Goal: Information Seeking & Learning: Learn about a topic

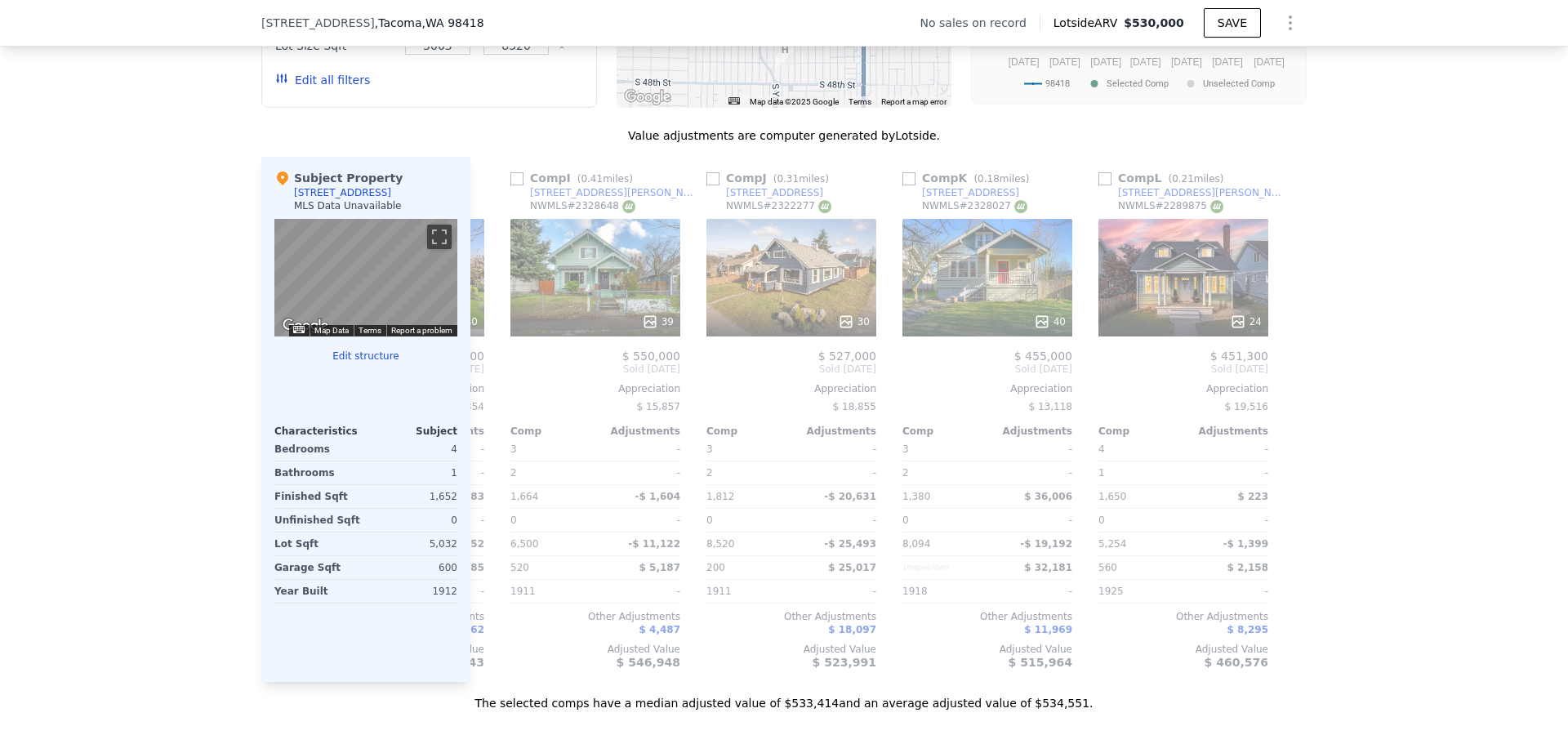
scroll to position [0, 1554]
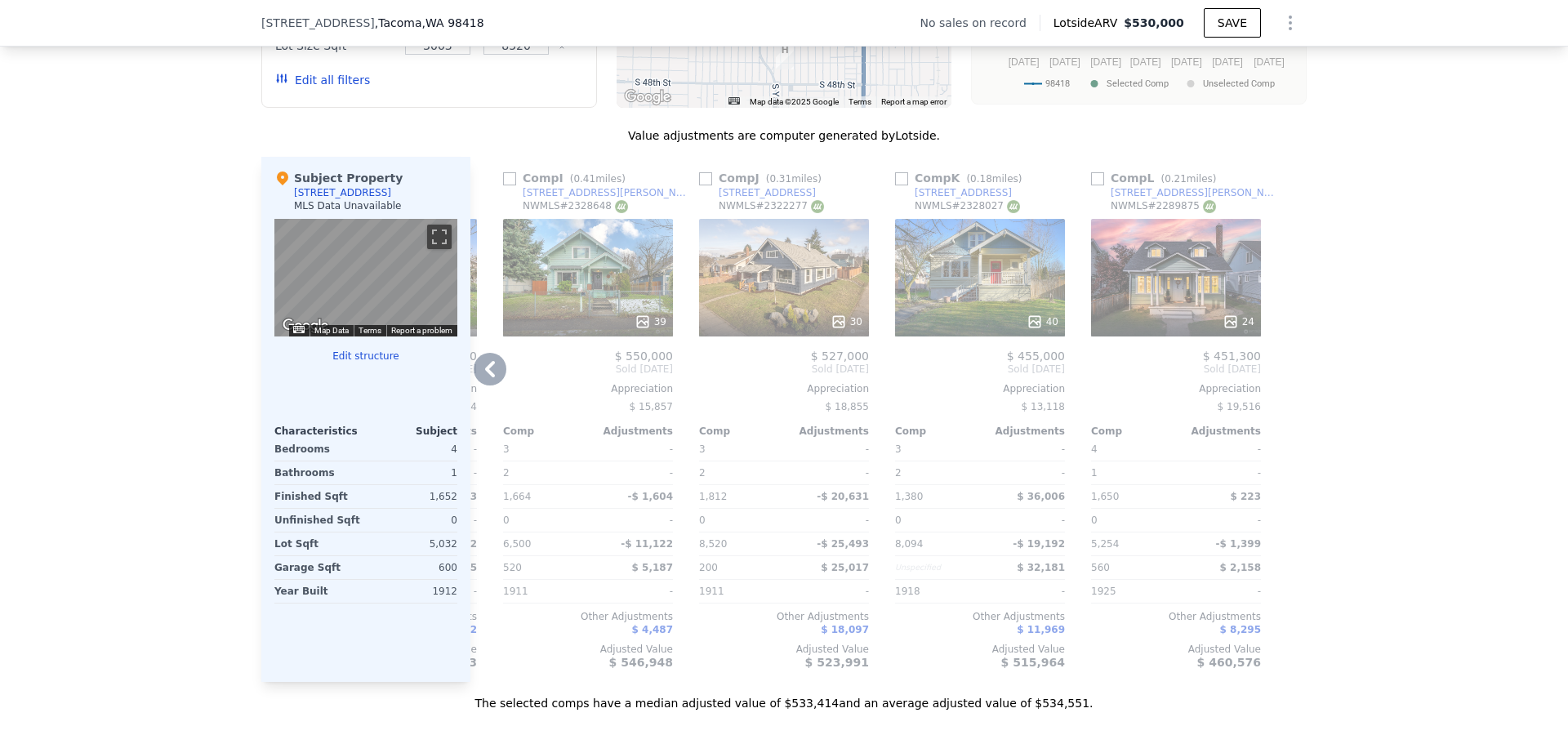
click at [973, 278] on div "40" at bounding box center [980, 277] width 170 height 118
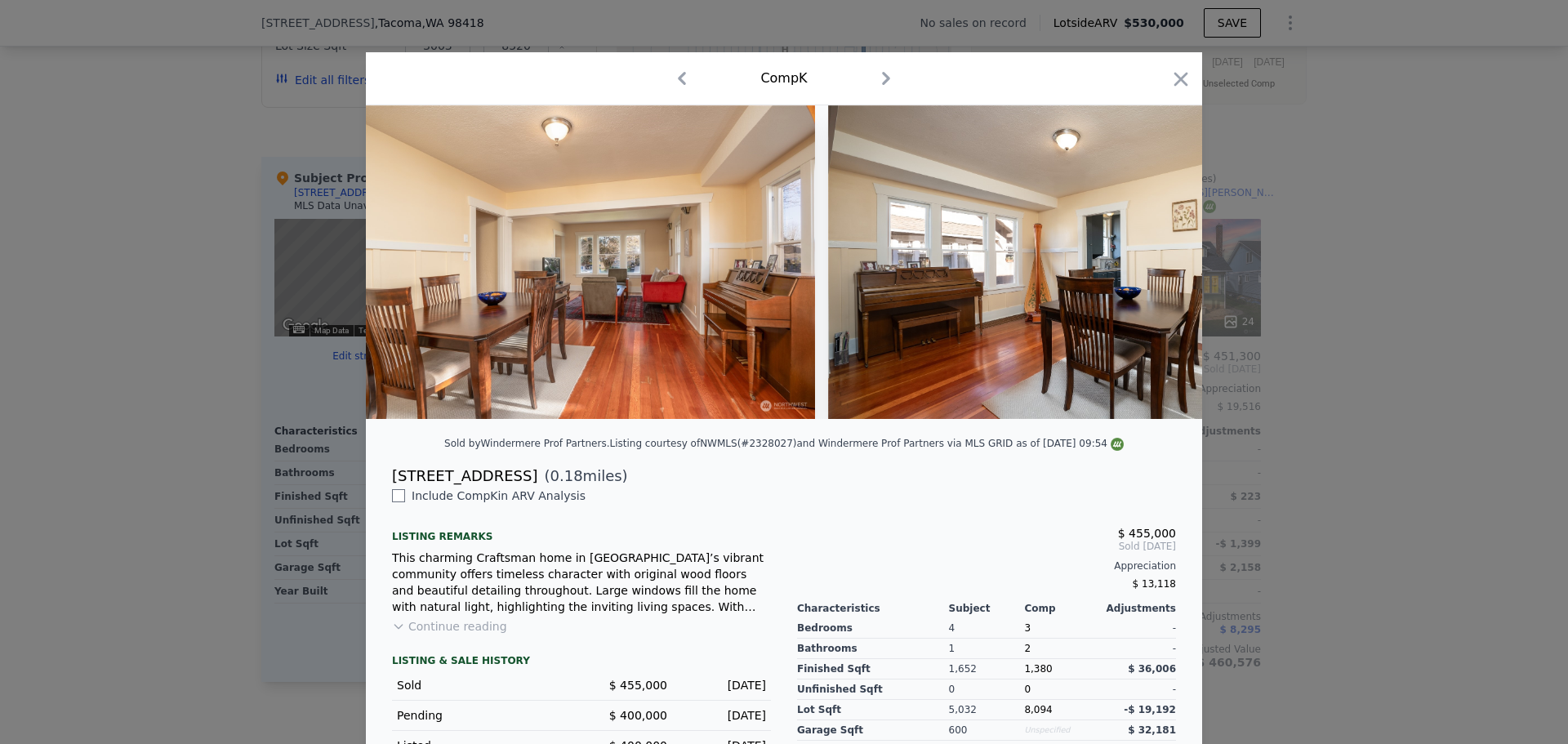
scroll to position [0, 3760]
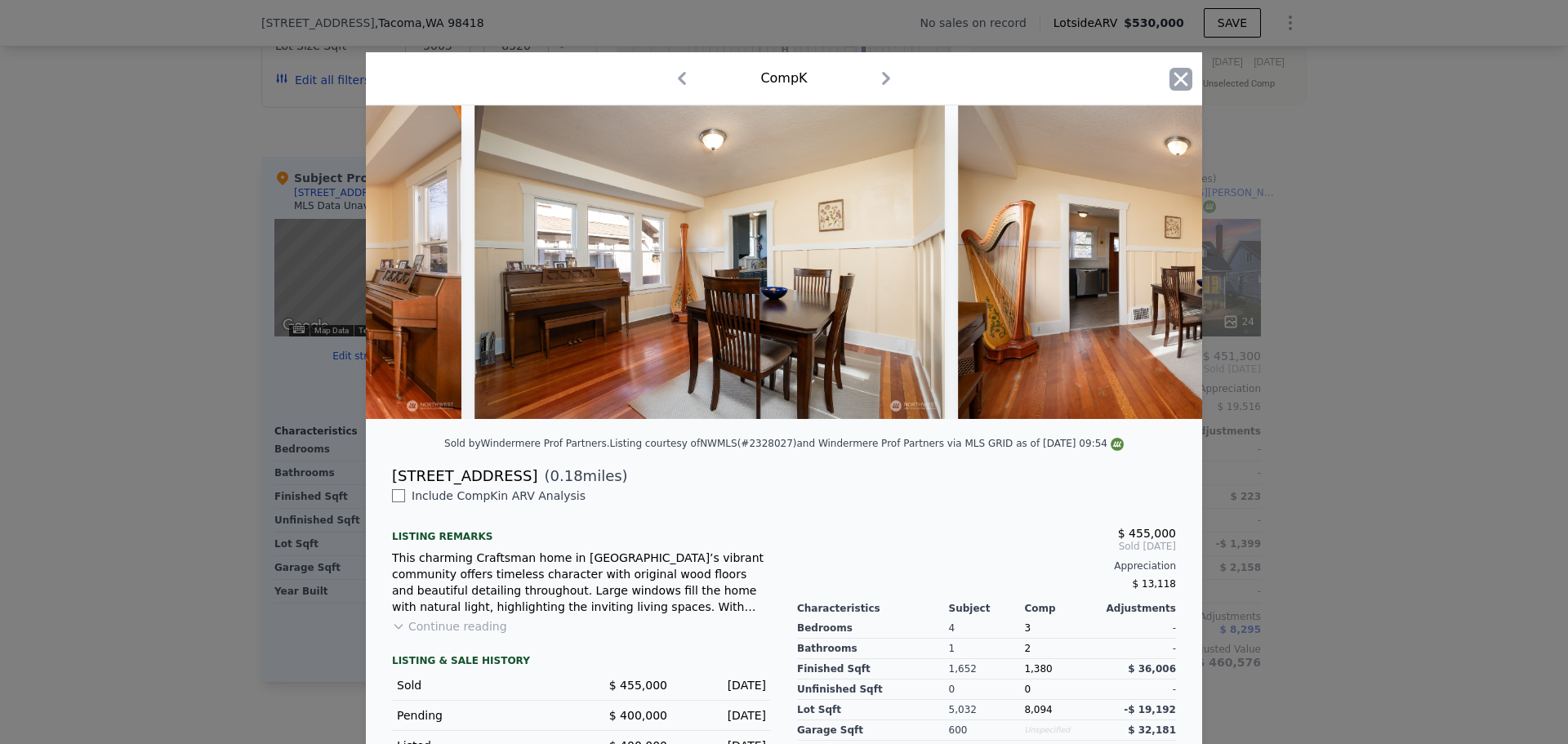
click at [1172, 85] on icon "button" at bounding box center [1181, 80] width 23 height 23
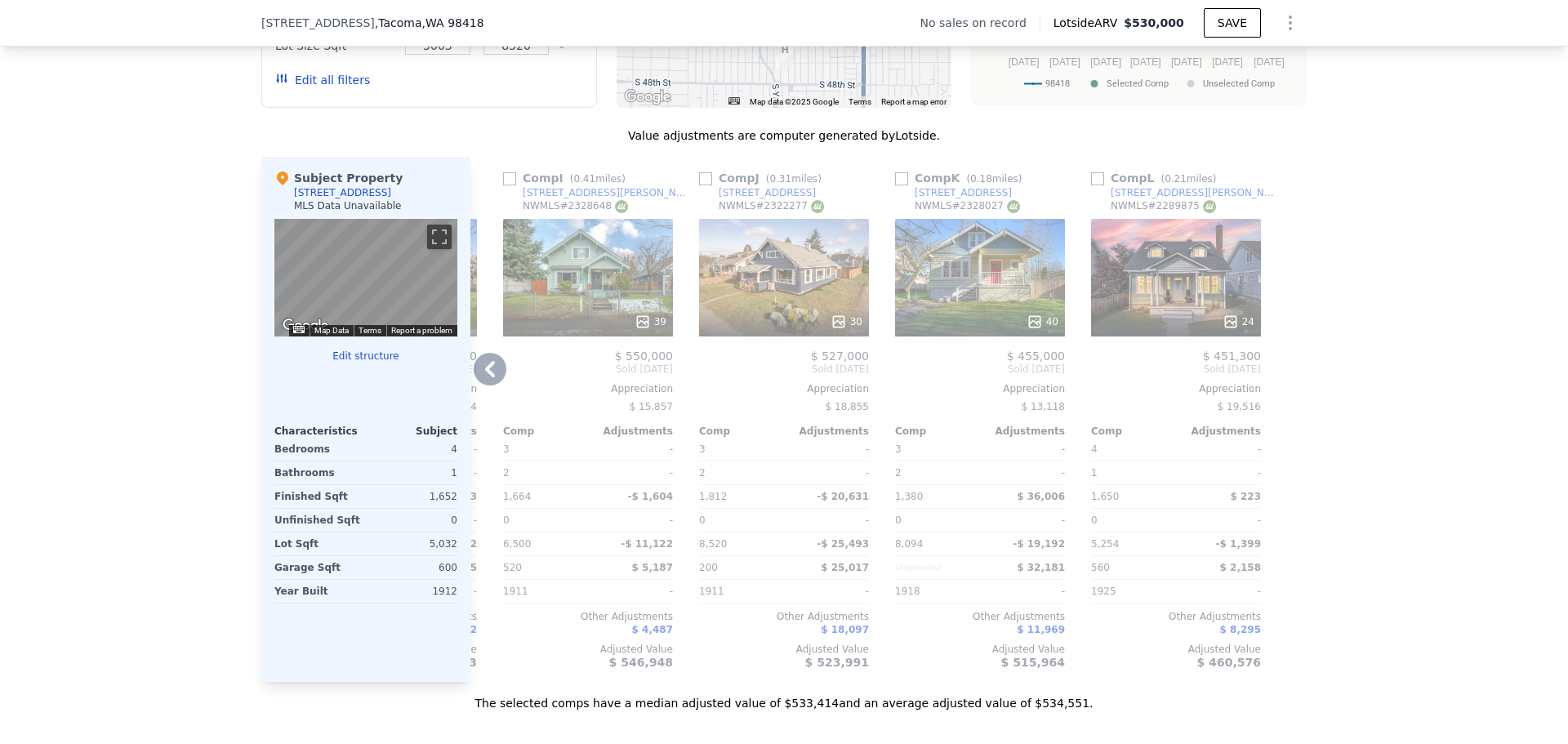
click at [1218, 308] on div "24" at bounding box center [1176, 277] width 170 height 118
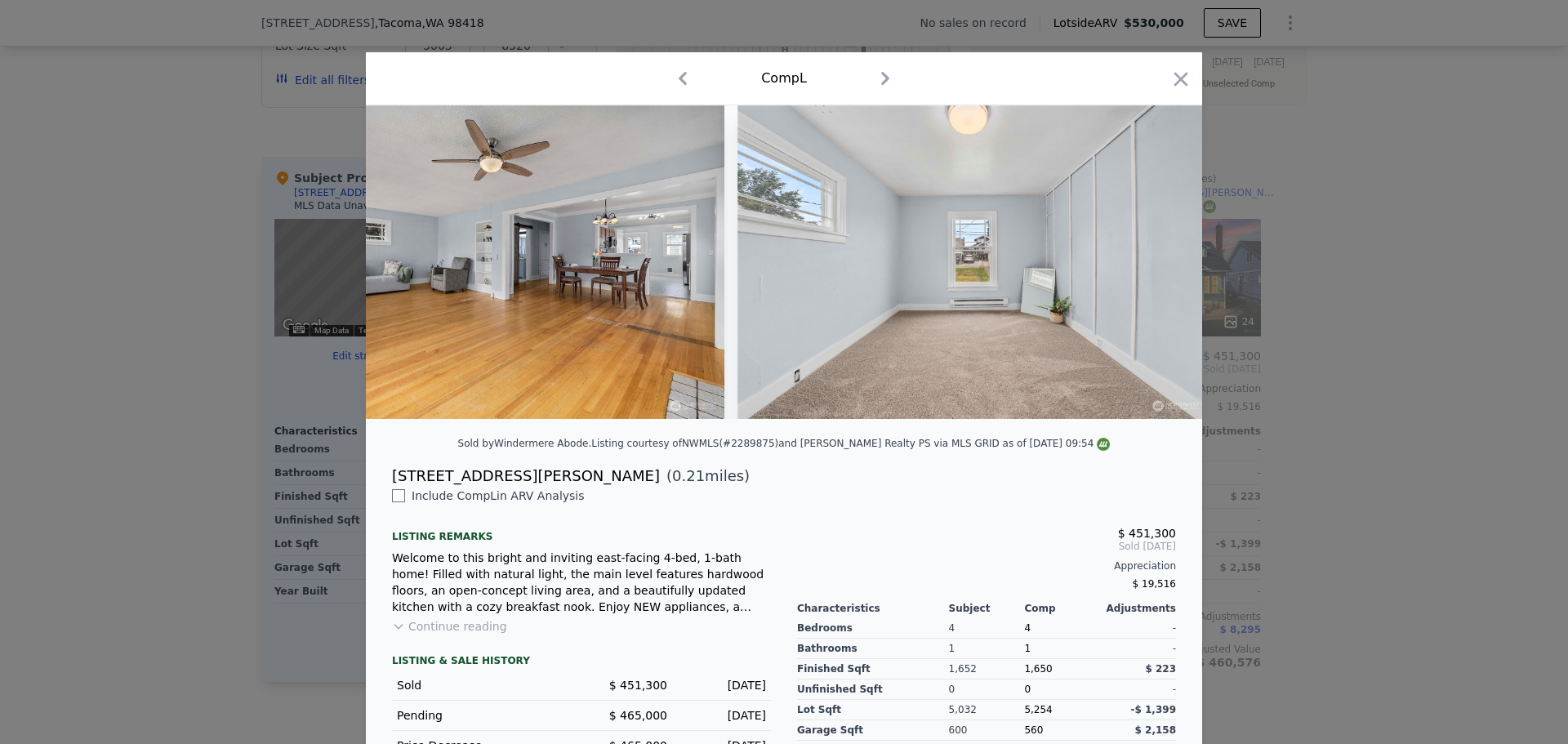
scroll to position [0, 4960]
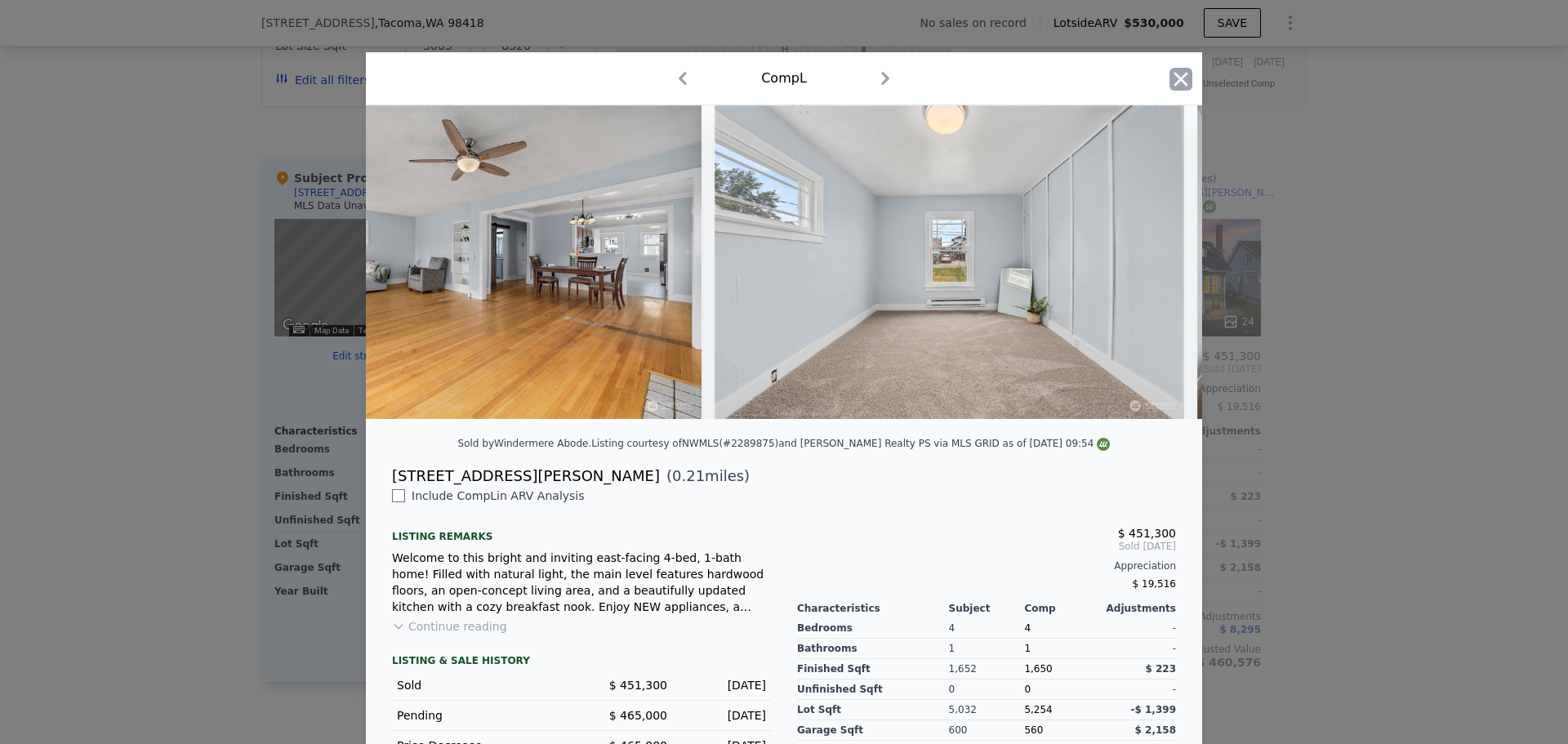
click at [1173, 80] on icon "button" at bounding box center [1181, 80] width 23 height 23
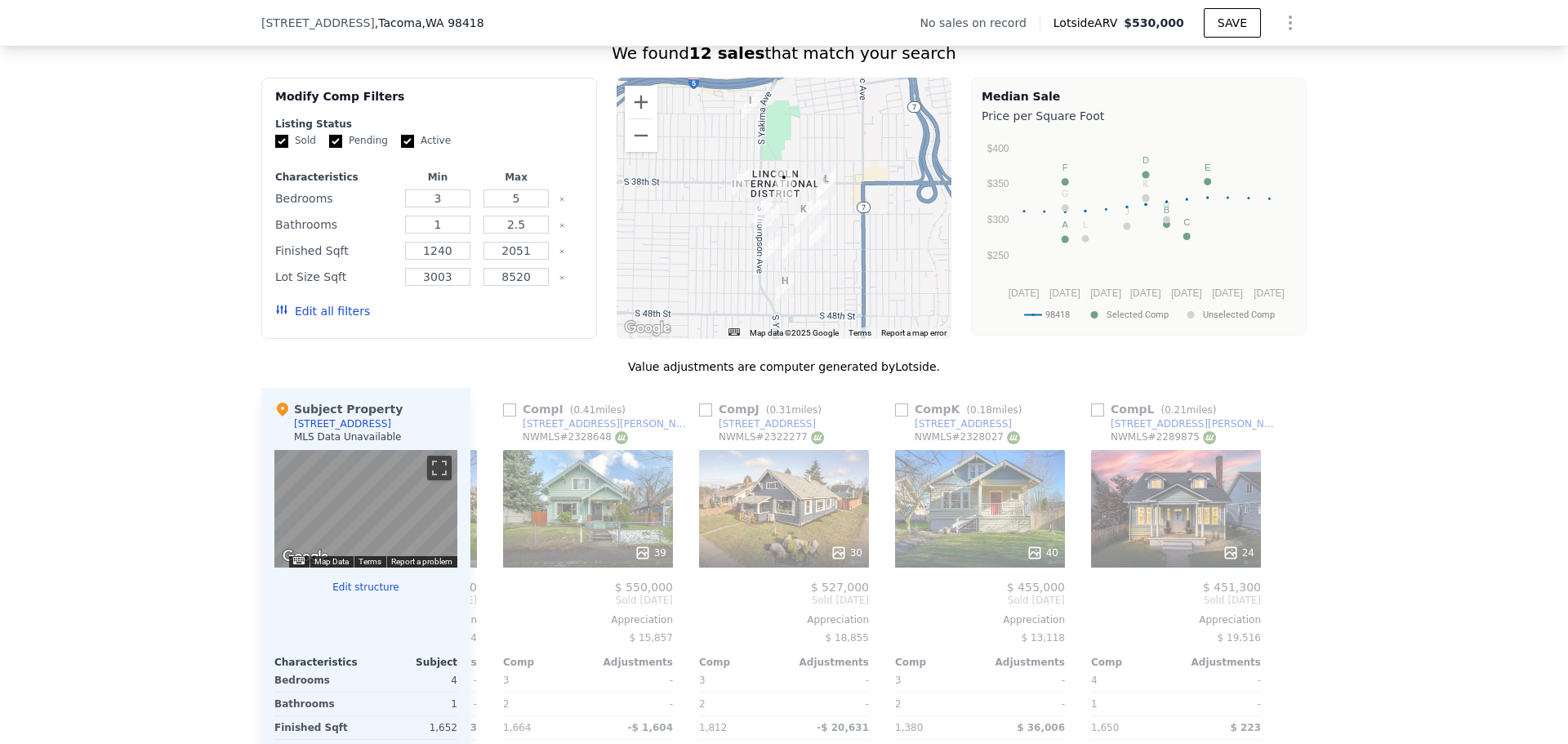
scroll to position [1356, 0]
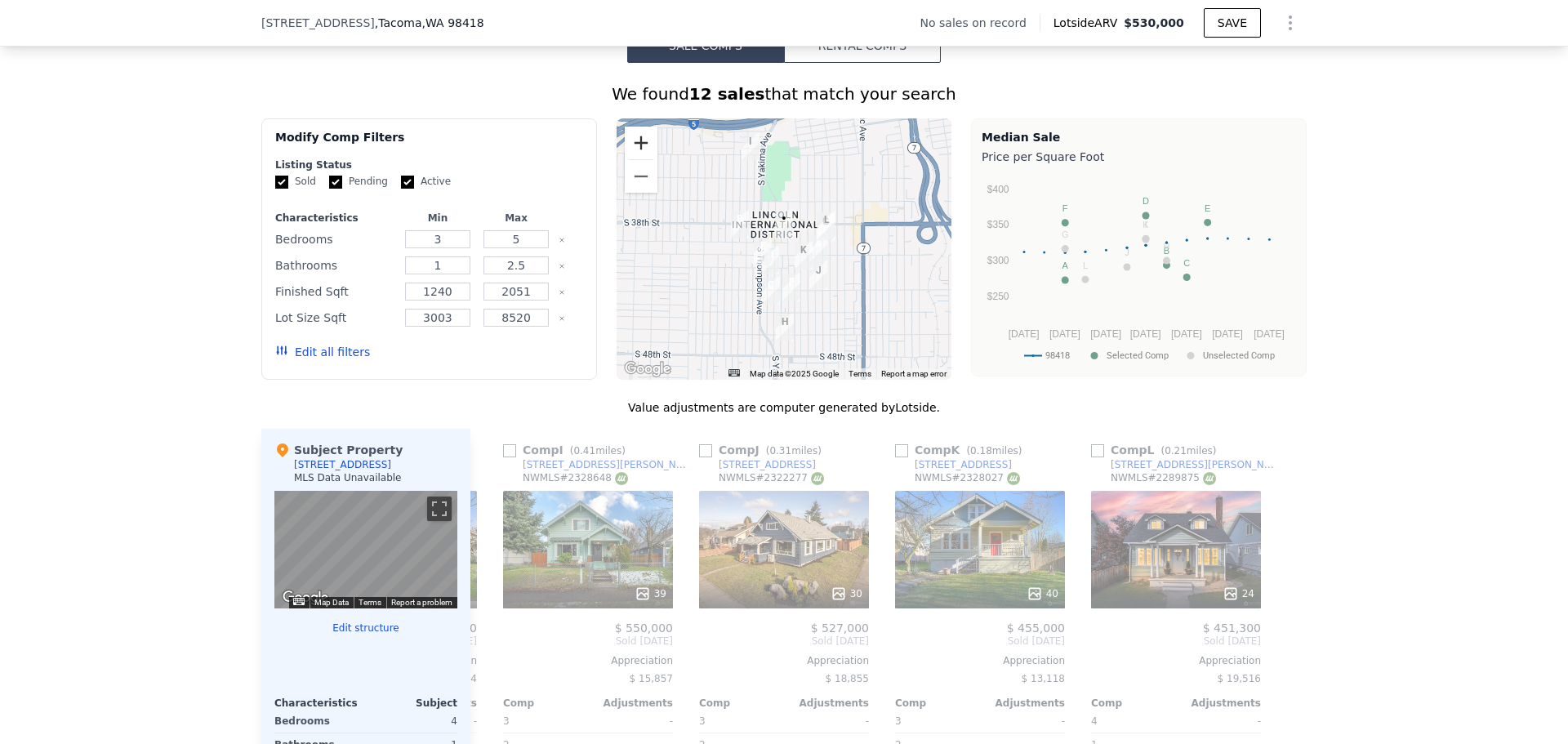
click at [628, 159] on button "Zoom in" at bounding box center [641, 143] width 33 height 33
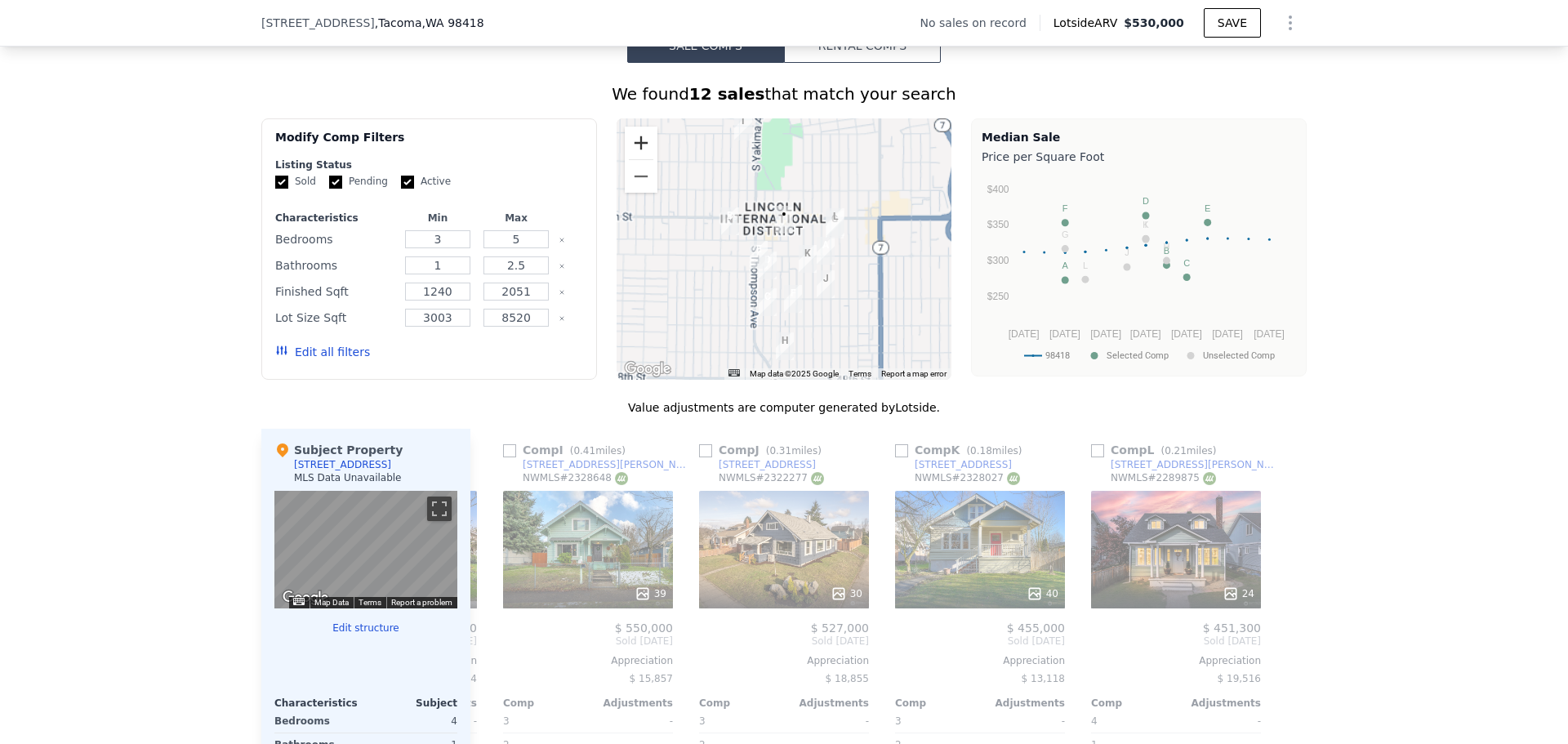
click at [628, 159] on button "Zoom in" at bounding box center [641, 143] width 33 height 33
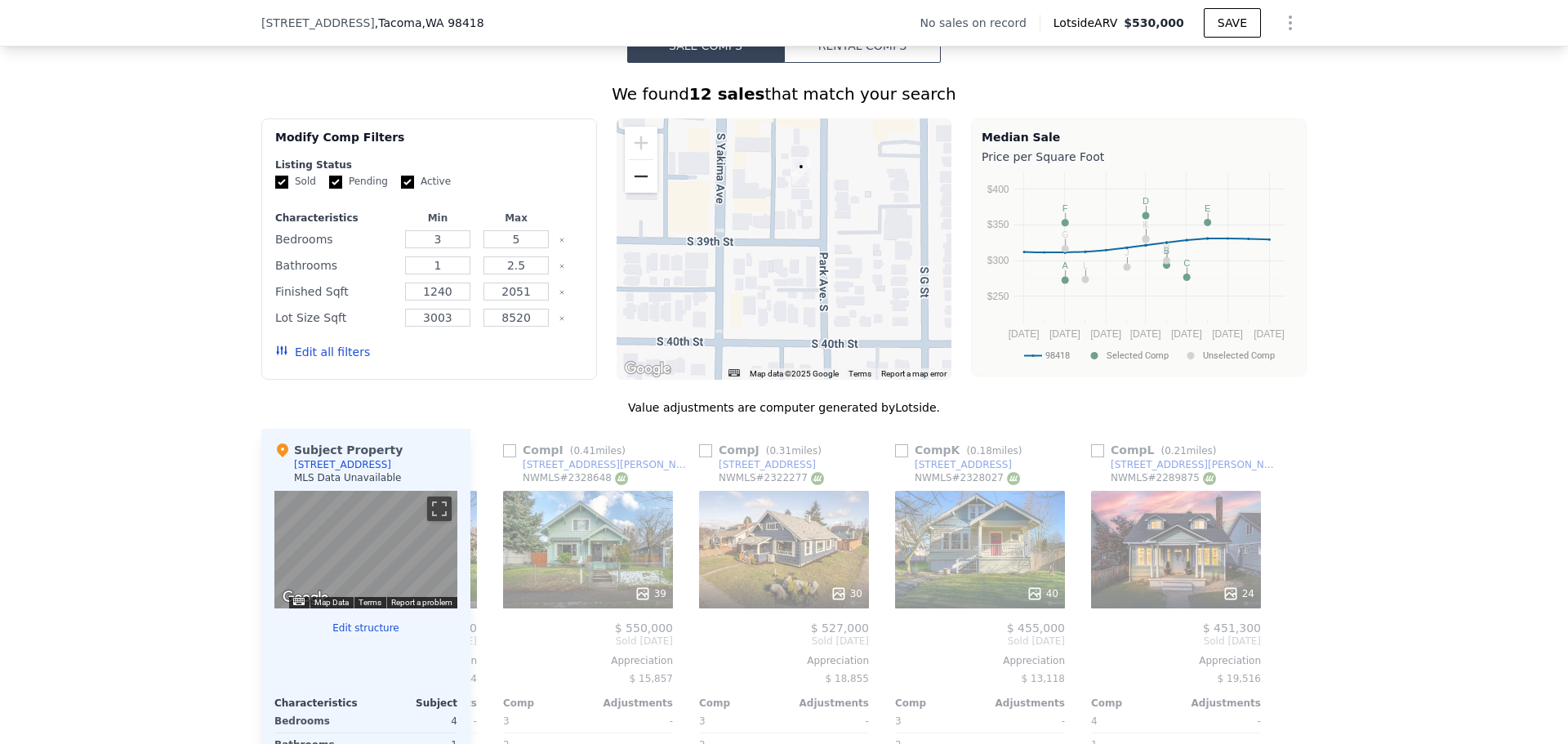
drag, startPoint x: 752, startPoint y: 170, endPoint x: 650, endPoint y: 187, distance: 103.4
click at [763, 223] on div at bounding box center [784, 249] width 336 height 261
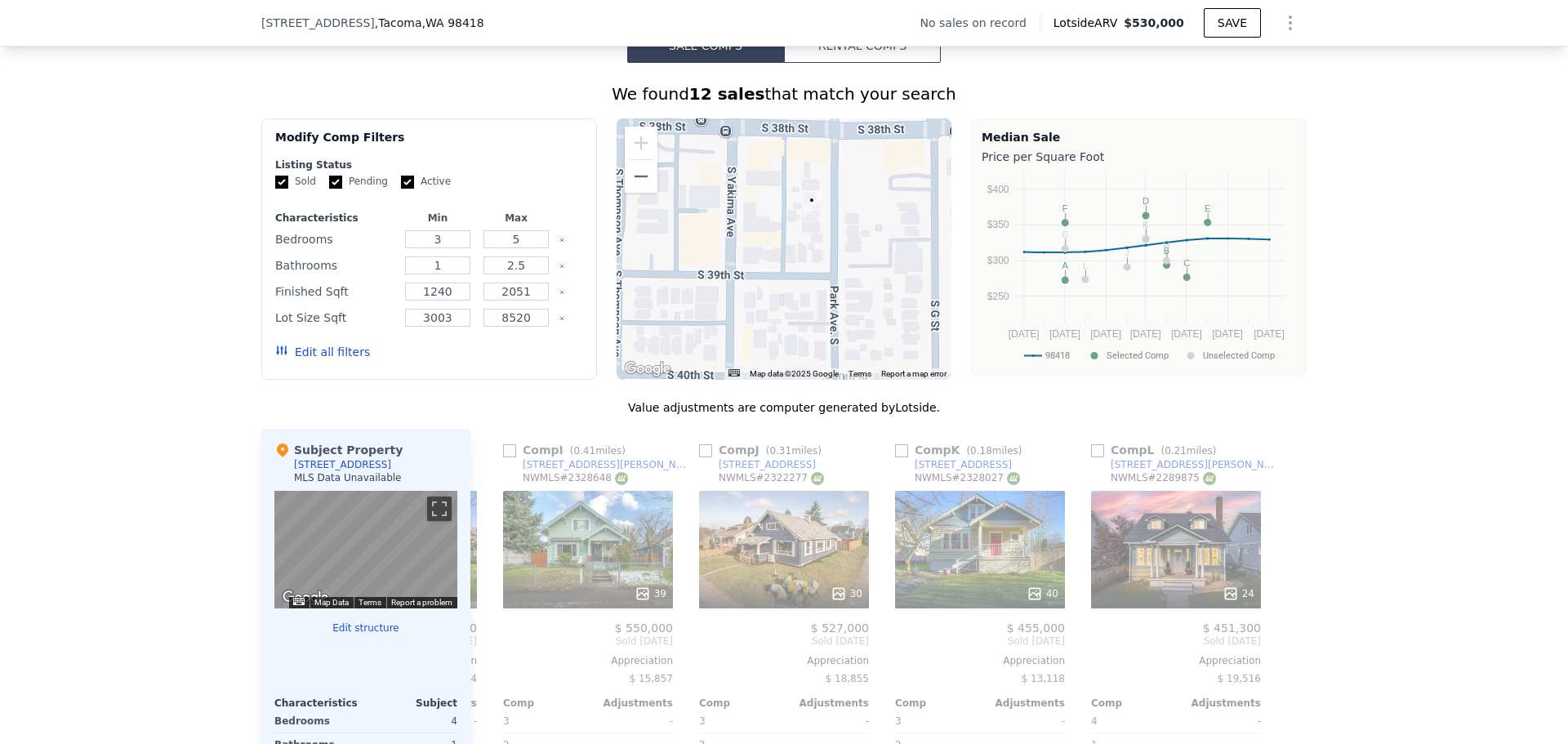
drag, startPoint x: 788, startPoint y: 223, endPoint x: 807, endPoint y: 263, distance: 44.3
click at [807, 263] on div at bounding box center [784, 249] width 336 height 261
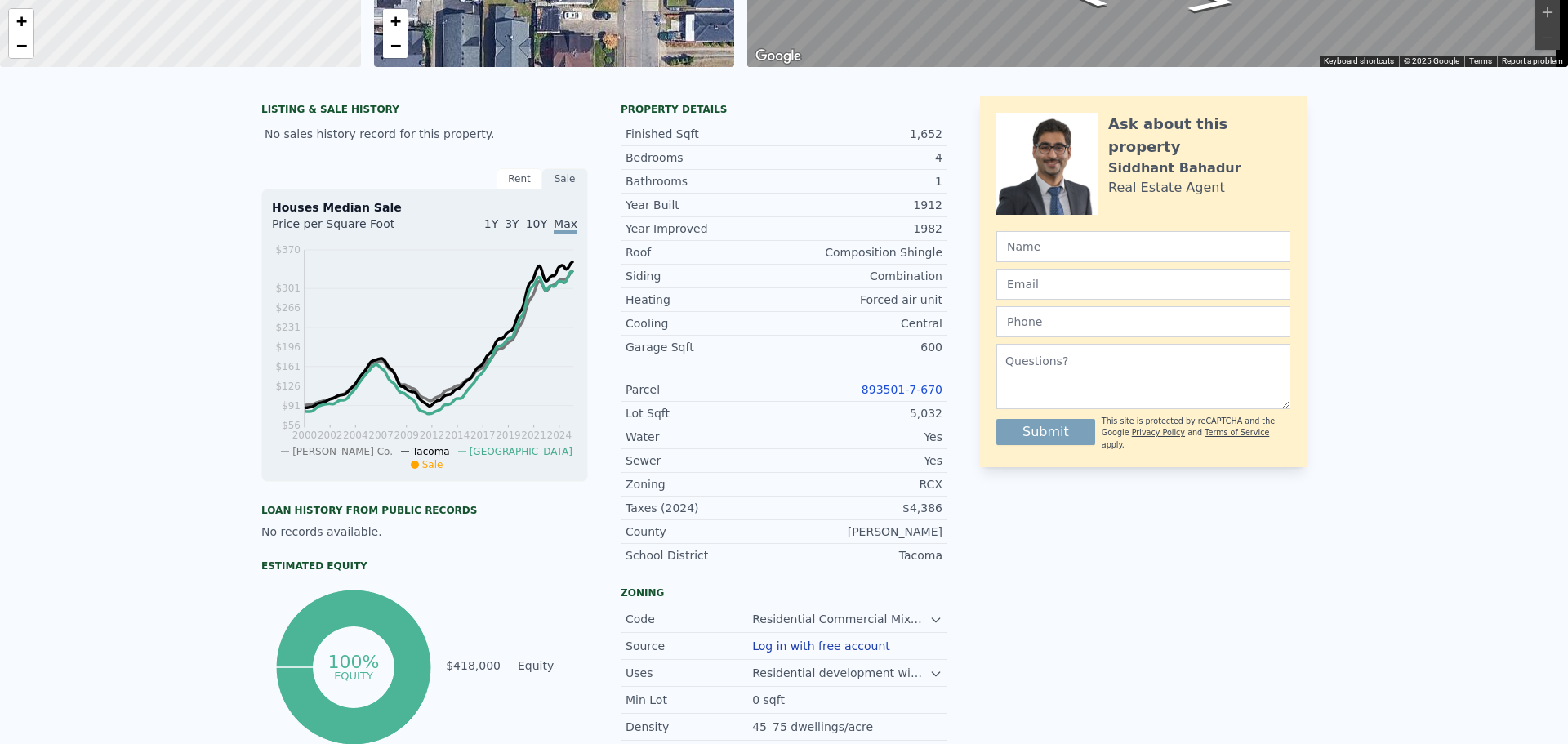
scroll to position [0, 0]
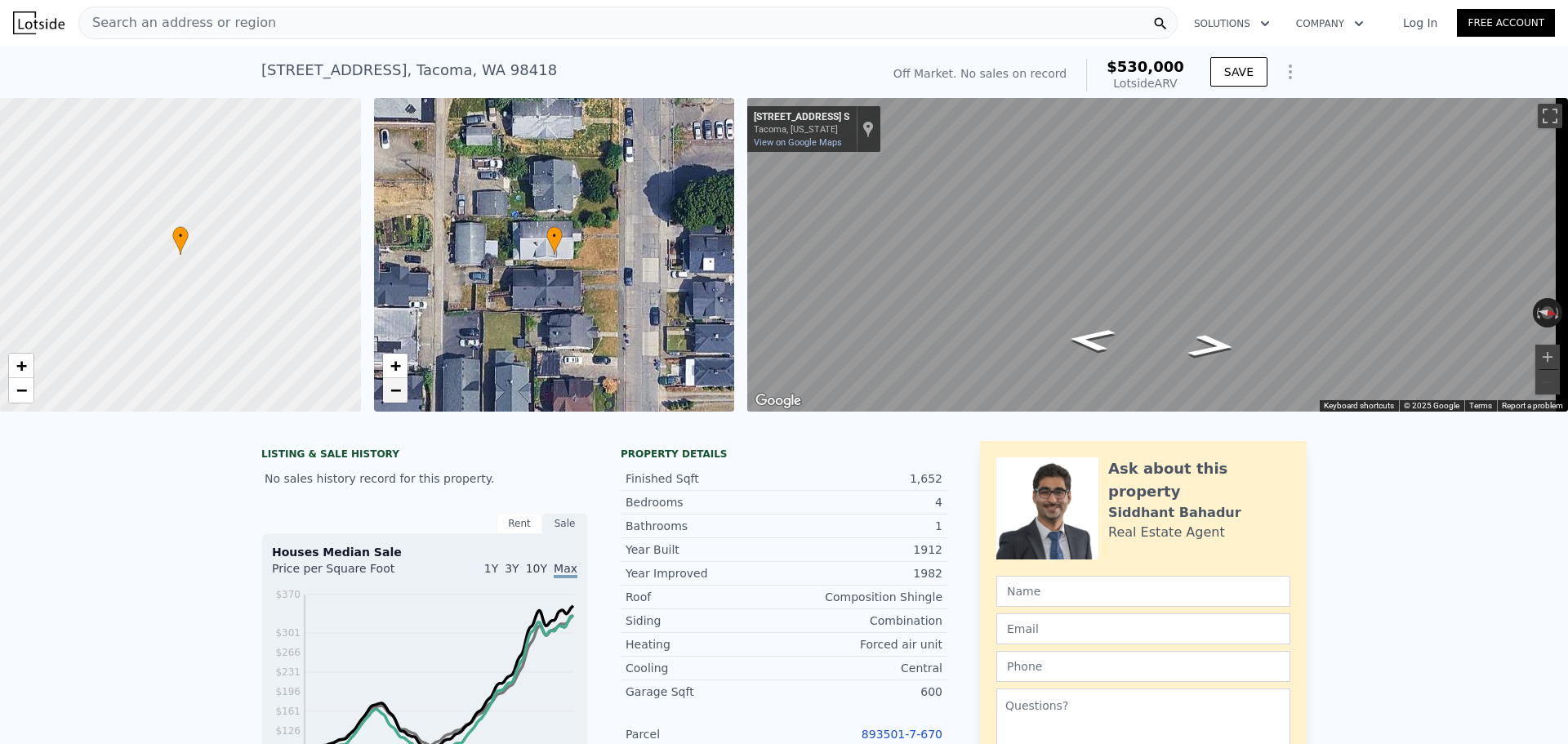
click at [393, 390] on span "−" at bounding box center [394, 389] width 11 height 20
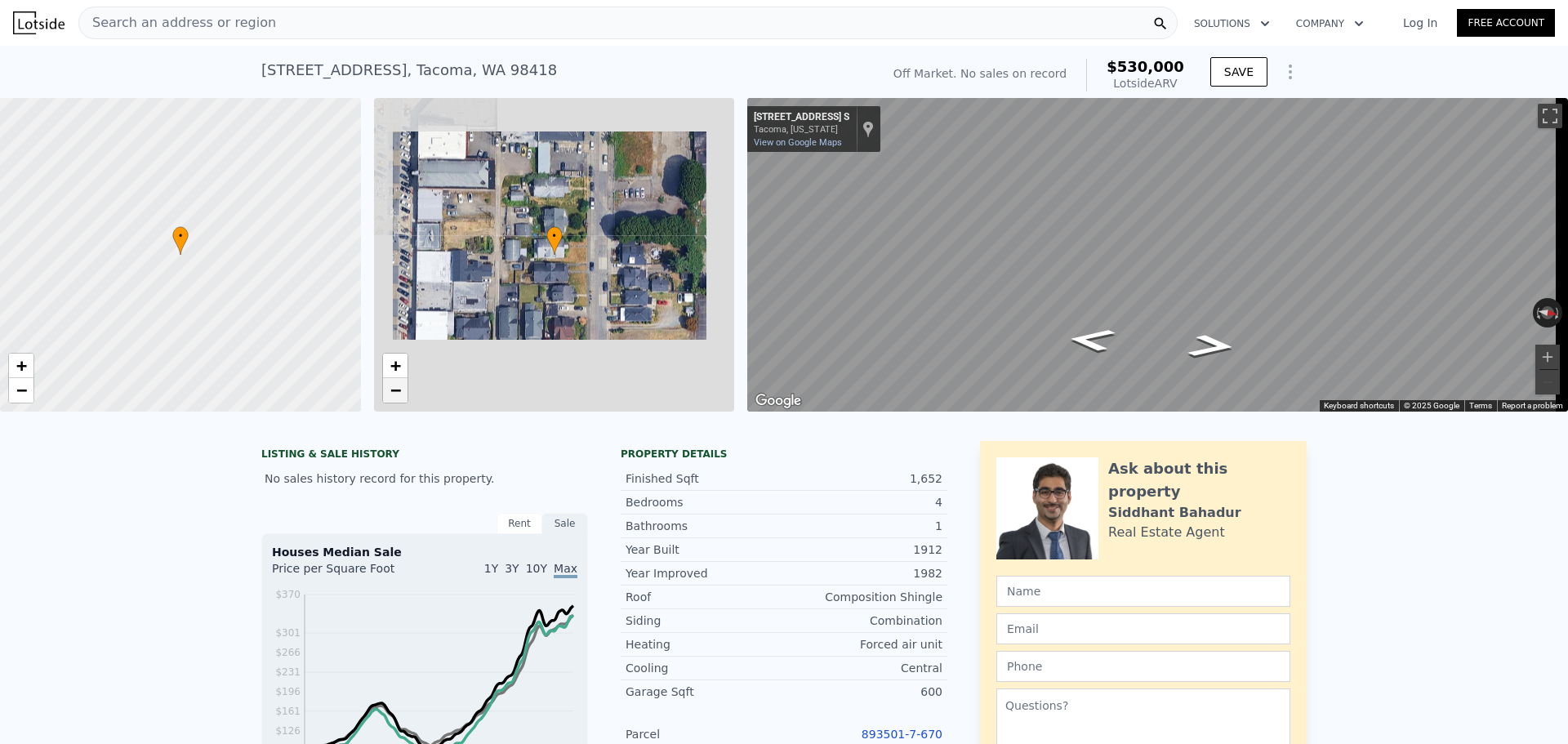
click at [393, 390] on span "−" at bounding box center [394, 389] width 11 height 20
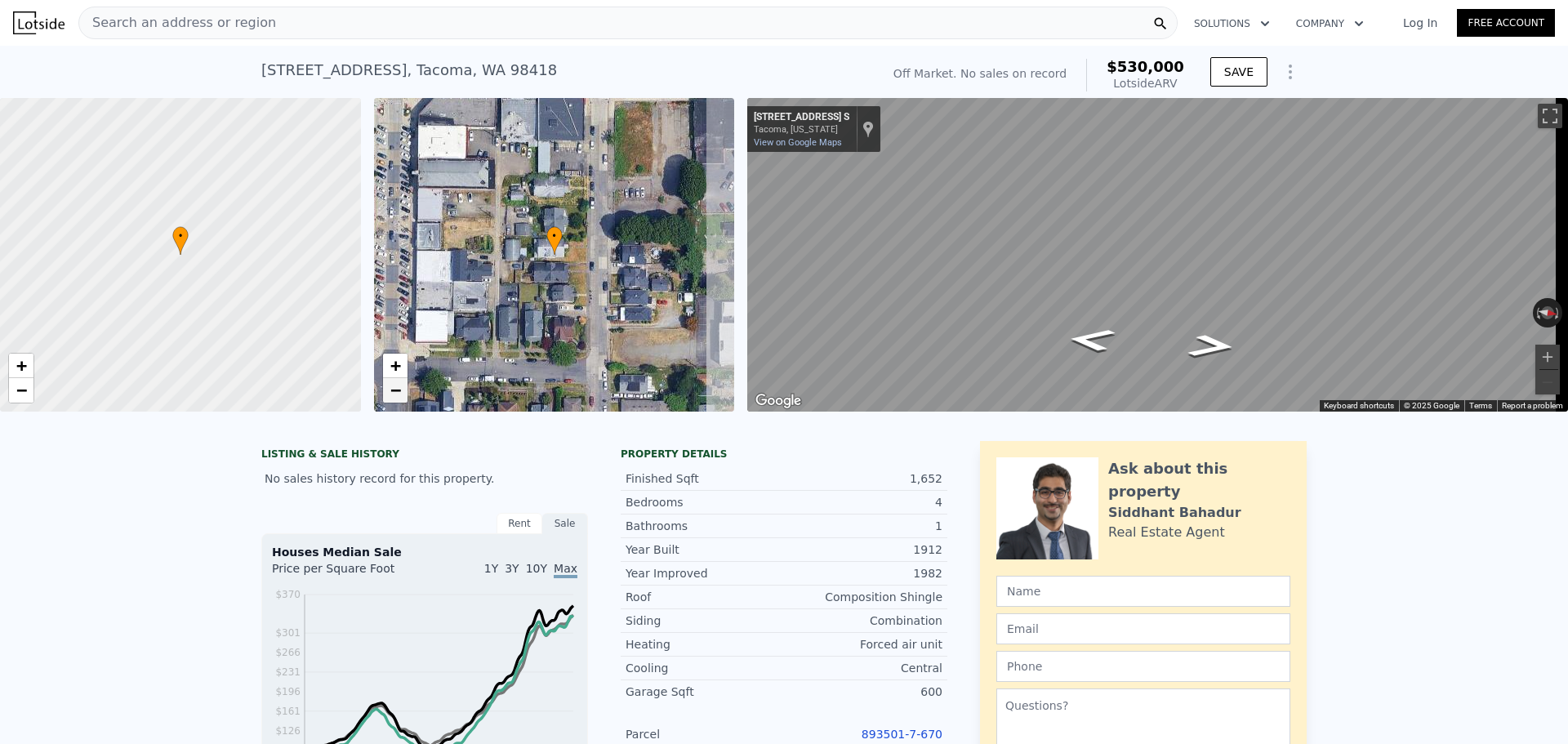
click at [393, 390] on span "−" at bounding box center [394, 389] width 11 height 20
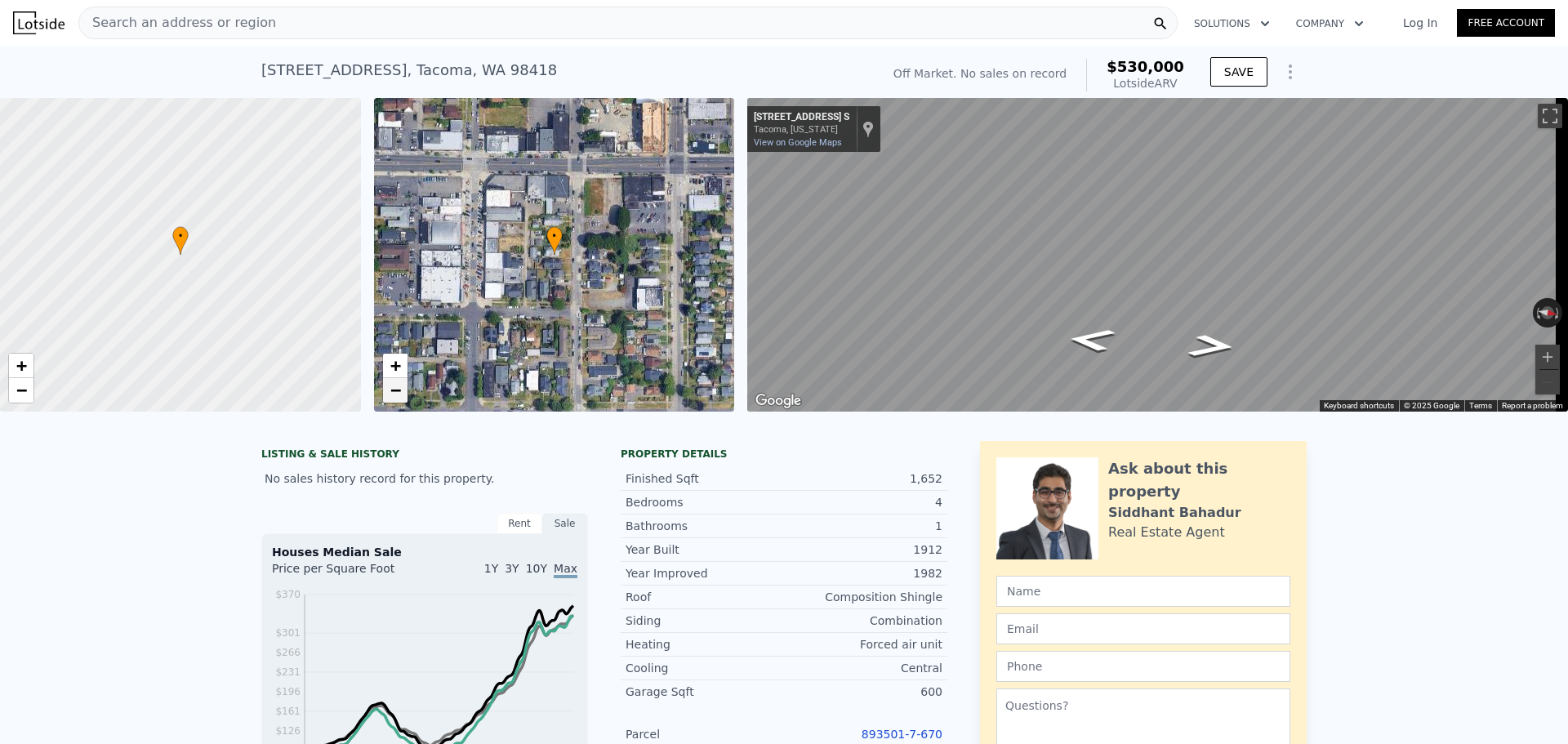
click at [393, 390] on span "−" at bounding box center [394, 389] width 11 height 20
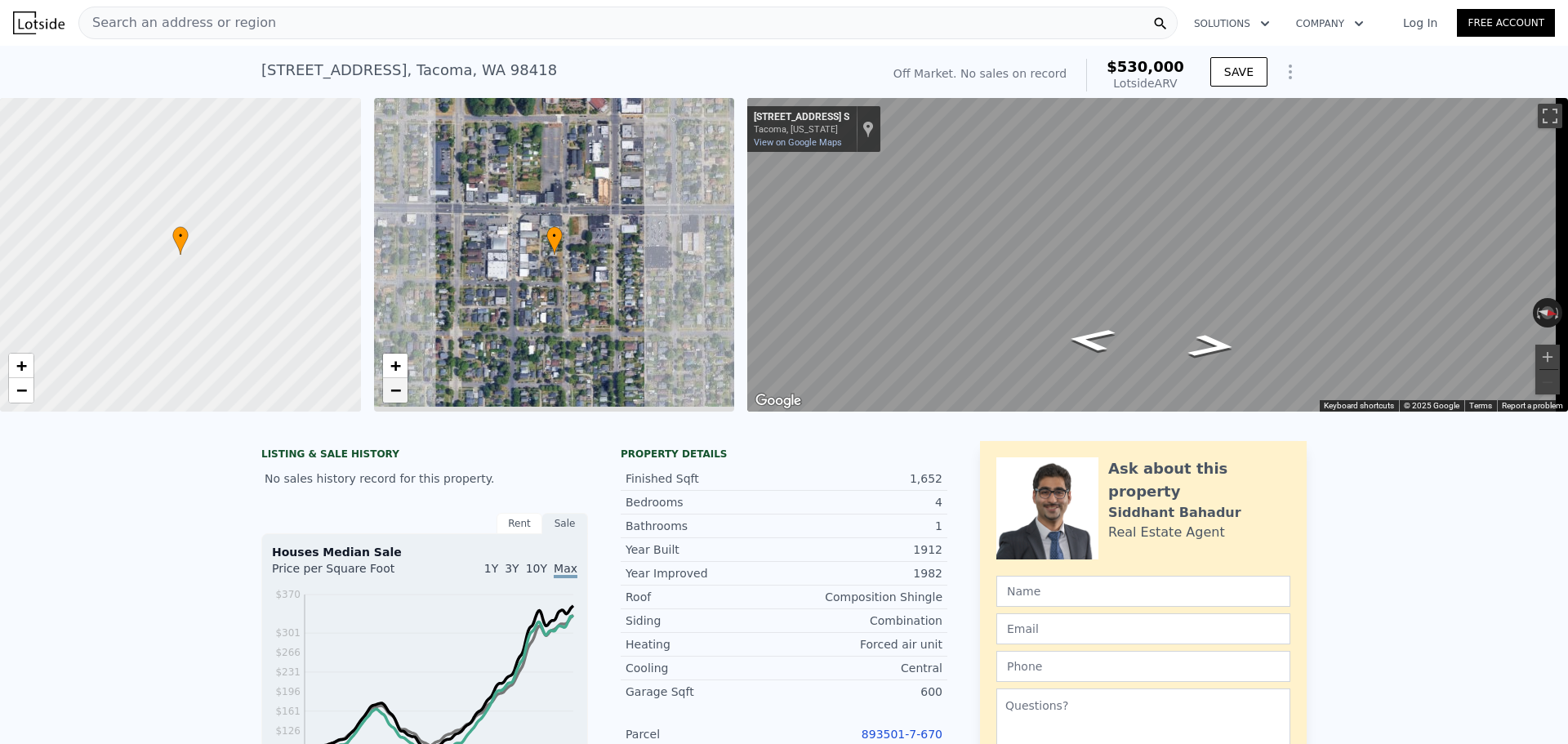
click at [393, 390] on span "−" at bounding box center [394, 389] width 11 height 20
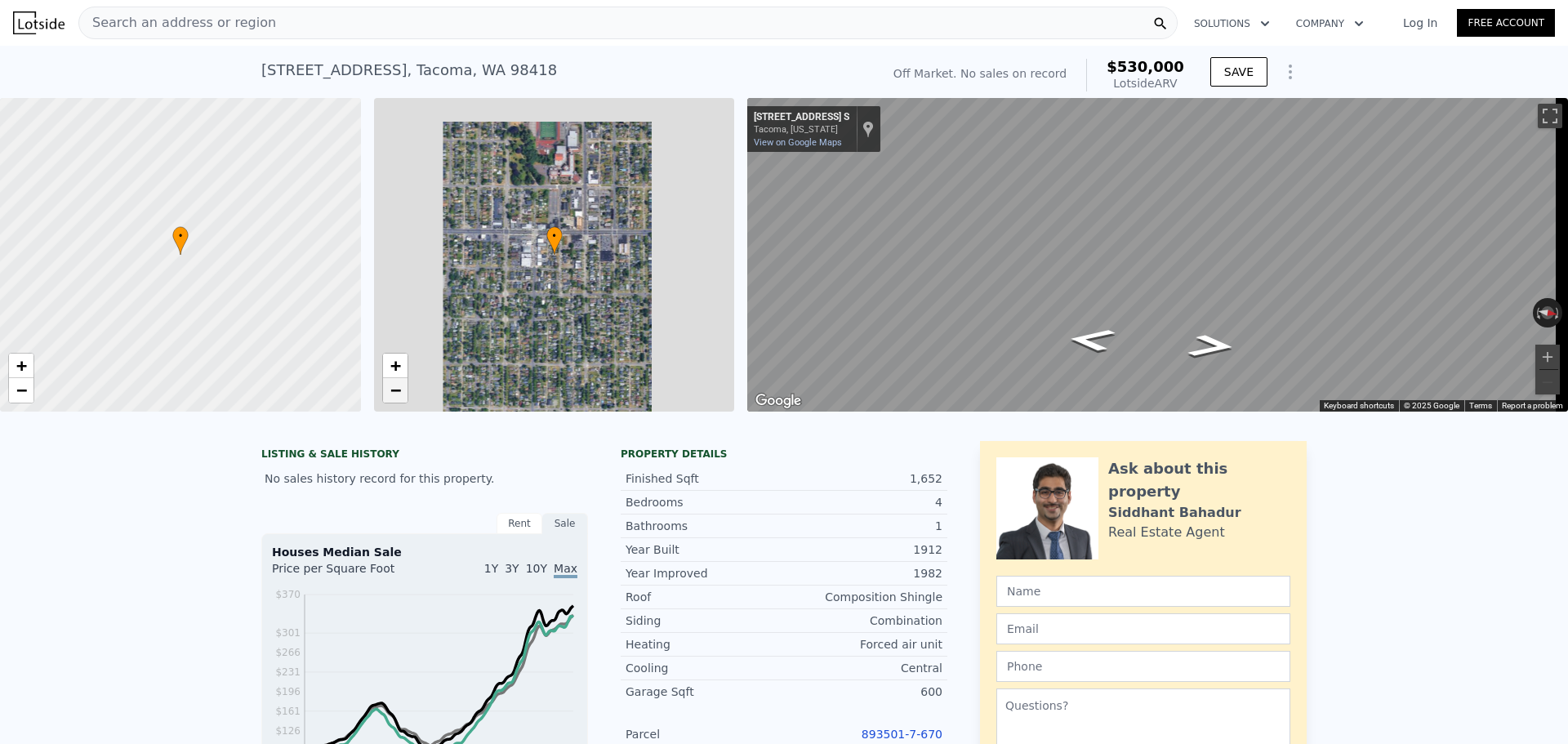
click at [393, 390] on span "−" at bounding box center [394, 389] width 11 height 20
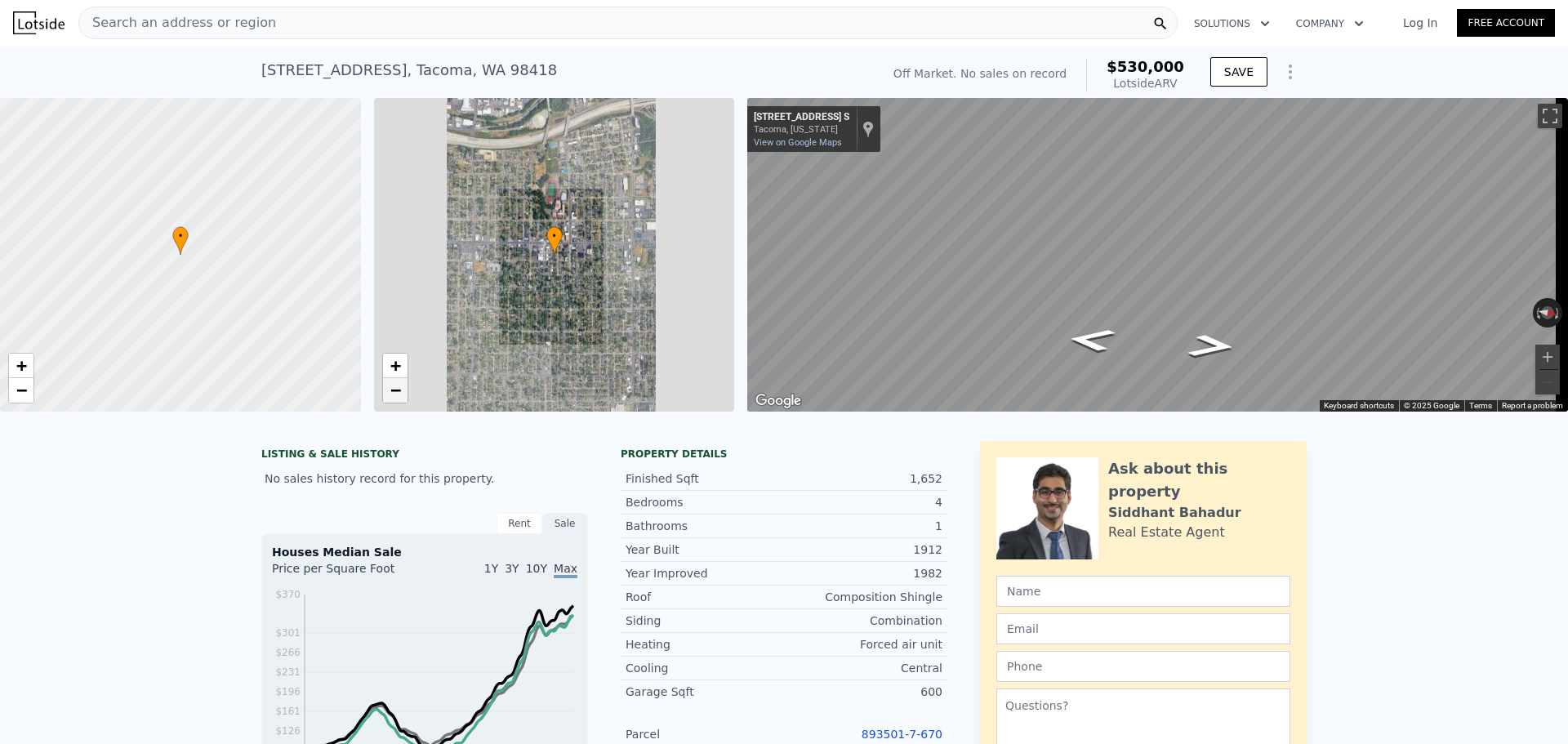
click at [393, 390] on span "−" at bounding box center [394, 389] width 11 height 20
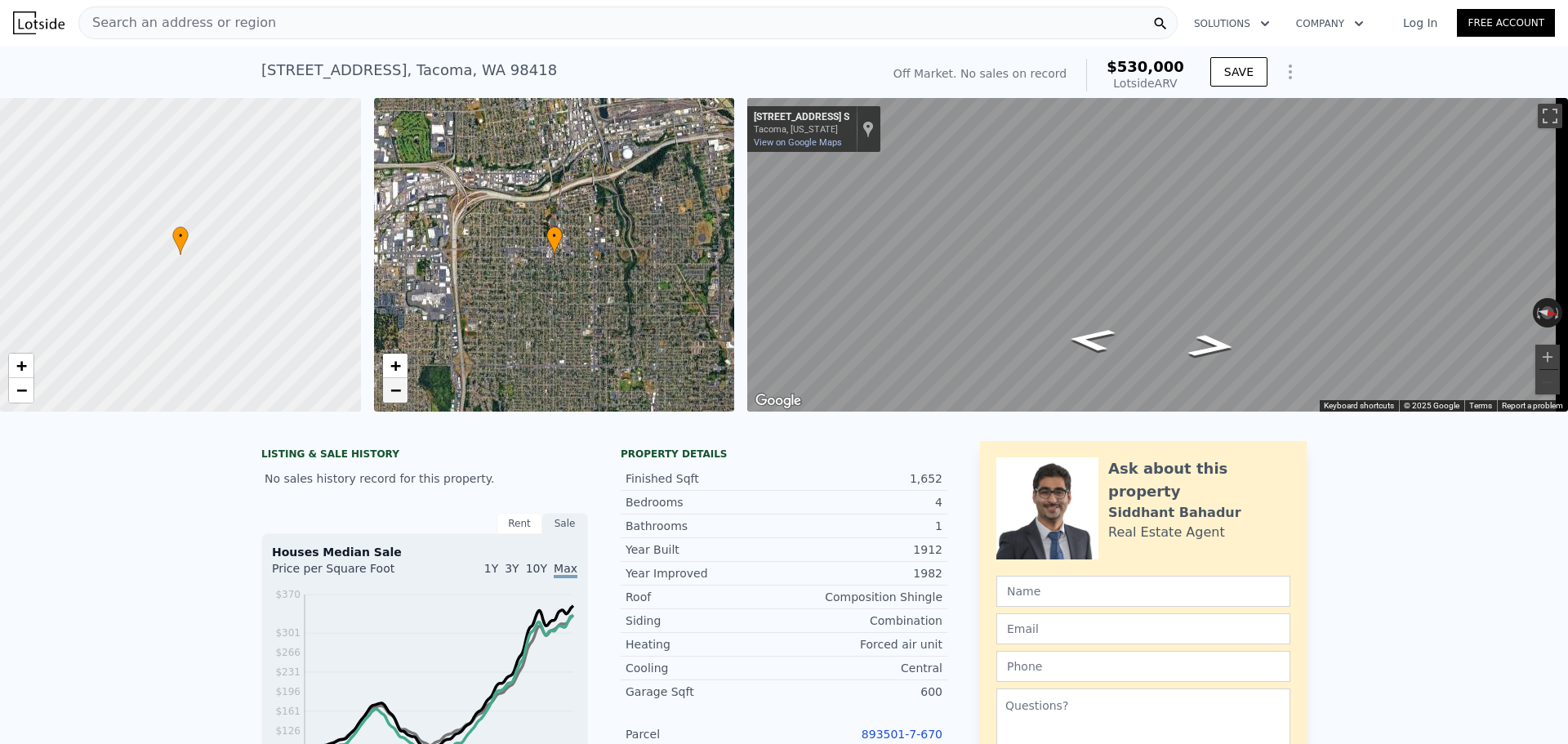
click at [394, 384] on span "−" at bounding box center [394, 389] width 11 height 20
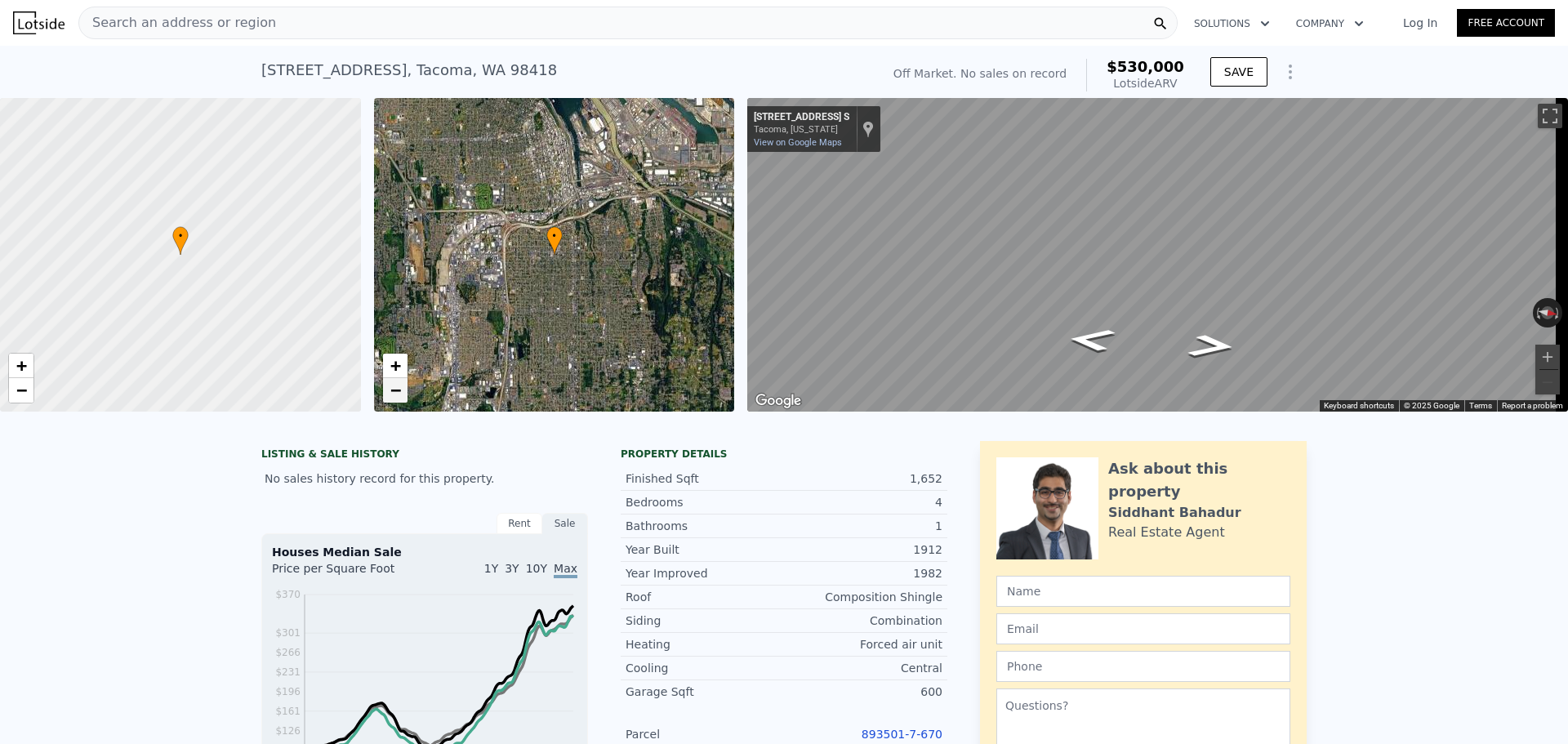
click at [394, 384] on span "−" at bounding box center [394, 389] width 11 height 20
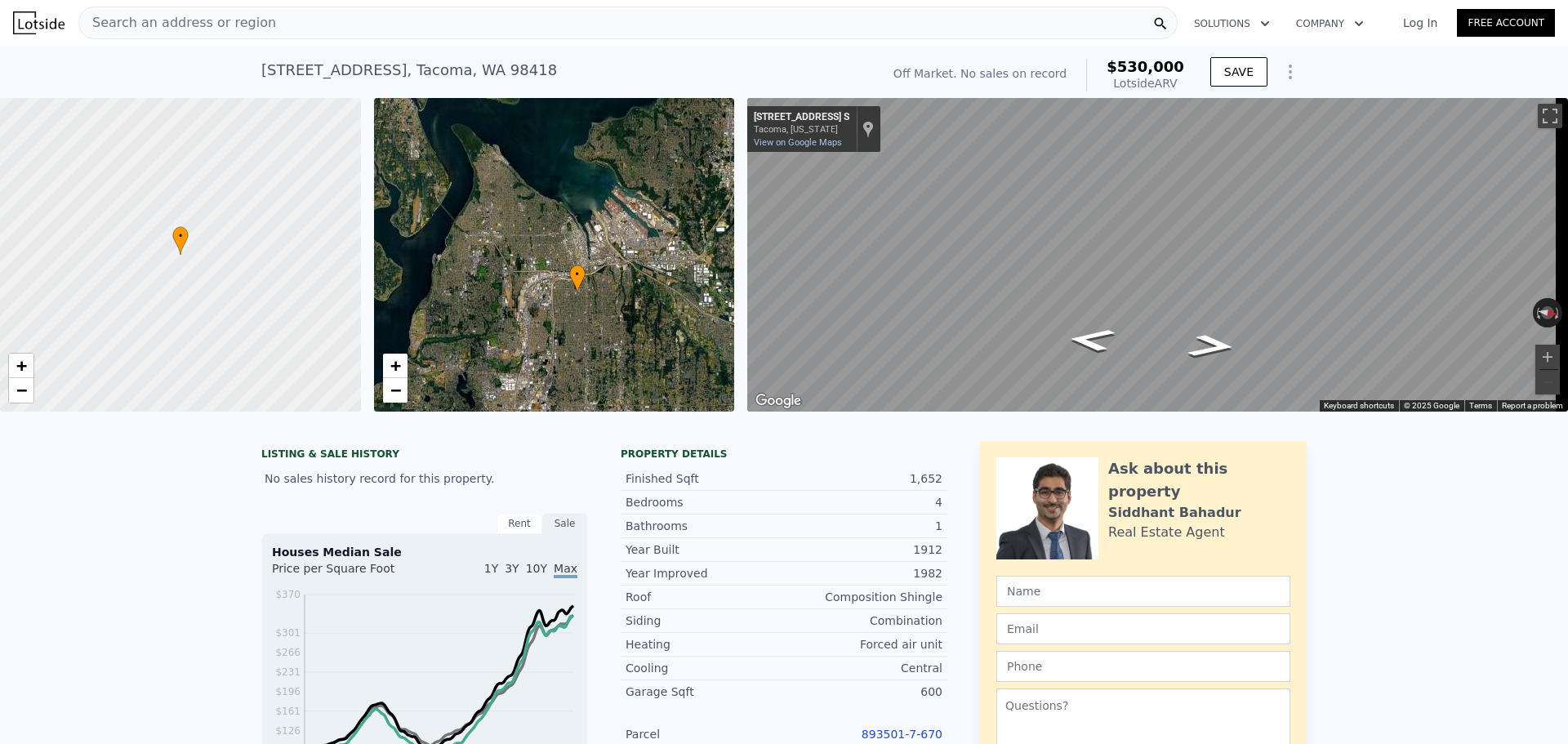
drag, startPoint x: 469, startPoint y: 263, endPoint x: 439, endPoint y: 344, distance: 86.4
click at [492, 325] on div "• + −" at bounding box center [554, 254] width 361 height 314
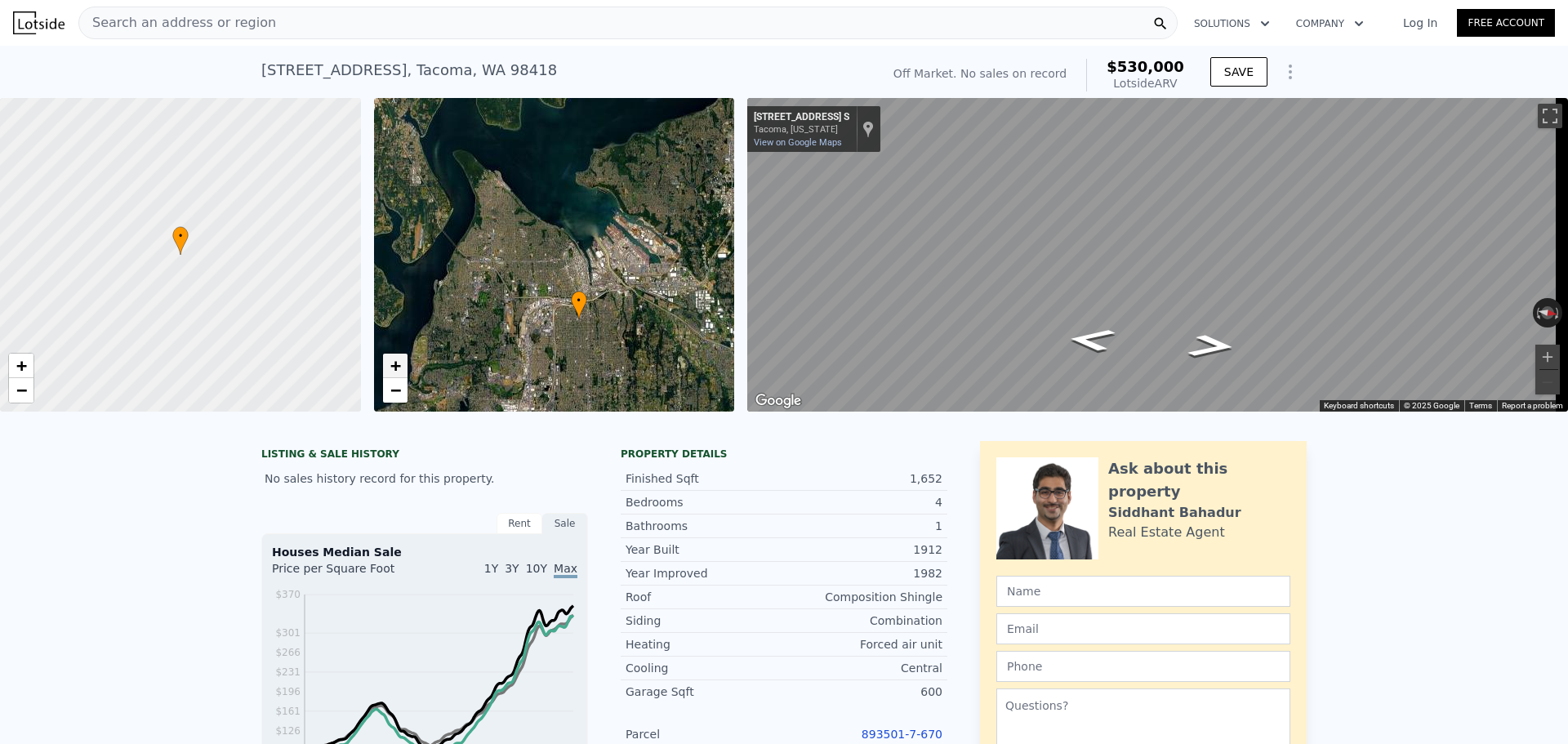
click at [401, 371] on link "+" at bounding box center [394, 365] width 24 height 24
click at [400, 370] on span "+" at bounding box center [394, 365] width 11 height 20
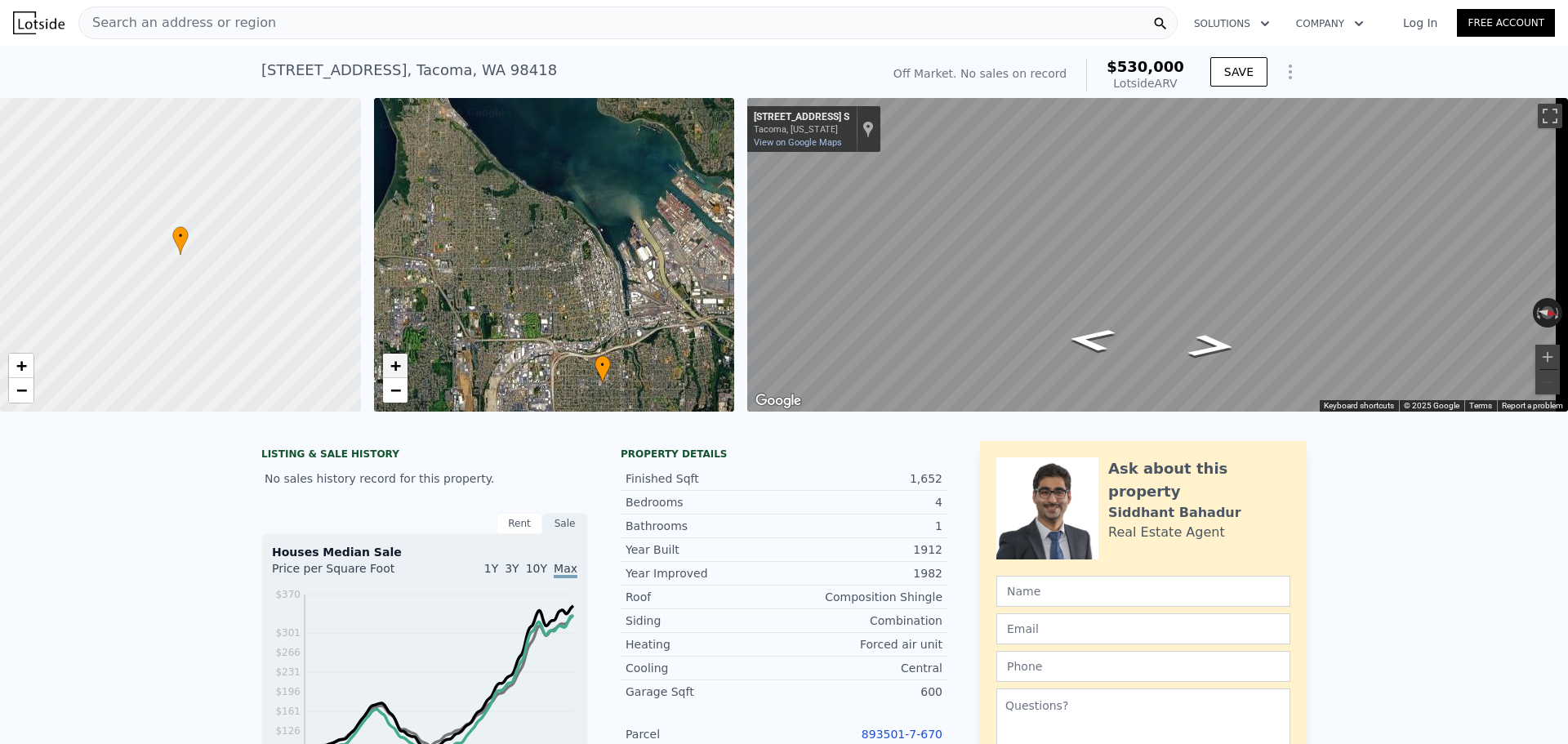
click at [400, 370] on span "+" at bounding box center [394, 365] width 11 height 20
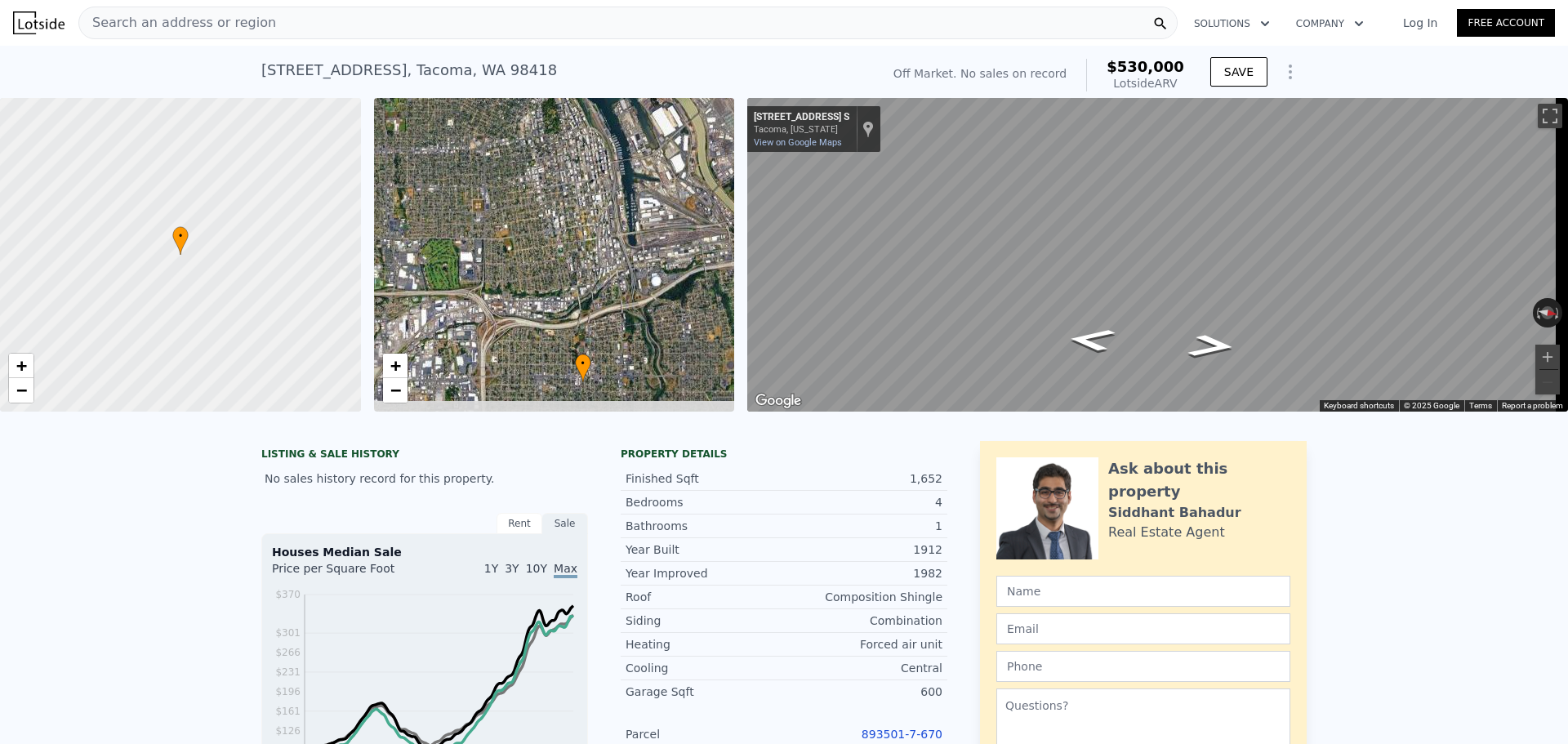
drag, startPoint x: 547, startPoint y: 323, endPoint x: 472, endPoint y: 221, distance: 126.6
click at [473, 222] on div "• + −" at bounding box center [554, 254] width 361 height 314
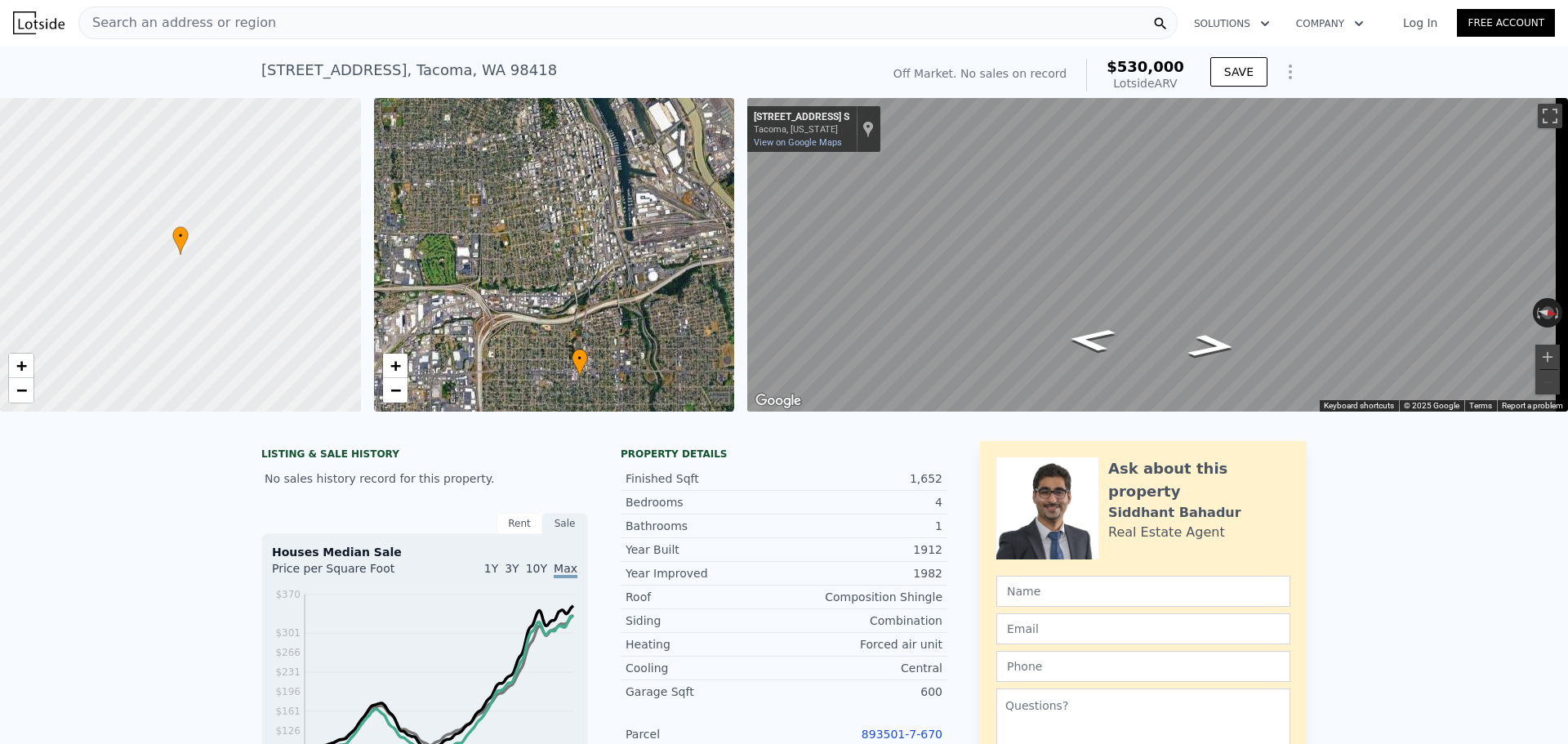
drag, startPoint x: 478, startPoint y: 313, endPoint x: 461, endPoint y: 286, distance: 31.9
click at [462, 286] on div "• + −" at bounding box center [554, 254] width 361 height 314
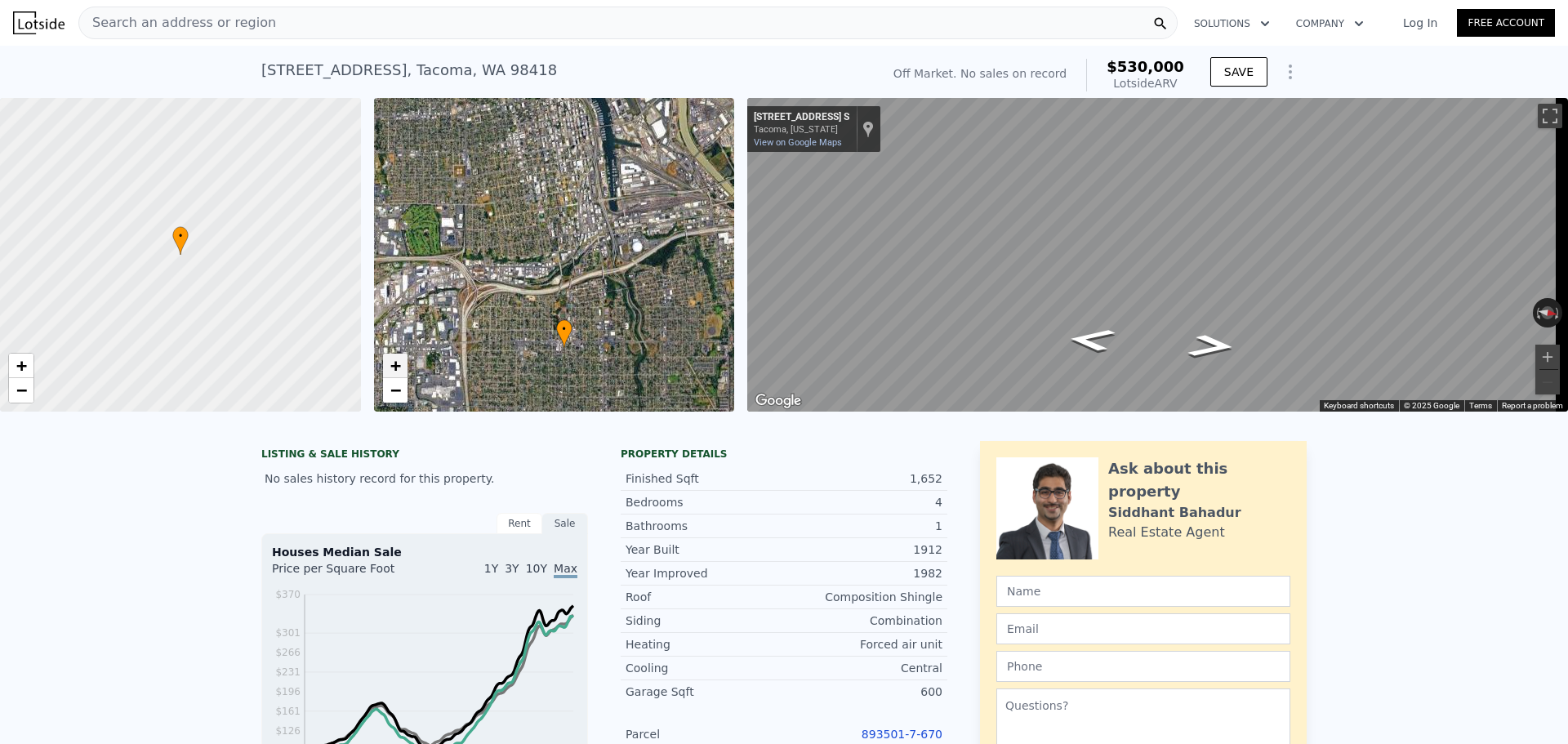
click at [396, 370] on span "+" at bounding box center [394, 365] width 11 height 20
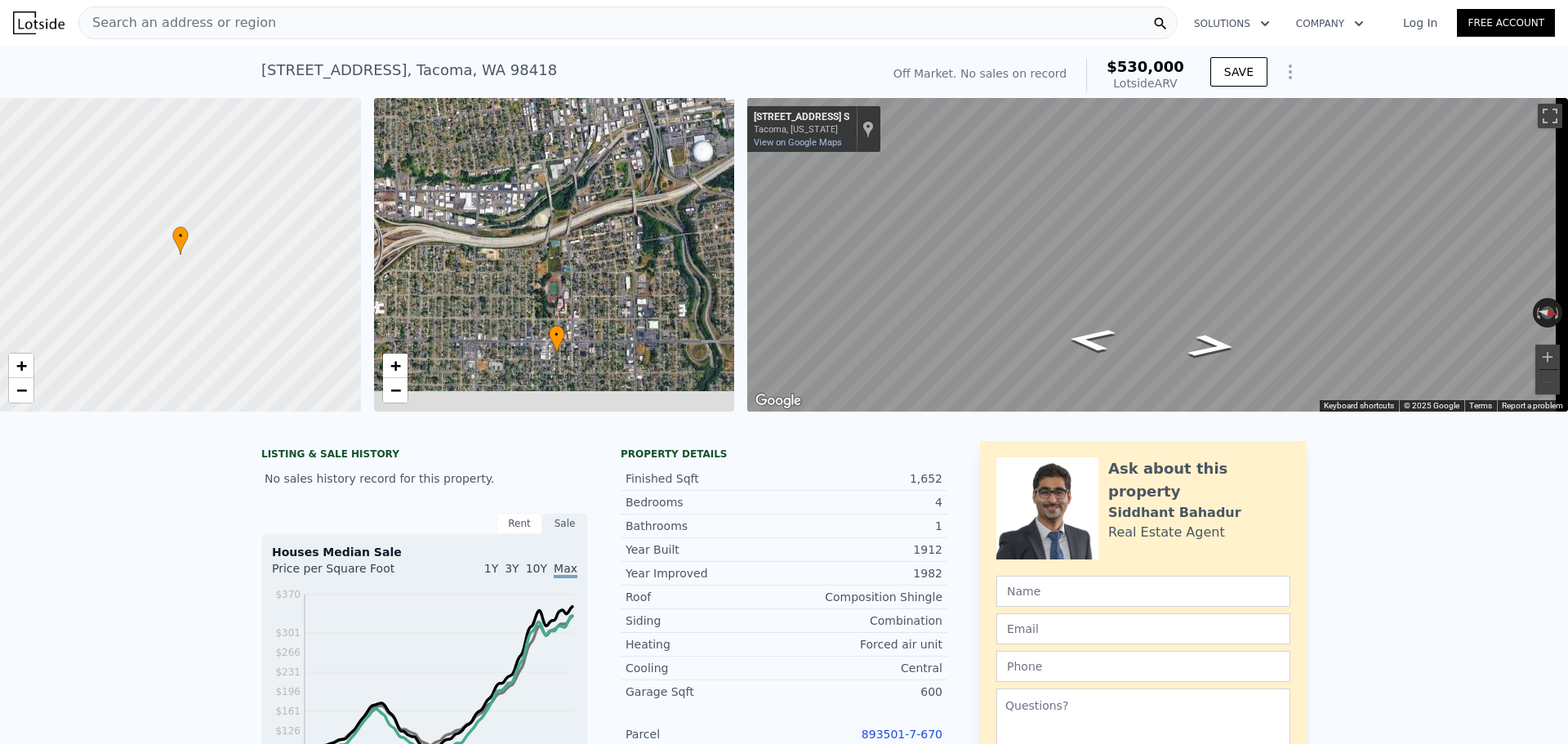
drag, startPoint x: 565, startPoint y: 362, endPoint x: 517, endPoint y: 306, distance: 73.8
click at [547, 256] on div "• + −" at bounding box center [554, 254] width 361 height 314
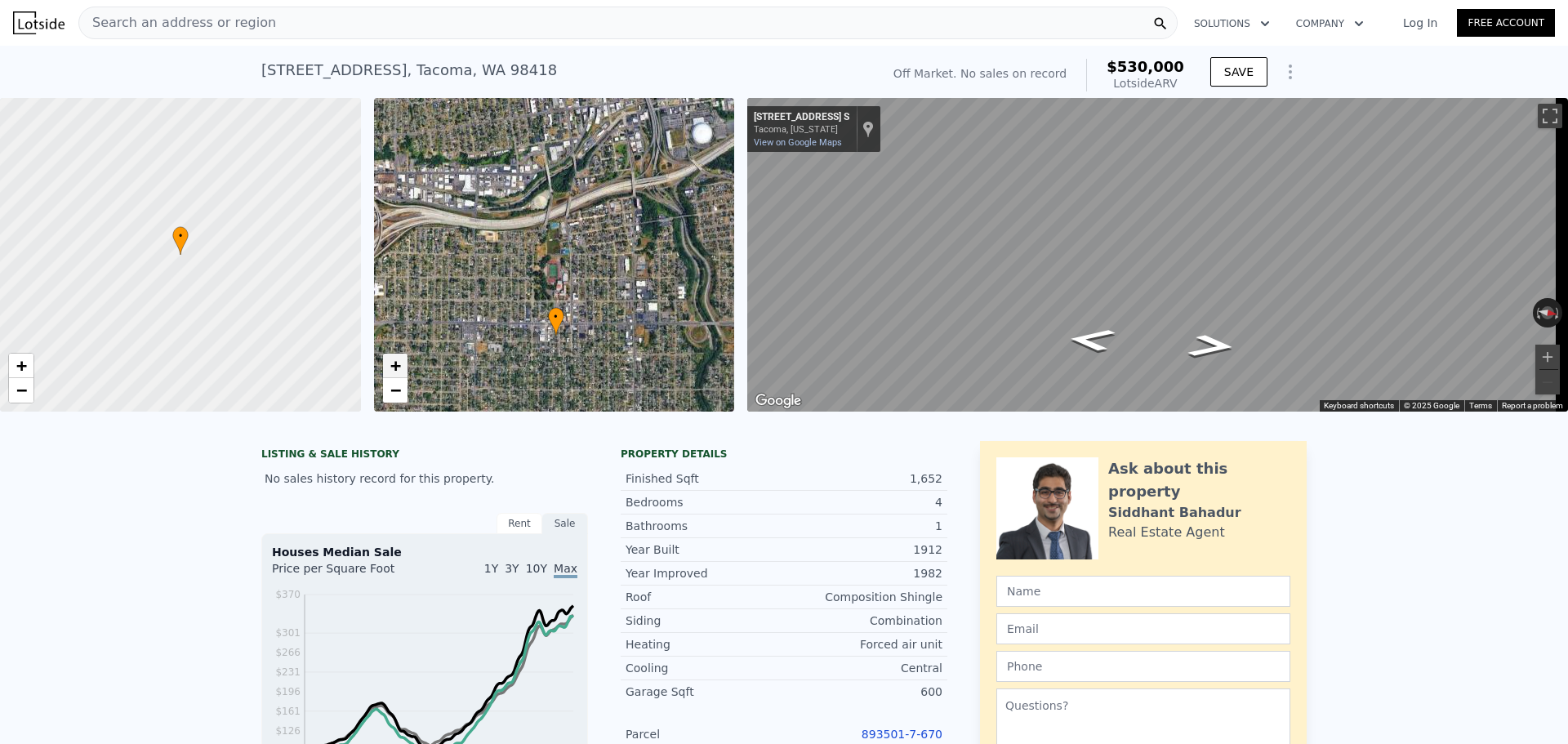
click at [401, 374] on link "+" at bounding box center [394, 365] width 24 height 24
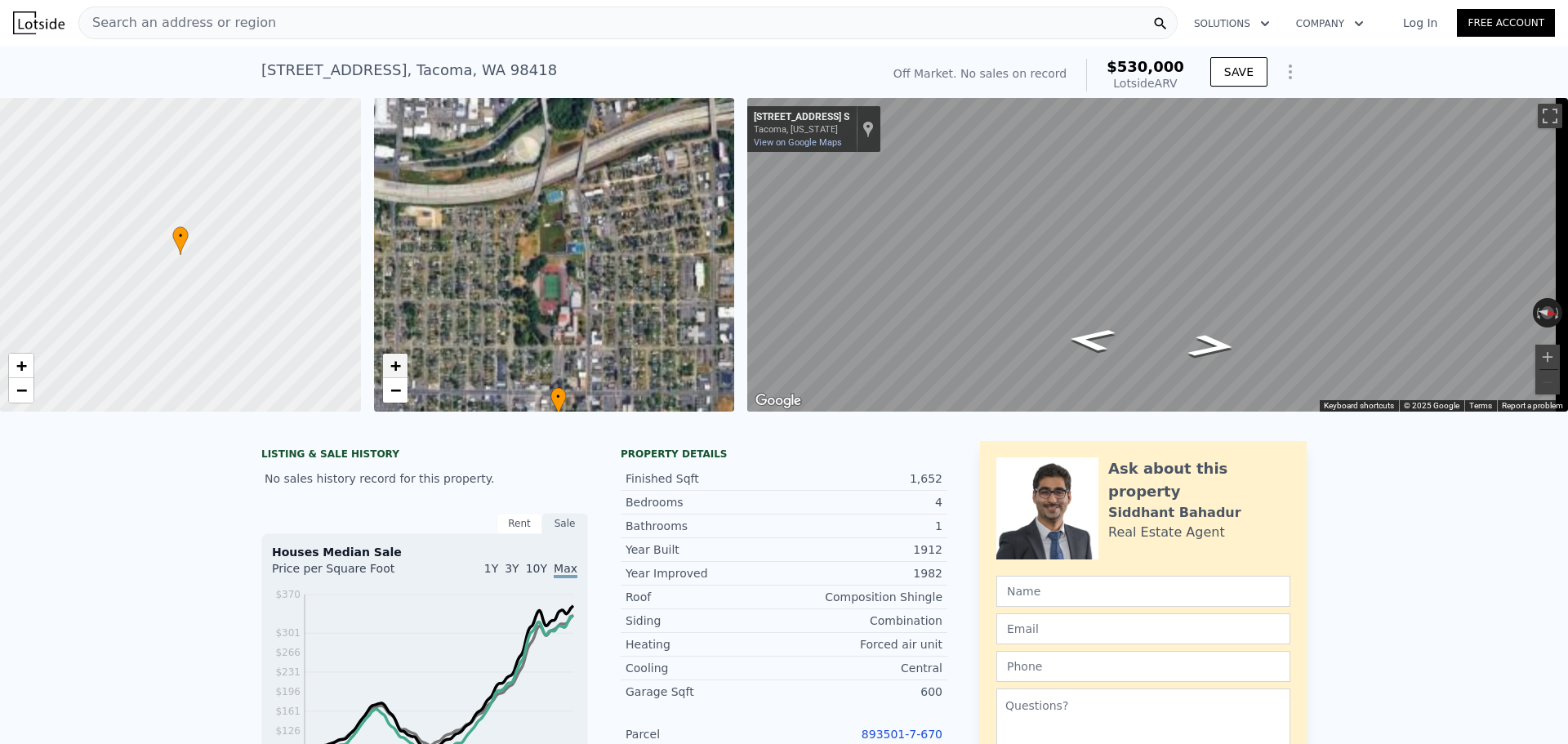
click at [400, 374] on span "+" at bounding box center [394, 365] width 11 height 20
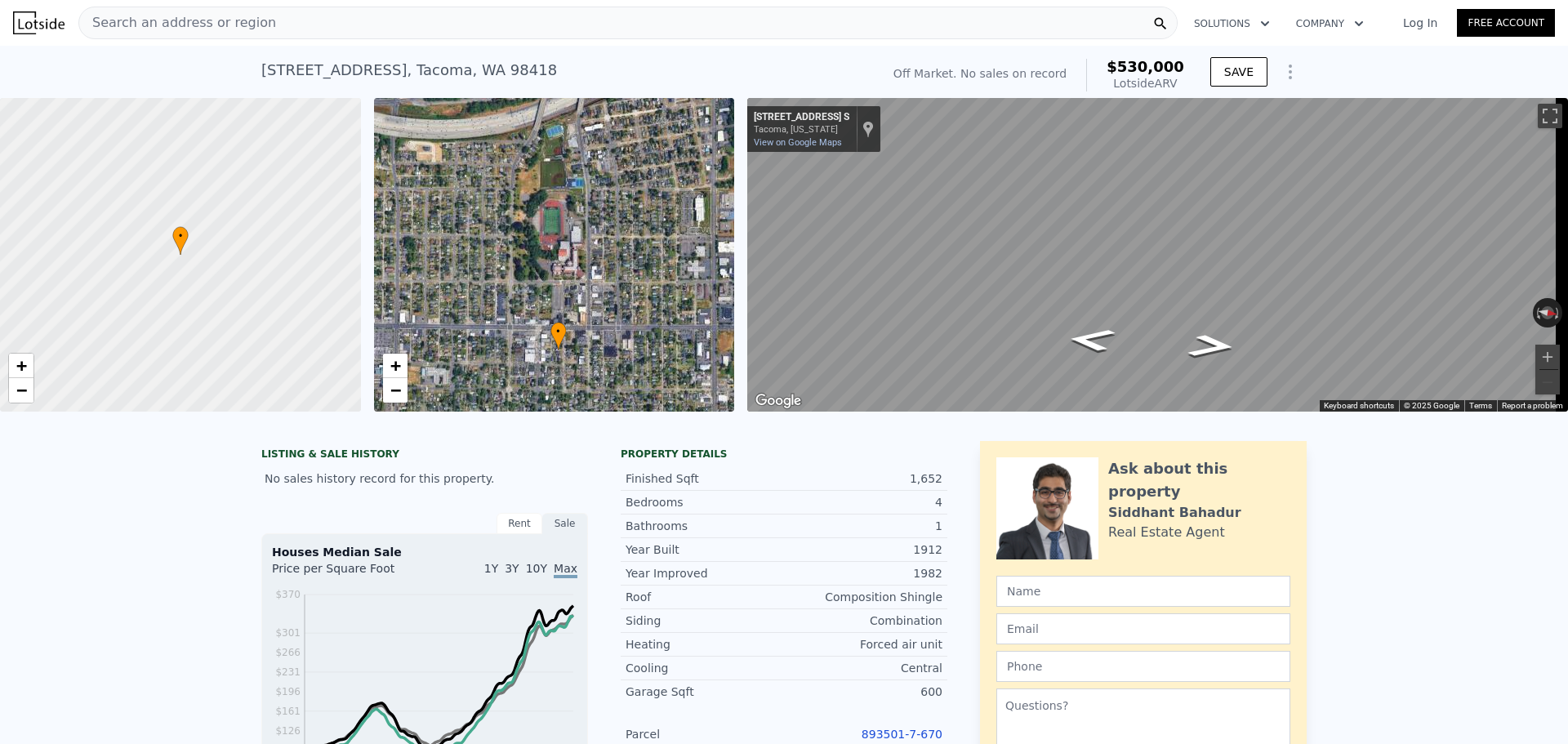
drag, startPoint x: 580, startPoint y: 354, endPoint x: 571, endPoint y: 228, distance: 126.3
click at [571, 228] on div "• + −" at bounding box center [554, 254] width 361 height 314
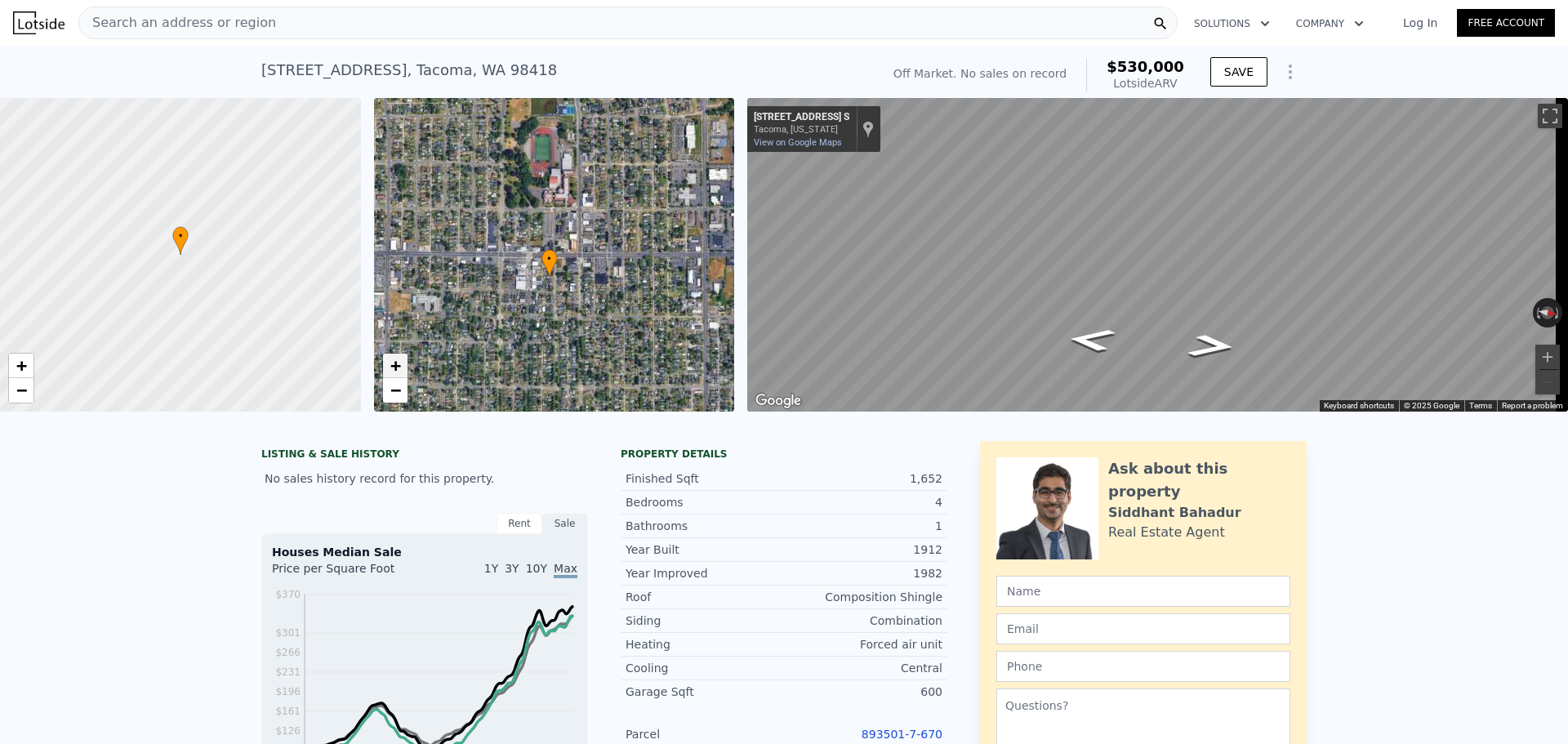
click at [396, 373] on span "+" at bounding box center [394, 365] width 11 height 20
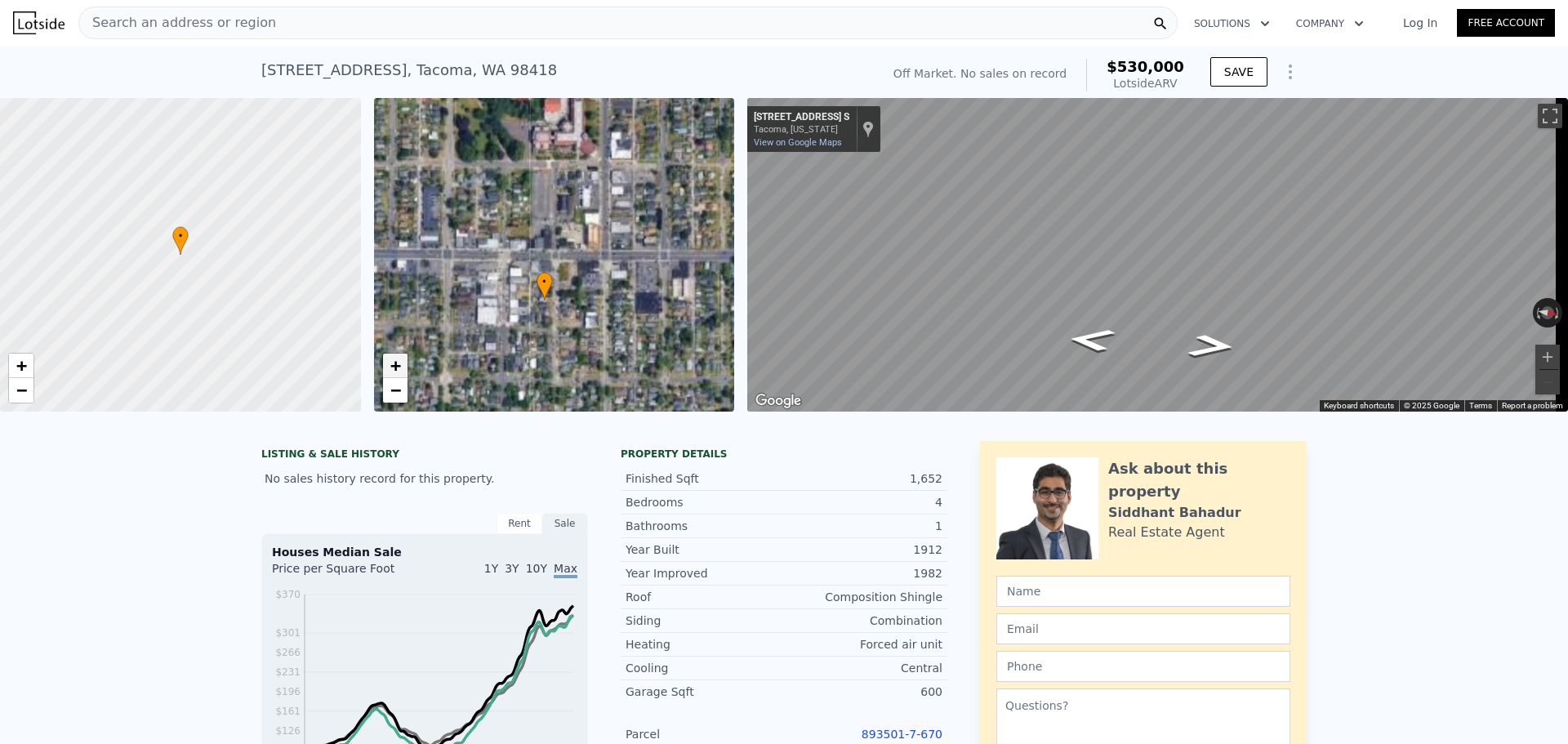
click at [396, 373] on span "+" at bounding box center [394, 365] width 11 height 20
click at [403, 365] on link "+" at bounding box center [394, 365] width 24 height 24
click at [402, 366] on link "+" at bounding box center [394, 365] width 24 height 24
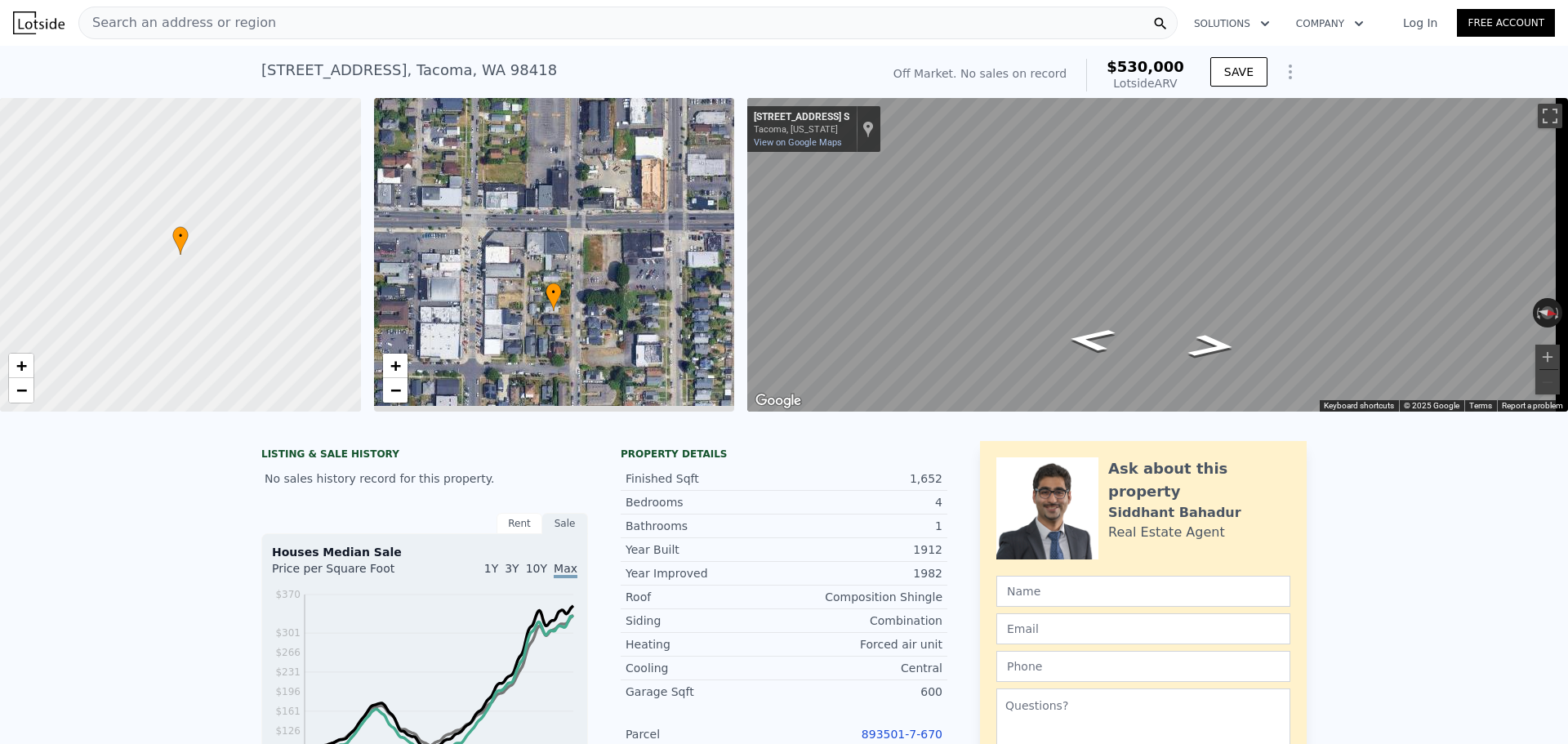
drag, startPoint x: 576, startPoint y: 286, endPoint x: 634, endPoint y: 192, distance: 110.5
click at [634, 192] on div "• + −" at bounding box center [554, 254] width 361 height 314
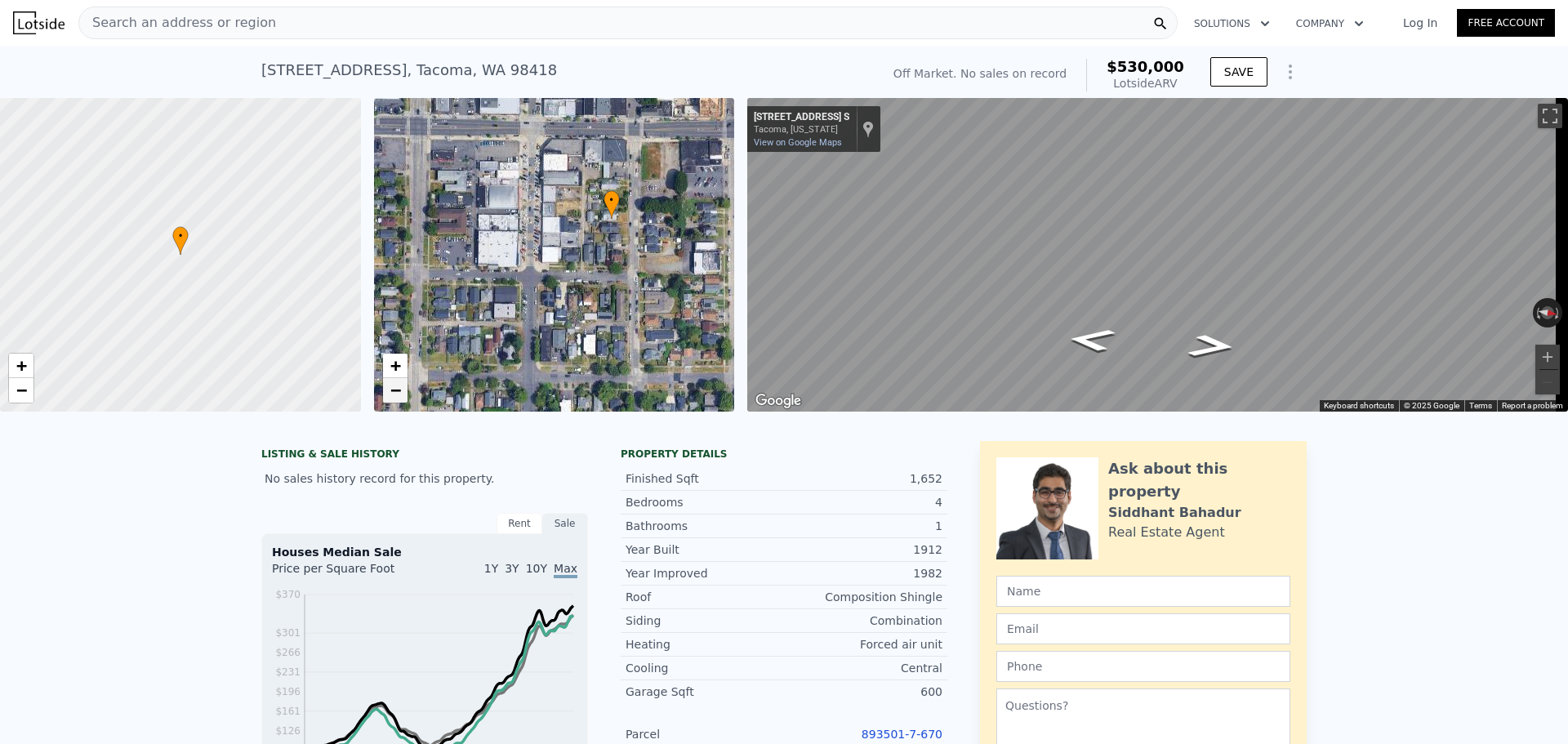
click at [388, 392] on link "−" at bounding box center [394, 389] width 24 height 24
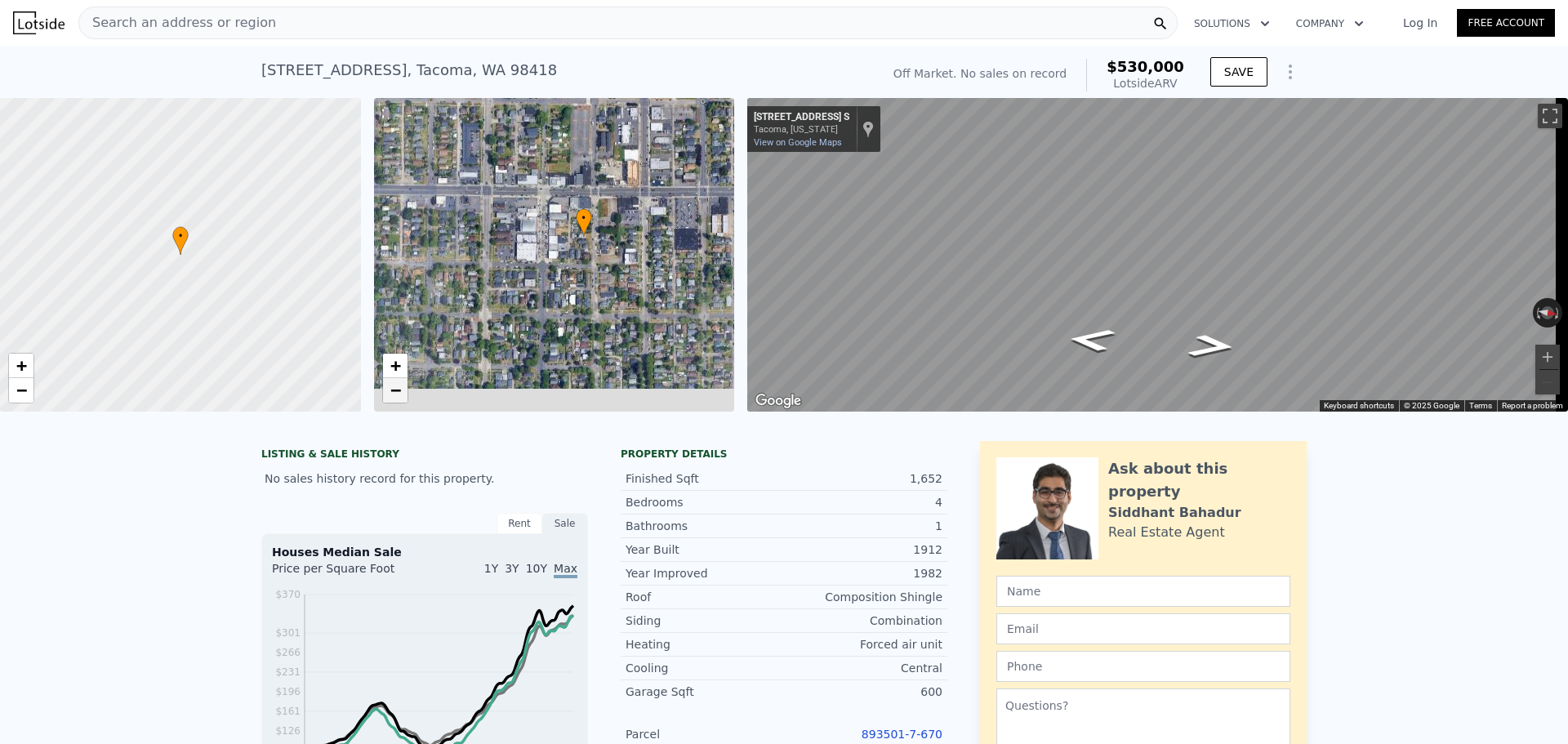
click at [389, 392] on span "−" at bounding box center [394, 389] width 11 height 20
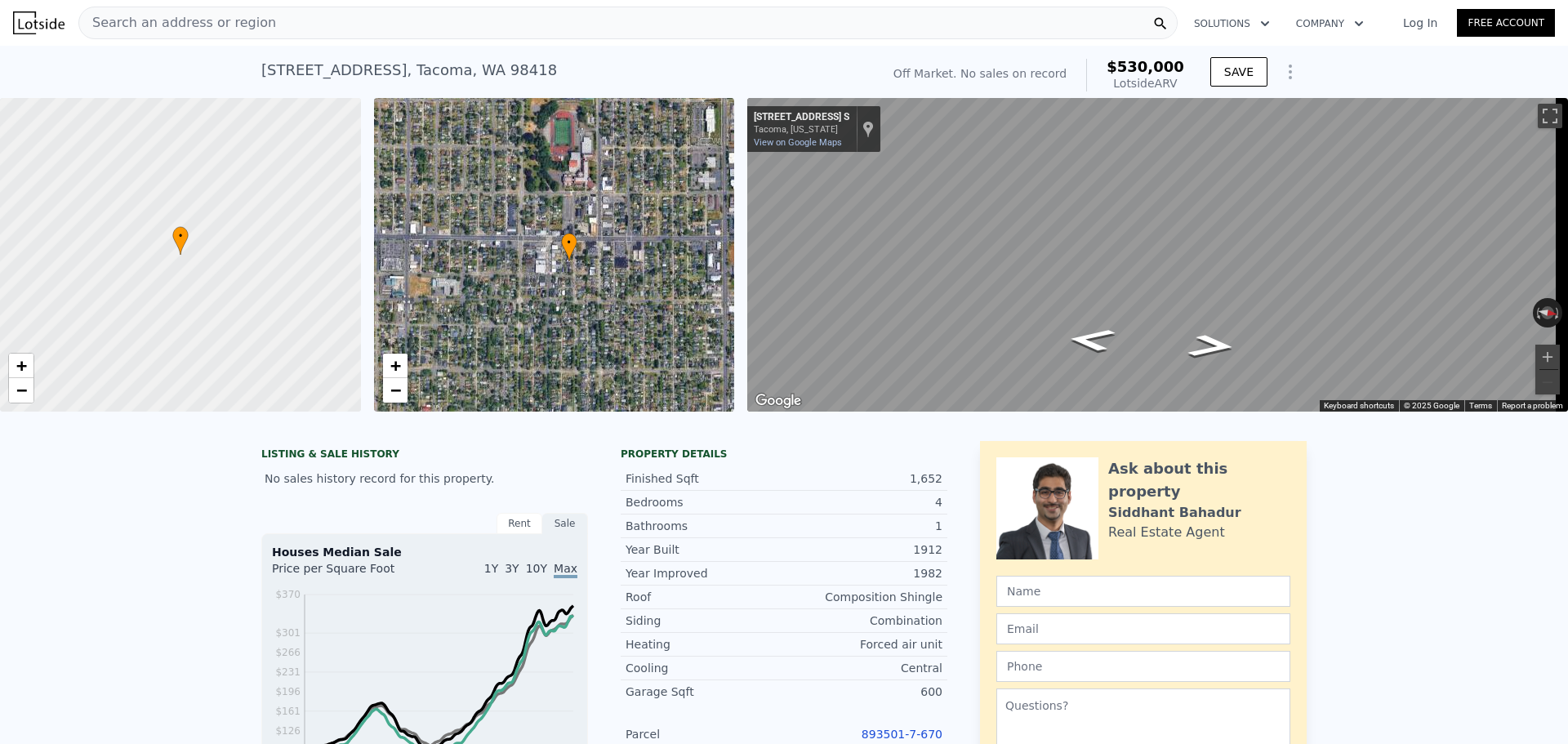
drag, startPoint x: 448, startPoint y: 306, endPoint x: 456, endPoint y: 332, distance: 27.2
click at [456, 332] on div "• + −" at bounding box center [554, 254] width 361 height 314
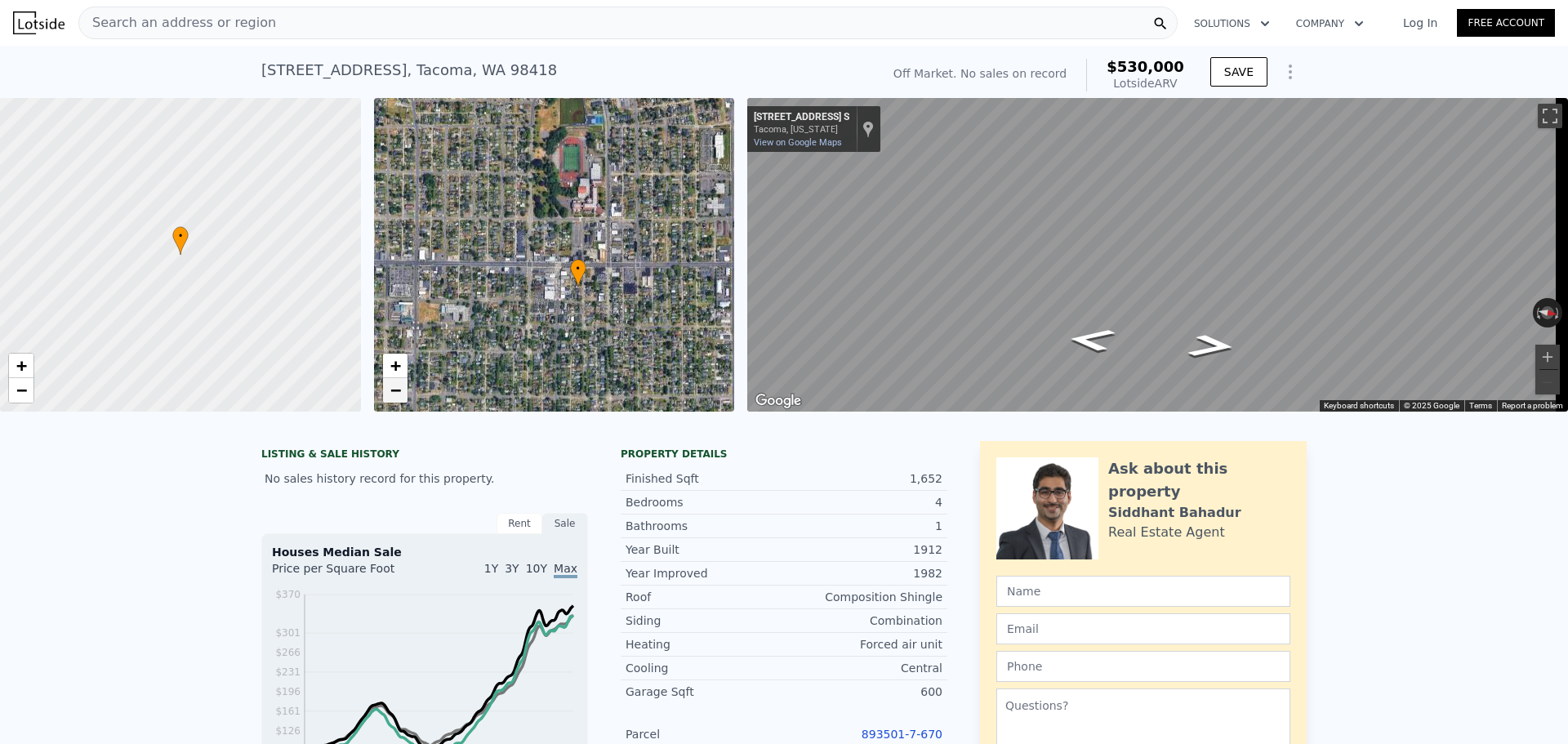
click at [398, 390] on span "−" at bounding box center [394, 389] width 11 height 20
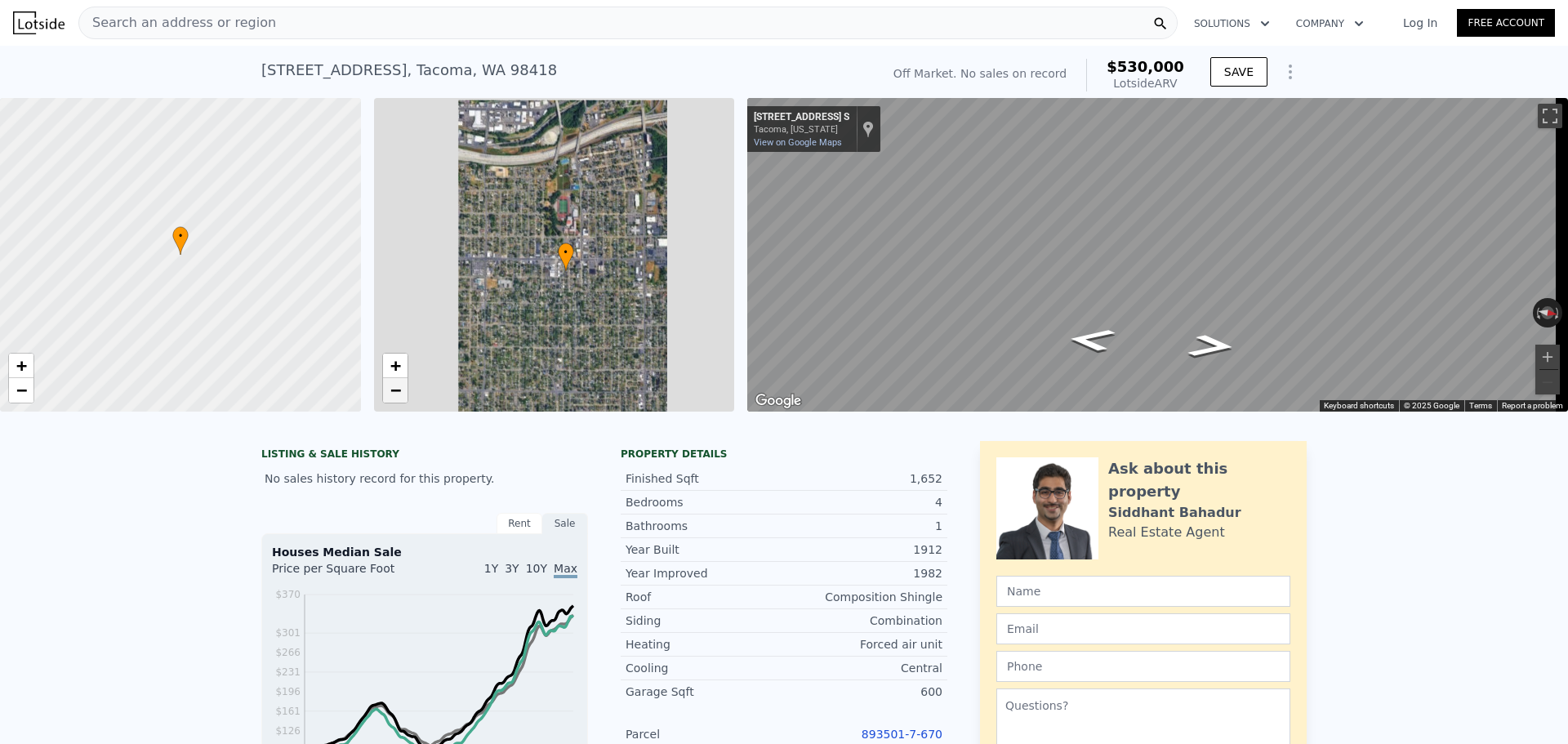
click at [398, 390] on span "−" at bounding box center [394, 389] width 11 height 20
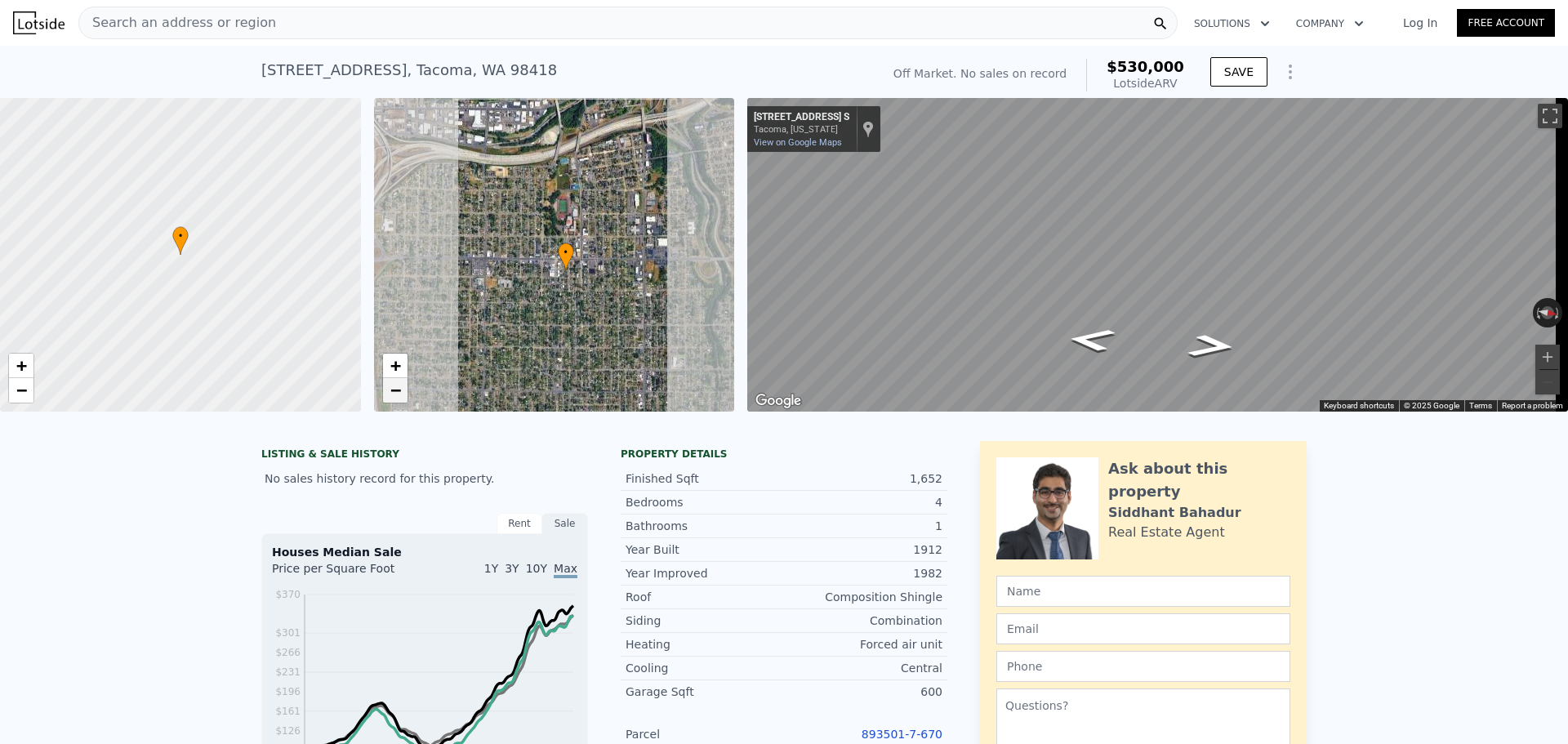
click at [398, 390] on span "−" at bounding box center [394, 389] width 11 height 20
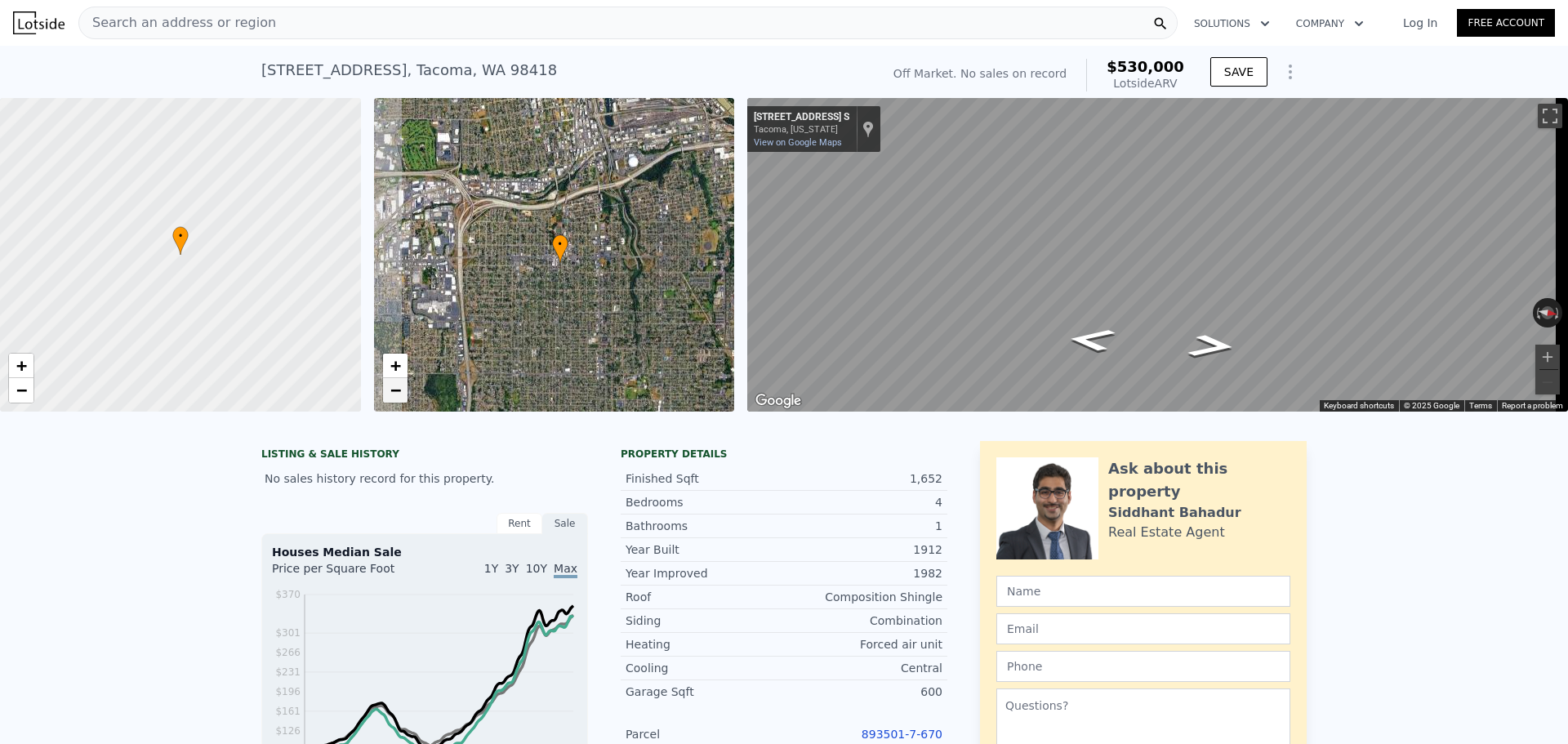
click at [398, 390] on span "−" at bounding box center [394, 389] width 11 height 20
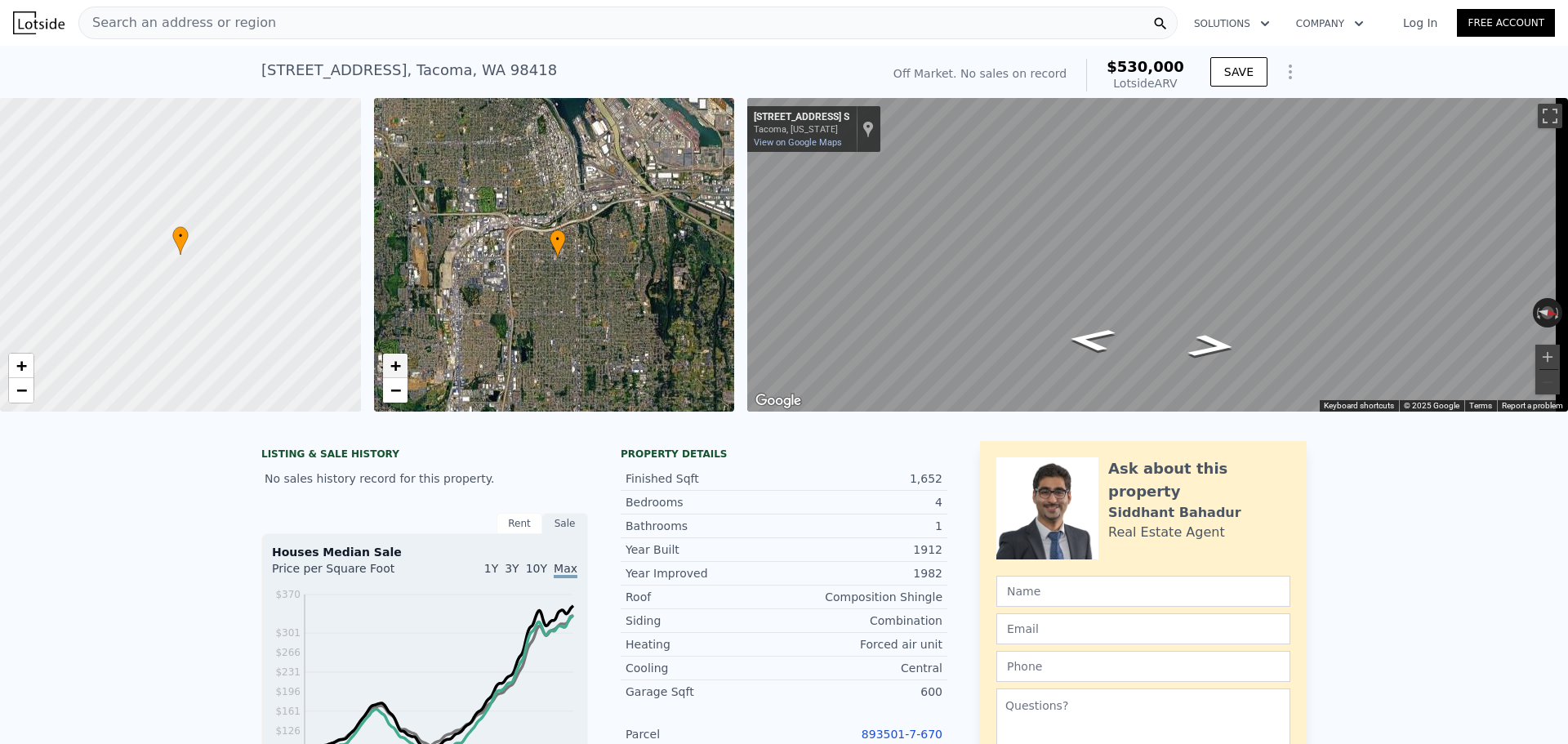
click at [389, 361] on span "+" at bounding box center [394, 365] width 11 height 20
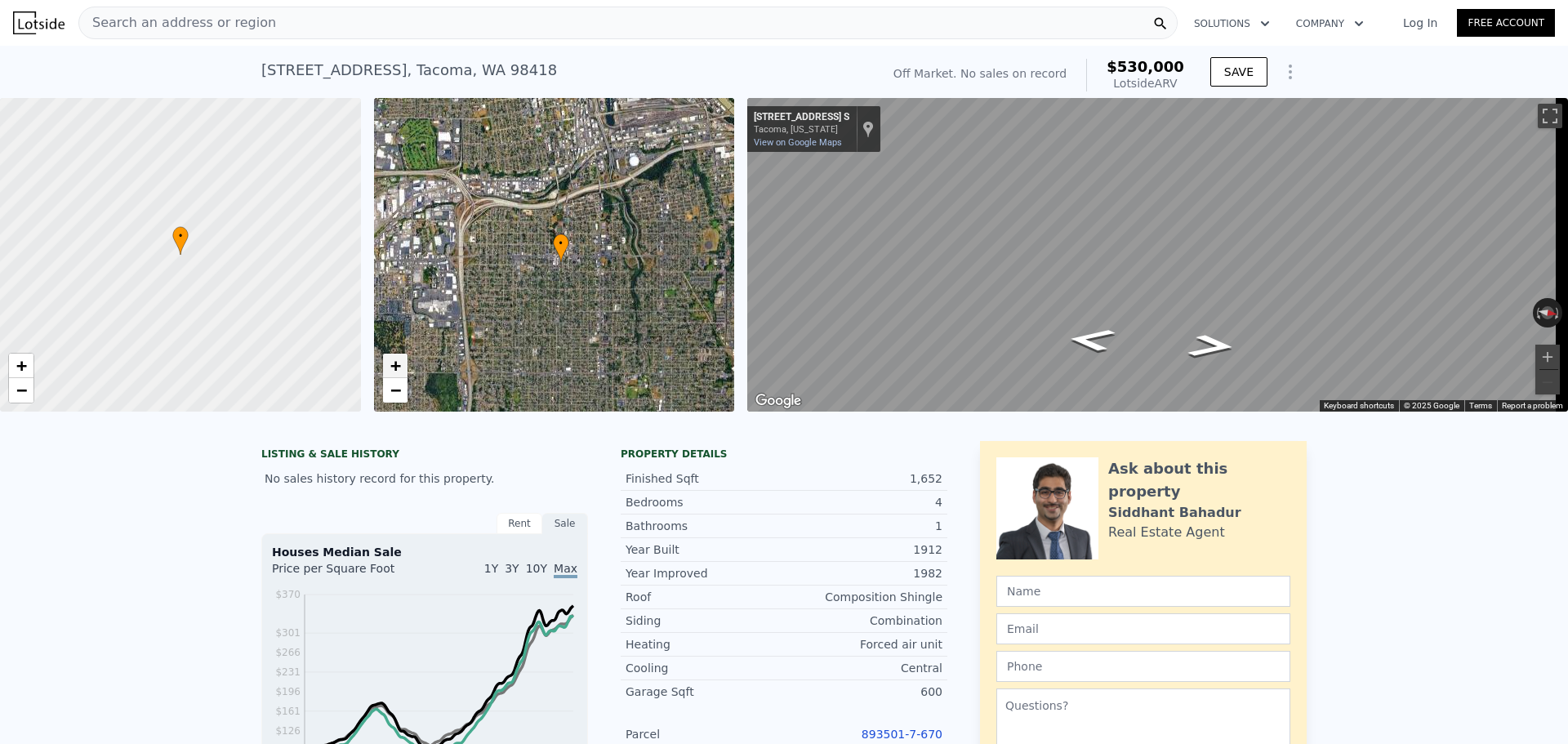
click at [389, 361] on span "+" at bounding box center [394, 365] width 11 height 20
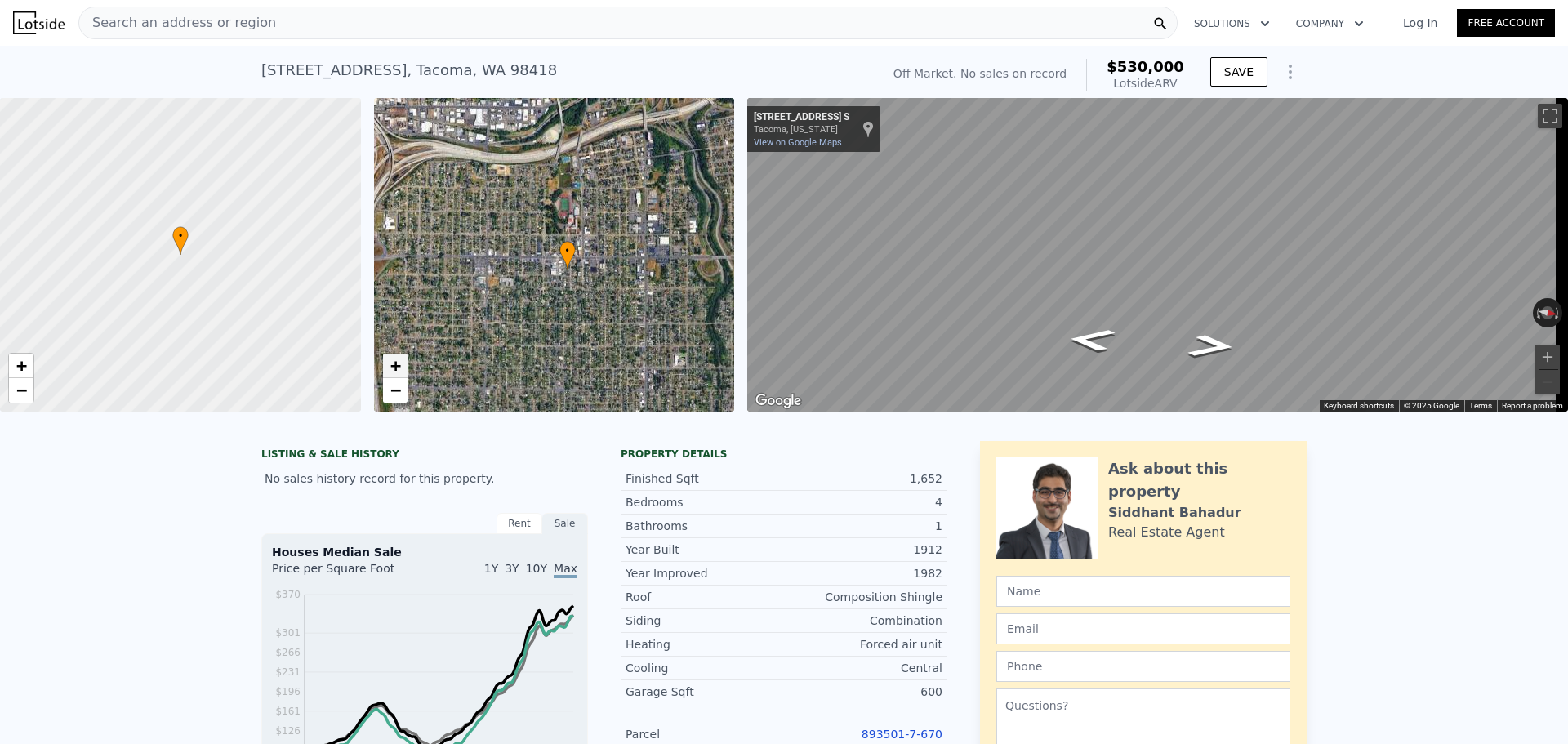
click at [383, 363] on link "+" at bounding box center [394, 365] width 24 height 24
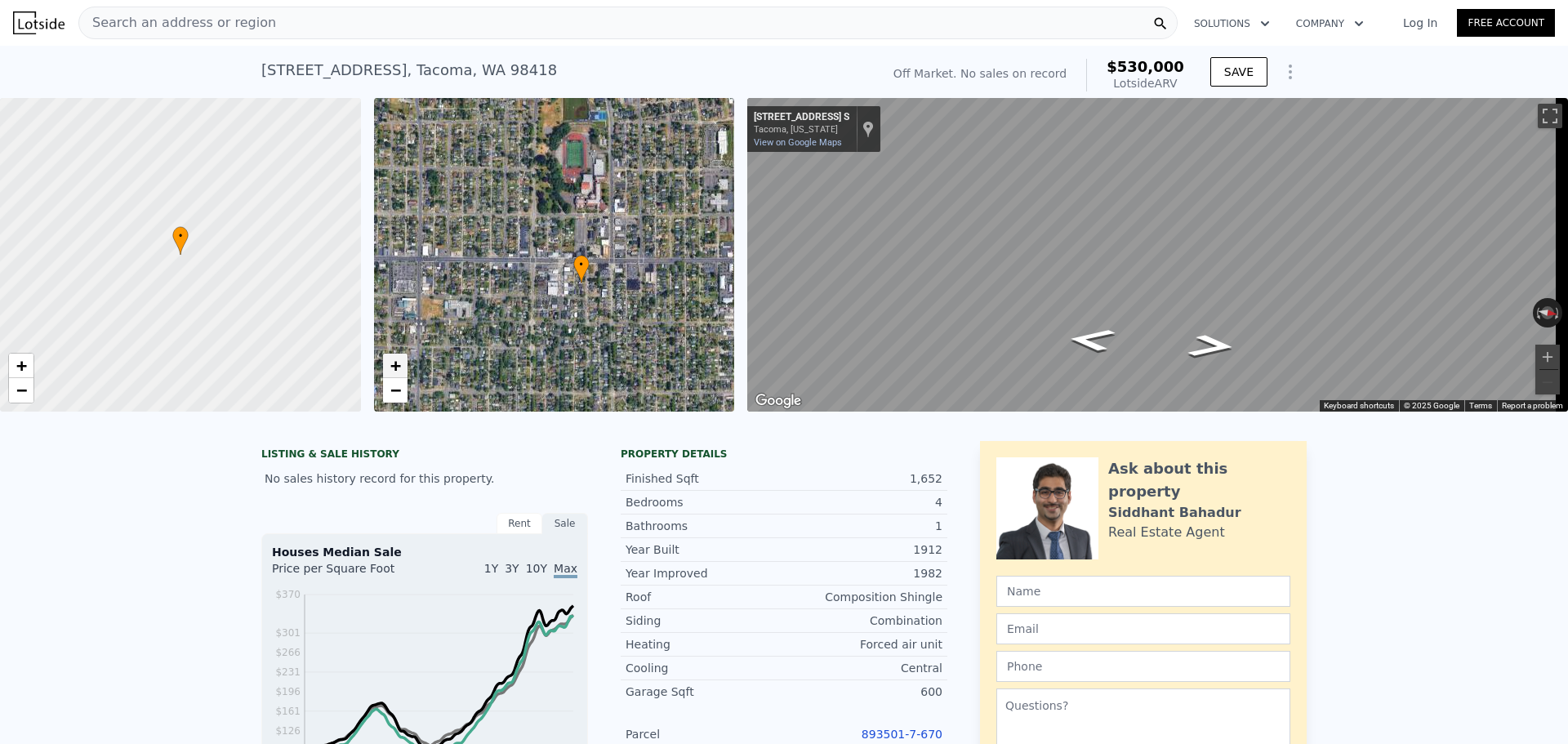
click at [385, 362] on link "+" at bounding box center [394, 365] width 24 height 24
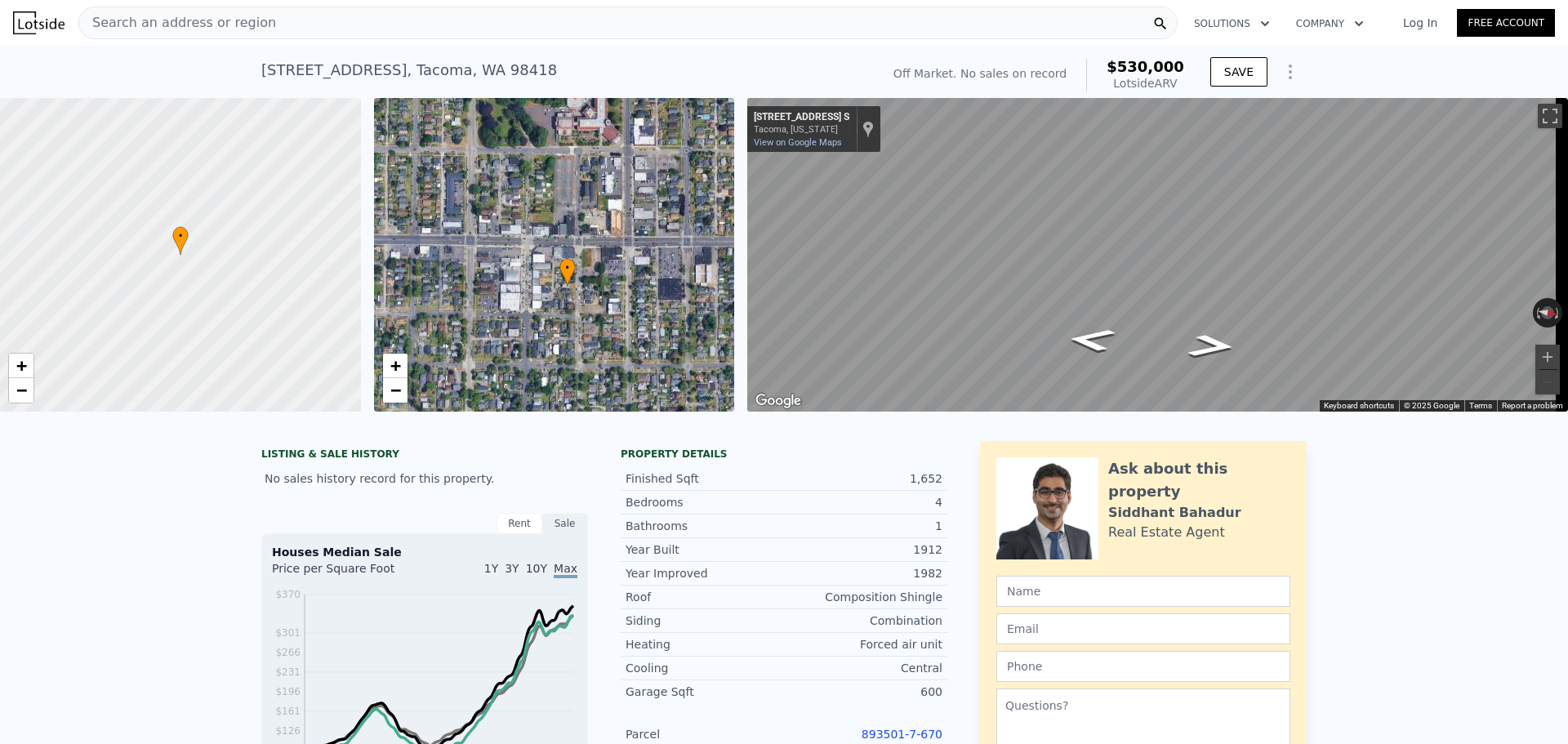
drag, startPoint x: 547, startPoint y: 361, endPoint x: 475, endPoint y: 331, distance: 78.0
click at [490, 331] on div "• + −" at bounding box center [554, 254] width 361 height 314
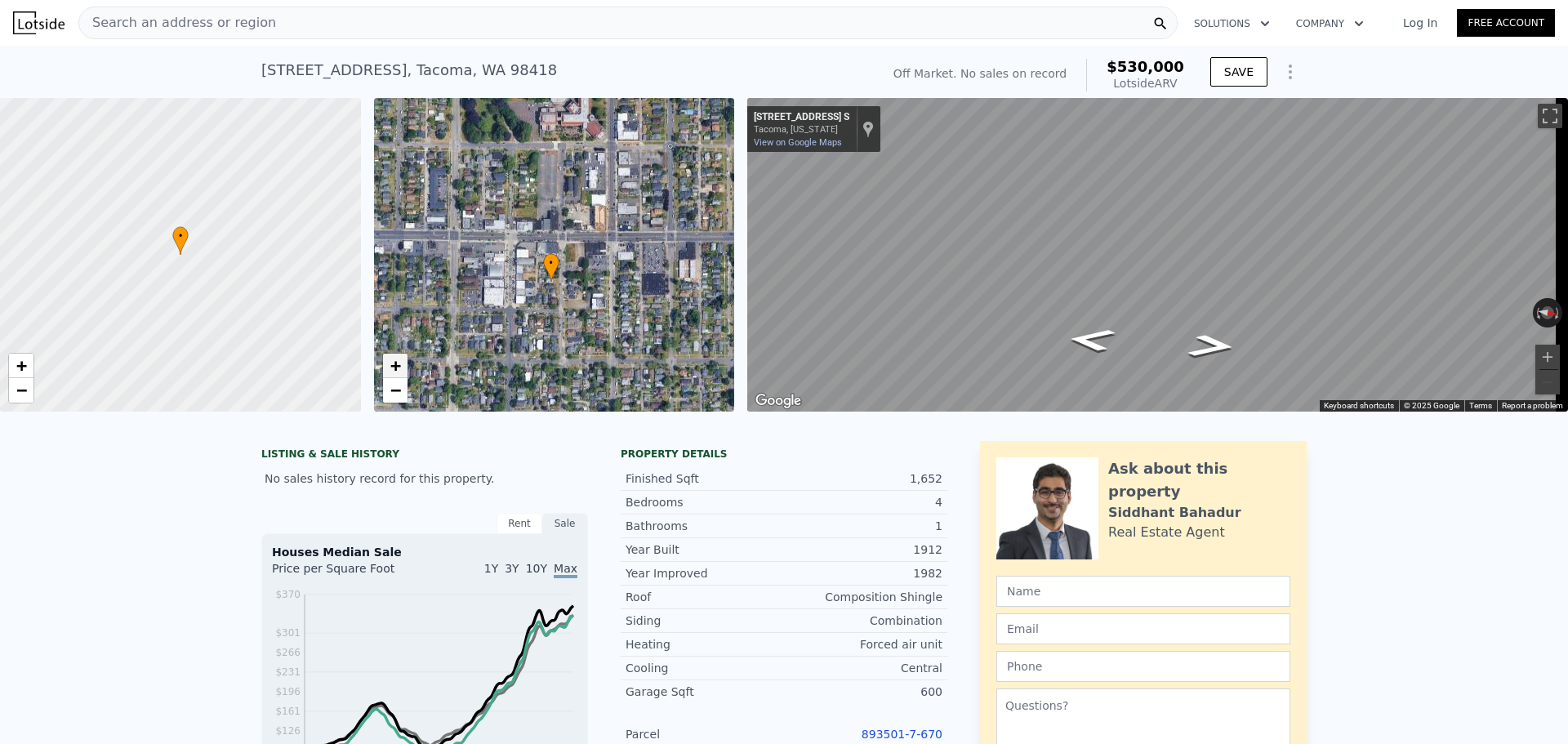
drag, startPoint x: 409, startPoint y: 358, endPoint x: 404, endPoint y: 366, distance: 9.4
click at [408, 359] on div "• + −" at bounding box center [554, 254] width 361 height 314
click at [404, 366] on link "+" at bounding box center [394, 365] width 24 height 24
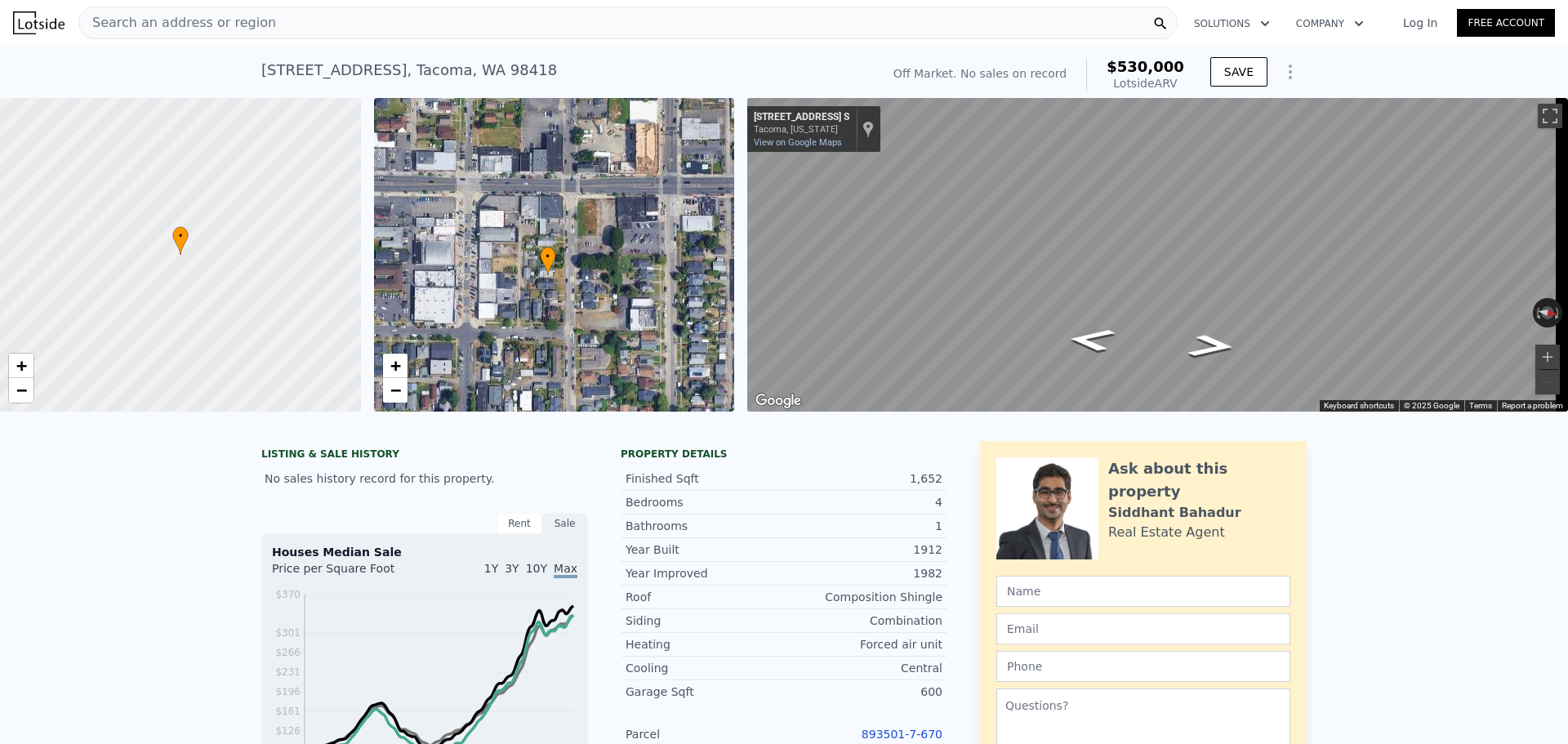
drag, startPoint x: 476, startPoint y: 373, endPoint x: 477, endPoint y: 340, distance: 33.0
click at [477, 340] on div "• + −" at bounding box center [554, 254] width 361 height 314
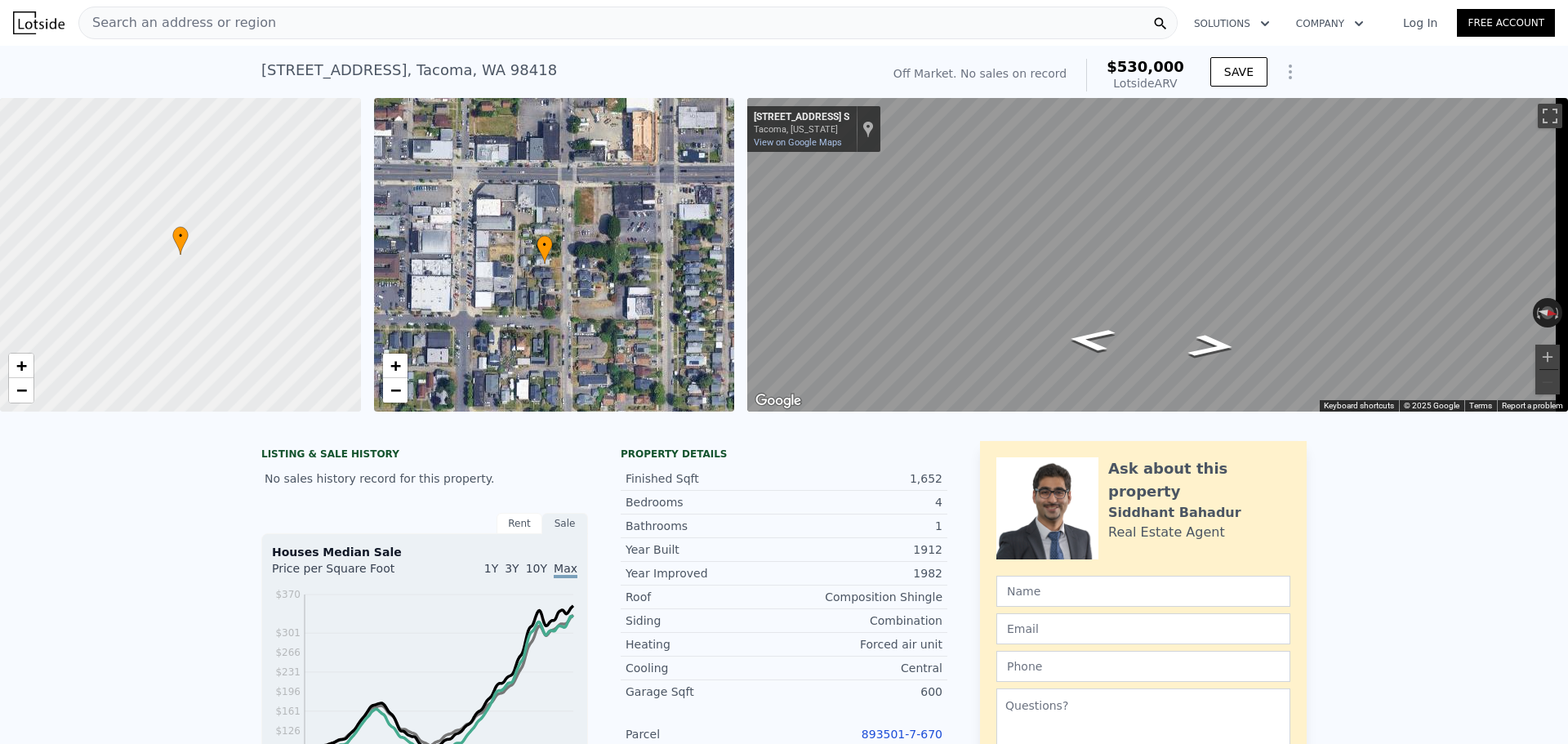
drag, startPoint x: 464, startPoint y: 303, endPoint x: 461, endPoint y: 295, distance: 8.5
click at [461, 295] on div "• + −" at bounding box center [554, 254] width 361 height 314
click at [393, 393] on span "−" at bounding box center [394, 389] width 11 height 20
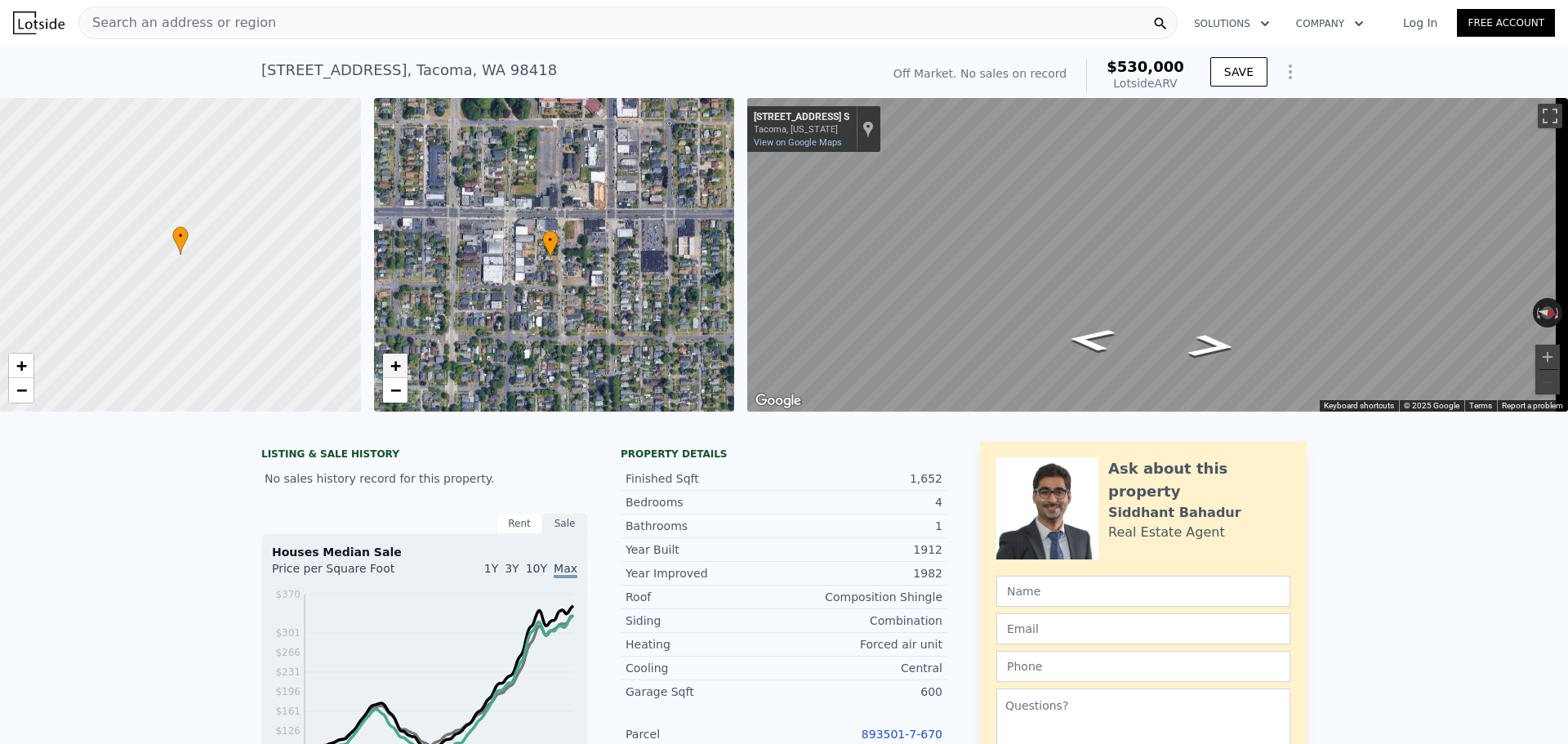
click at [402, 367] on link "+" at bounding box center [394, 365] width 24 height 24
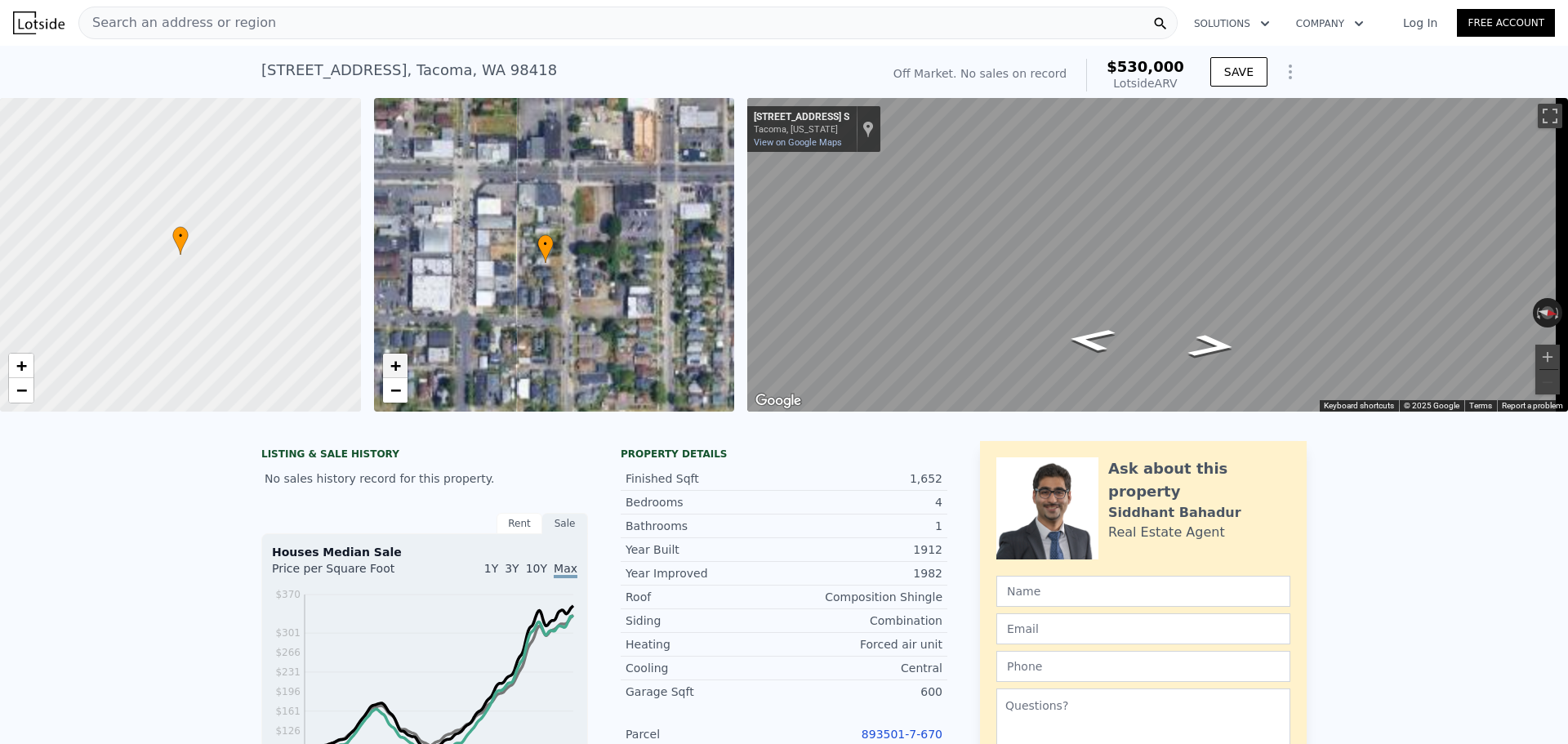
click at [402, 367] on link "+" at bounding box center [394, 365] width 24 height 24
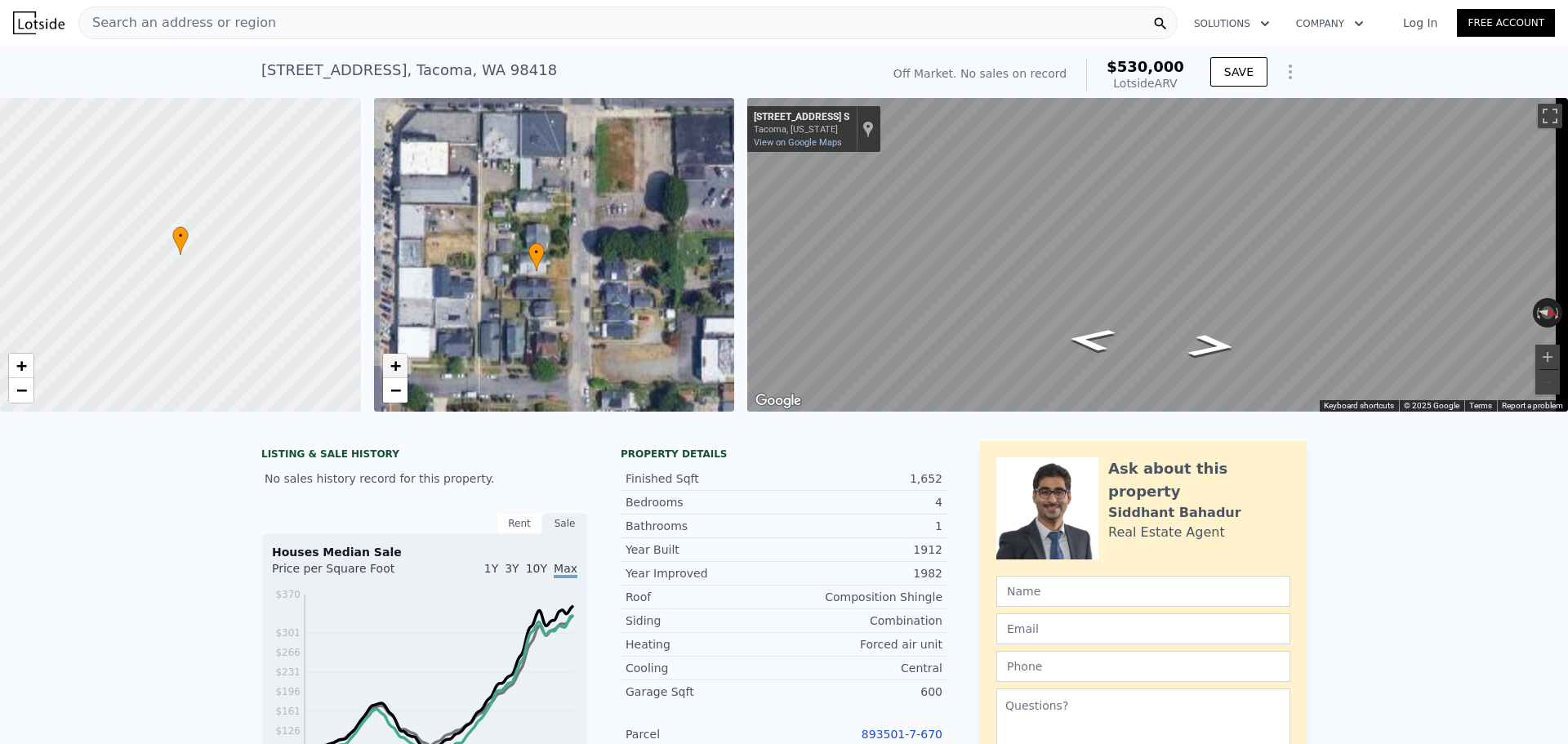
click at [402, 367] on link "+" at bounding box center [394, 365] width 24 height 24
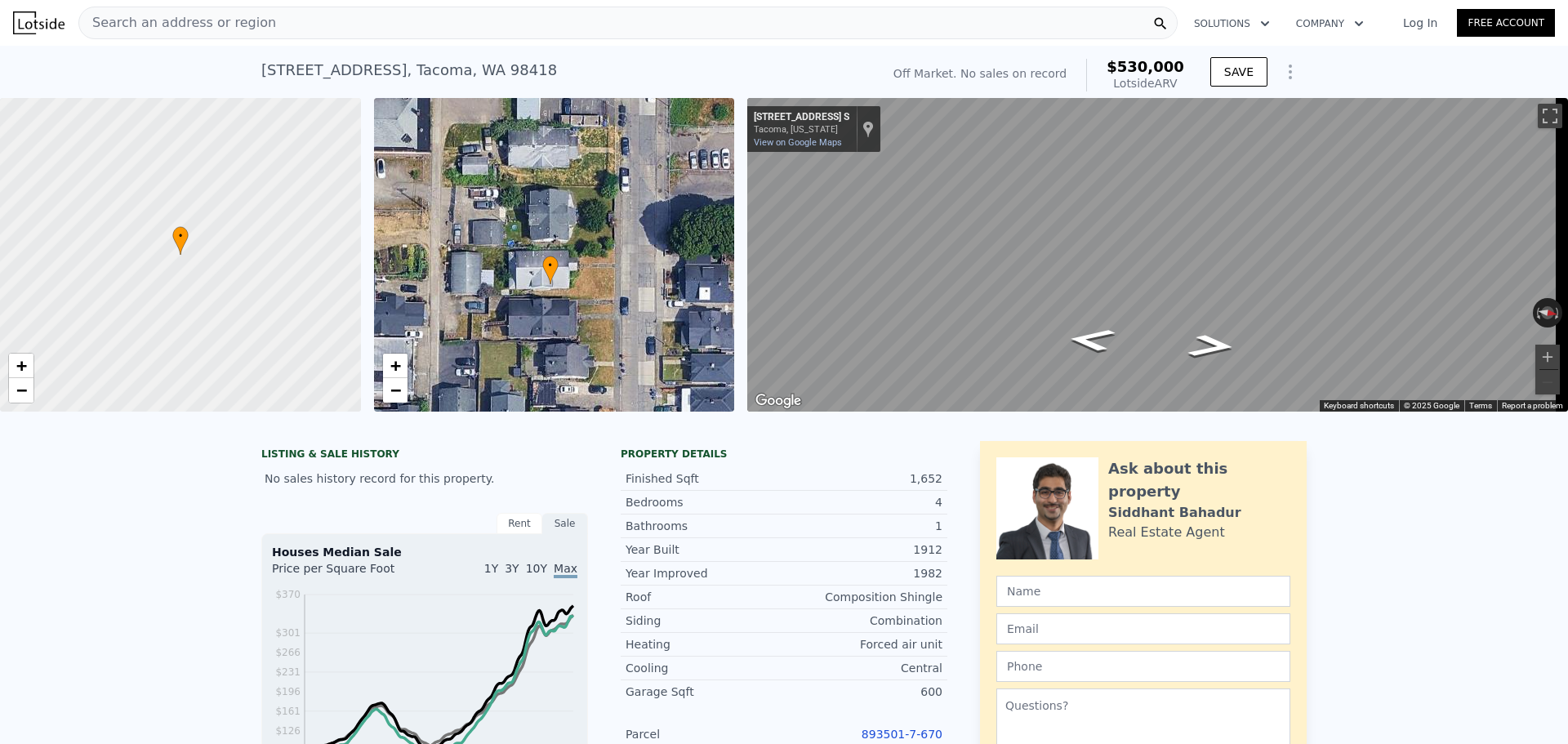
drag, startPoint x: 473, startPoint y: 365, endPoint x: 504, endPoint y: 361, distance: 31.3
click at [504, 361] on div "• + −" at bounding box center [554, 254] width 361 height 314
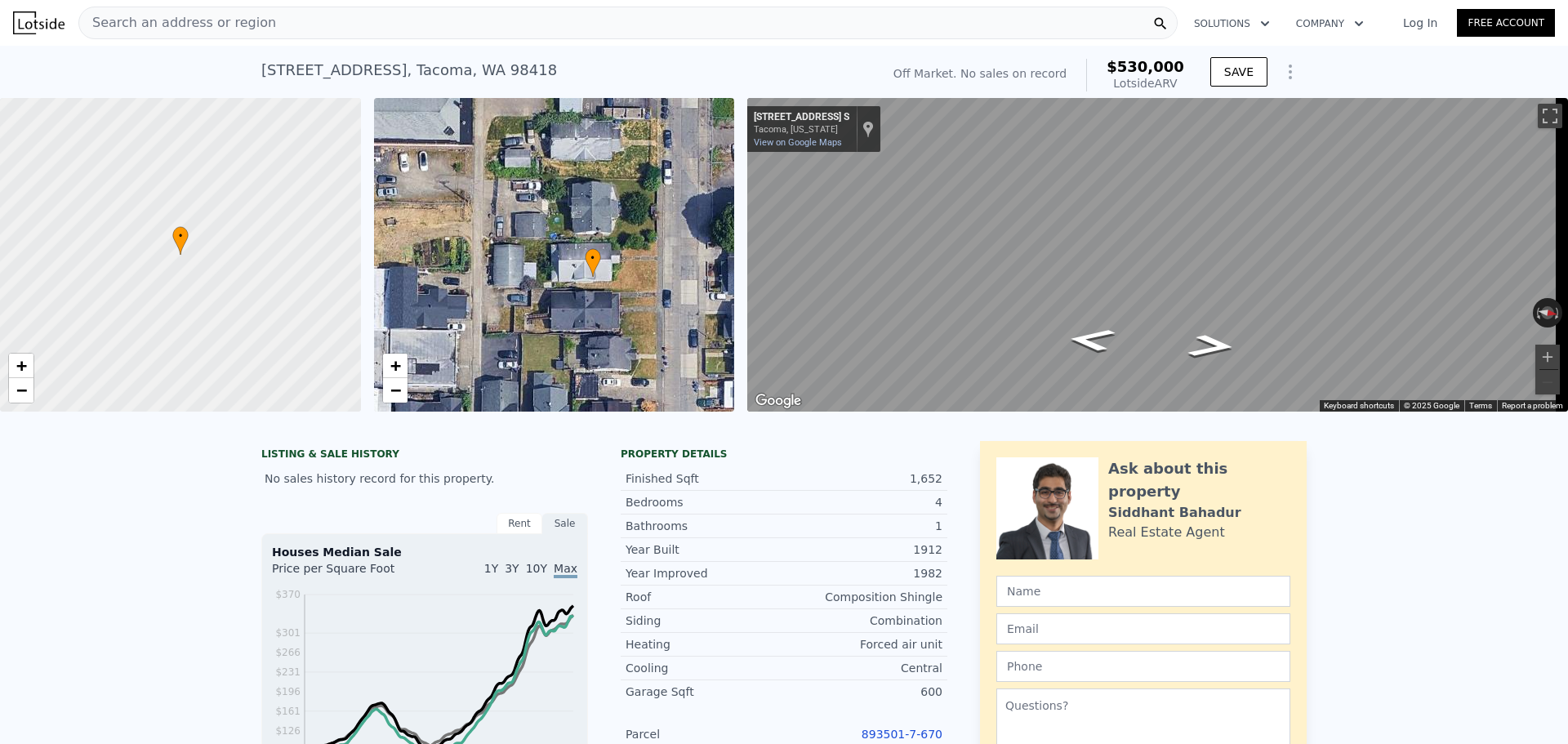
drag, startPoint x: 462, startPoint y: 375, endPoint x: 507, endPoint y: 367, distance: 45.7
click at [507, 367] on div "• + −" at bounding box center [554, 254] width 361 height 314
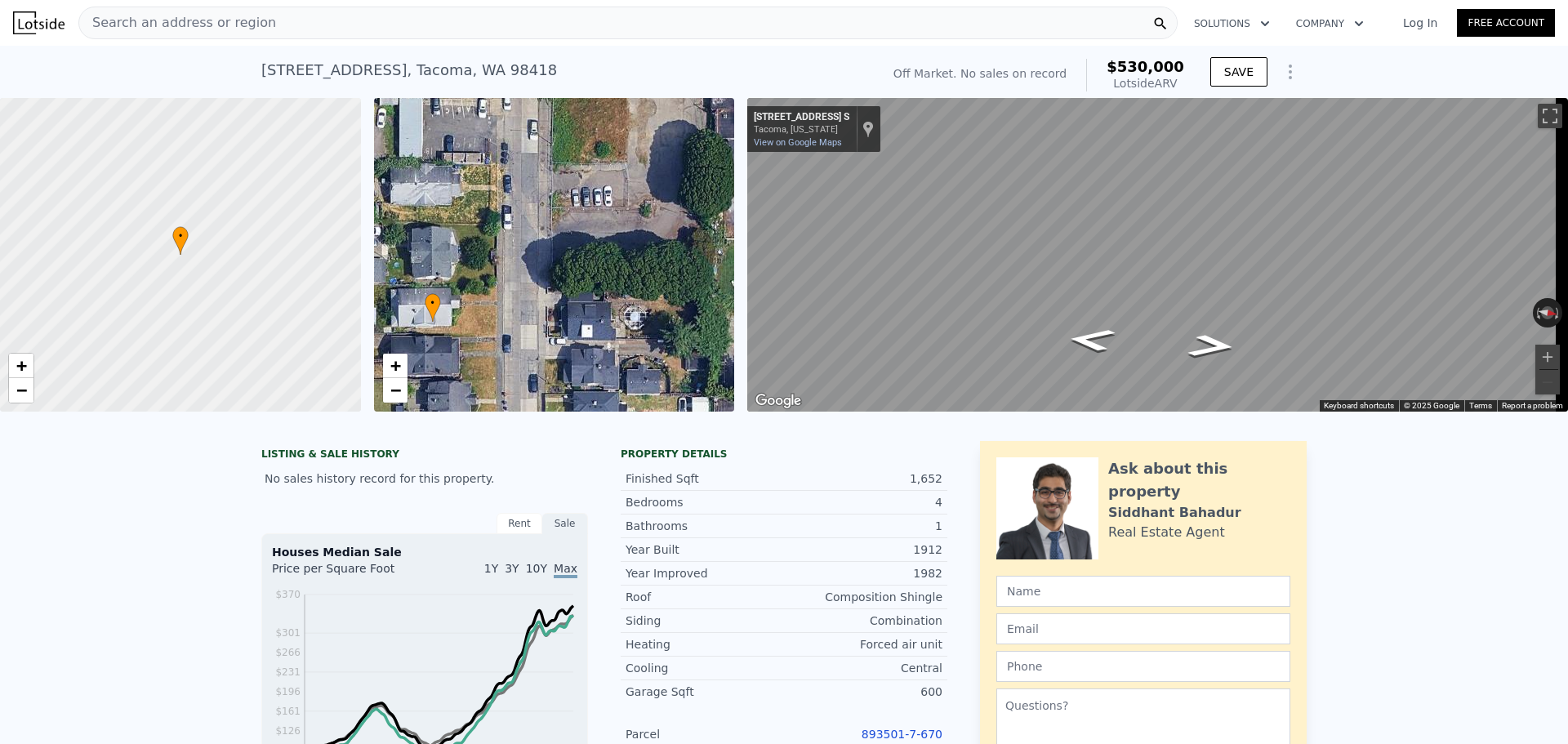
drag, startPoint x: 525, startPoint y: 367, endPoint x: 362, endPoint y: 413, distance: 169.4
click at [362, 412] on div "• + − • + − ← Move left → Move right ↑ Move up ↓ Move down + Zoom in - Zoom out…" at bounding box center [784, 254] width 1568 height 314
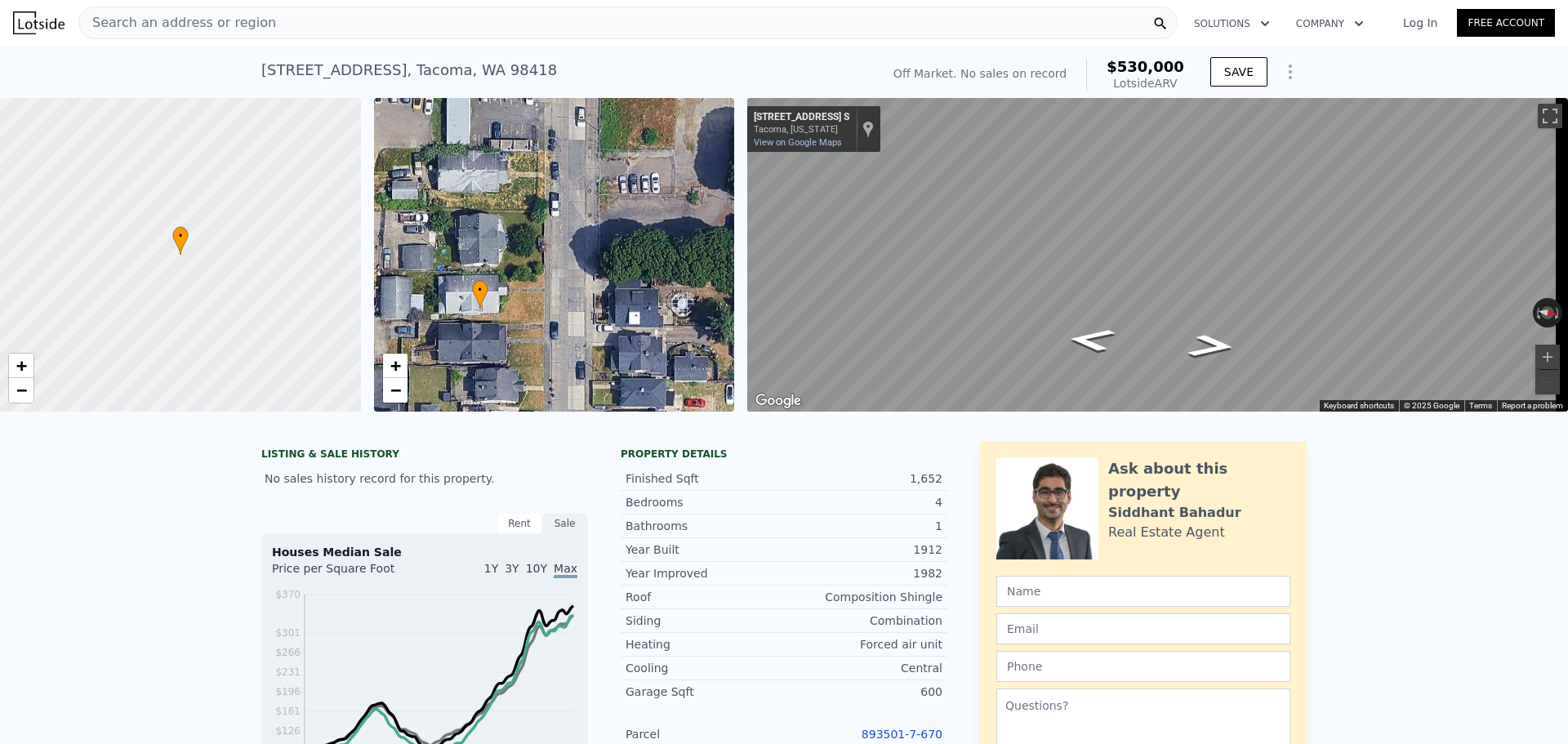
drag, startPoint x: 607, startPoint y: 296, endPoint x: 693, endPoint y: 277, distance: 88.1
click at [693, 277] on div "• + −" at bounding box center [554, 254] width 361 height 314
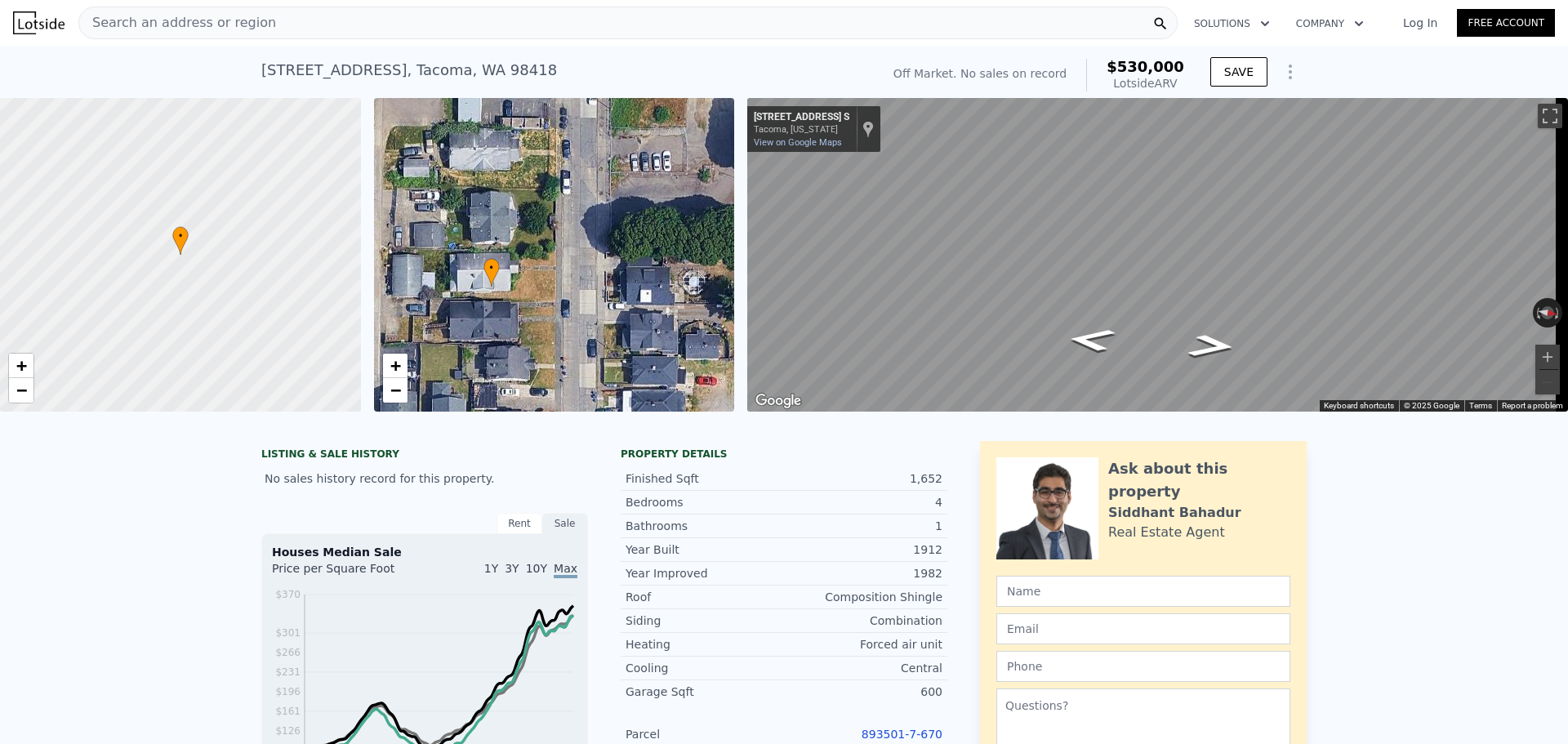
drag, startPoint x: 553, startPoint y: 316, endPoint x: 523, endPoint y: 301, distance: 33.5
click at [523, 301] on div "• + −" at bounding box center [554, 254] width 361 height 314
click at [397, 368] on span "+" at bounding box center [394, 365] width 11 height 20
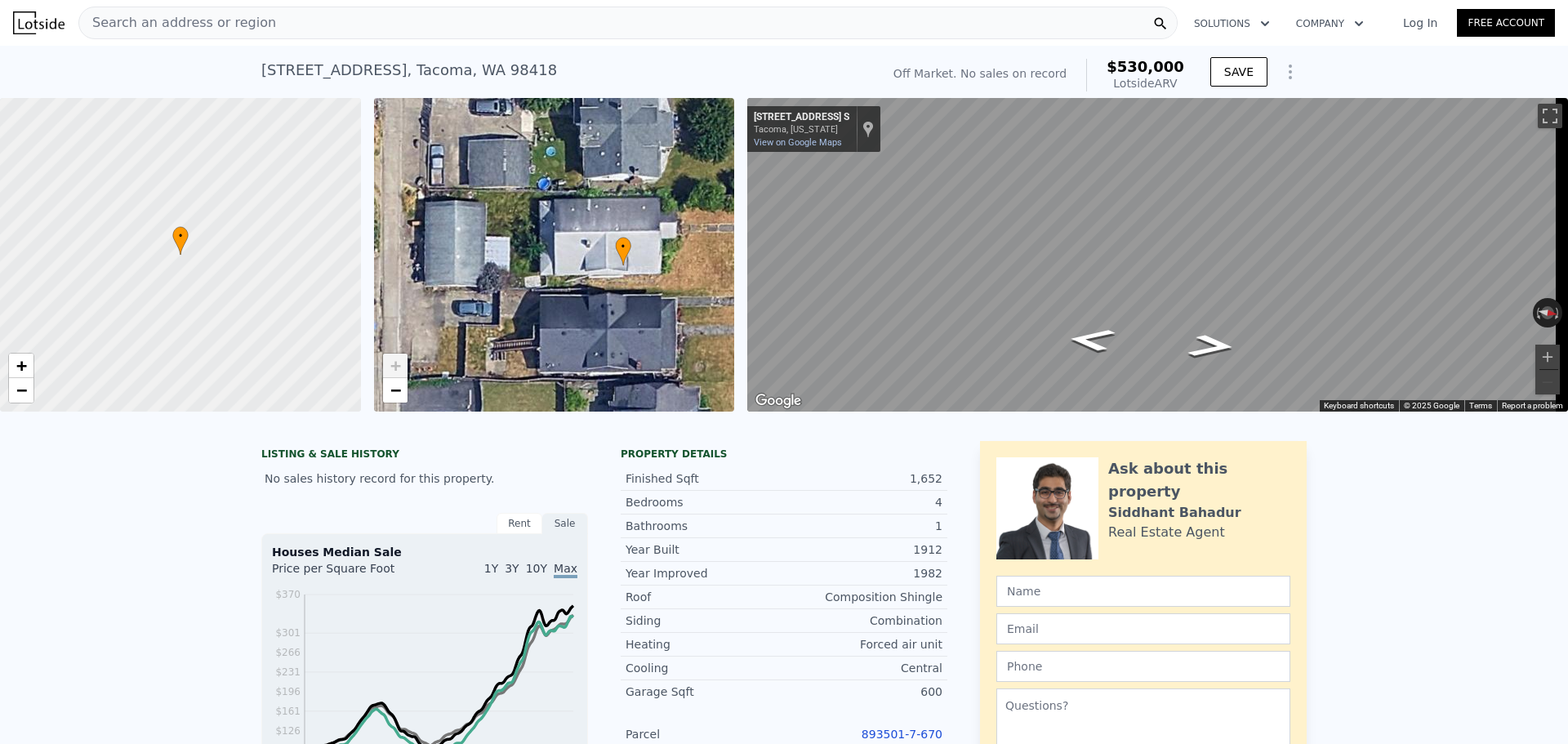
drag, startPoint x: 461, startPoint y: 321, endPoint x: 623, endPoint y: 280, distance: 167.1
click at [623, 280] on div "• + −" at bounding box center [554, 254] width 361 height 314
drag, startPoint x: 263, startPoint y: 80, endPoint x: 465, endPoint y: 75, distance: 202.1
click at [454, 75] on div "[STREET_ADDRESS]" at bounding box center [409, 71] width 295 height 23
click at [227, 80] on div "[STREET_ADDRESS] No sales on record (~ARV $530k ) Off Market. No sales on recor…" at bounding box center [784, 72] width 1568 height 52
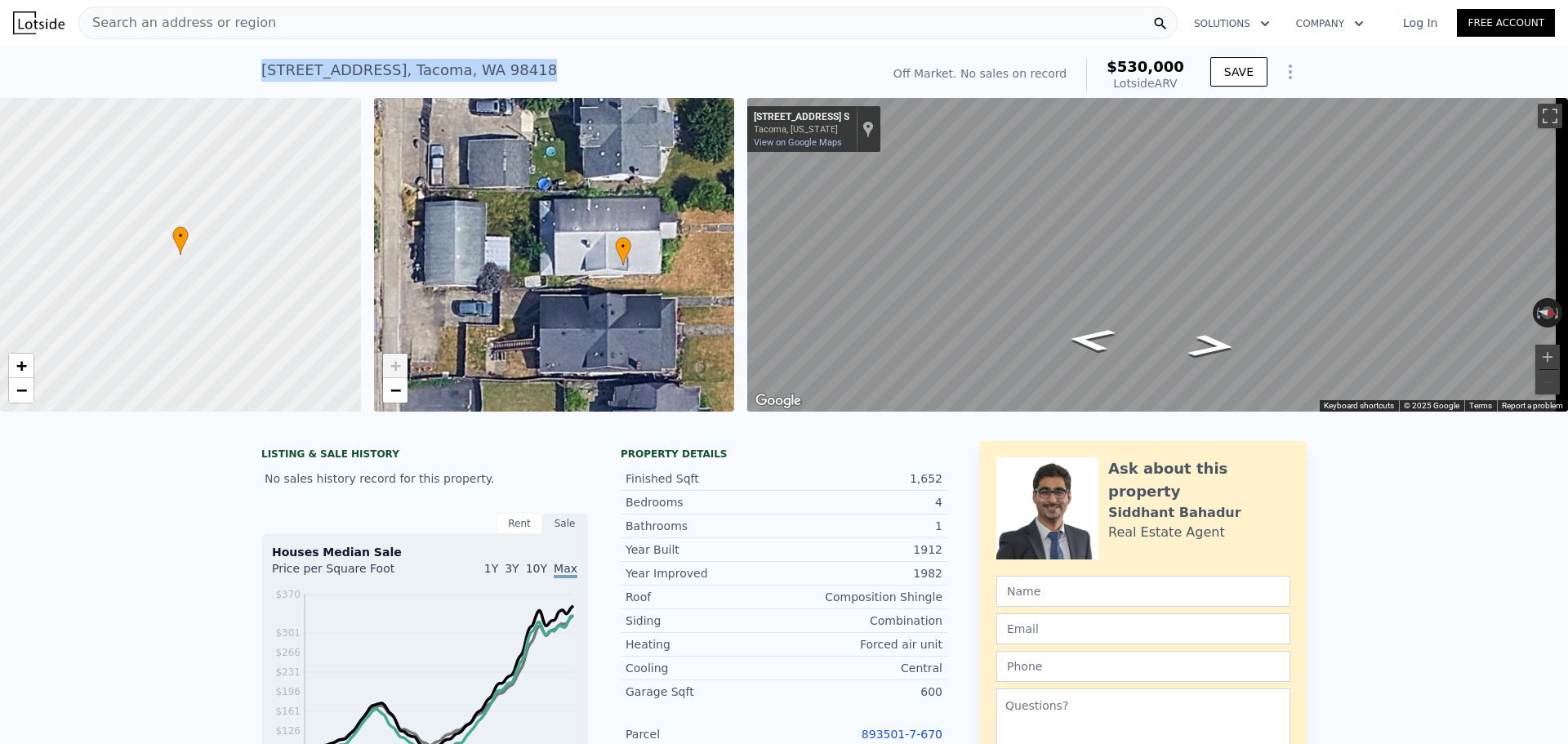
drag, startPoint x: 280, startPoint y: 64, endPoint x: 519, endPoint y: 71, distance: 239.1
click at [519, 71] on div "[STREET_ADDRESS] No sales on record (~ARV $530k ) Off Market. No sales on recor…" at bounding box center [784, 72] width 1568 height 52
copy div "[STREET_ADDRESS]"
click at [1181, 321] on div "Map" at bounding box center [1157, 254] width 820 height 314
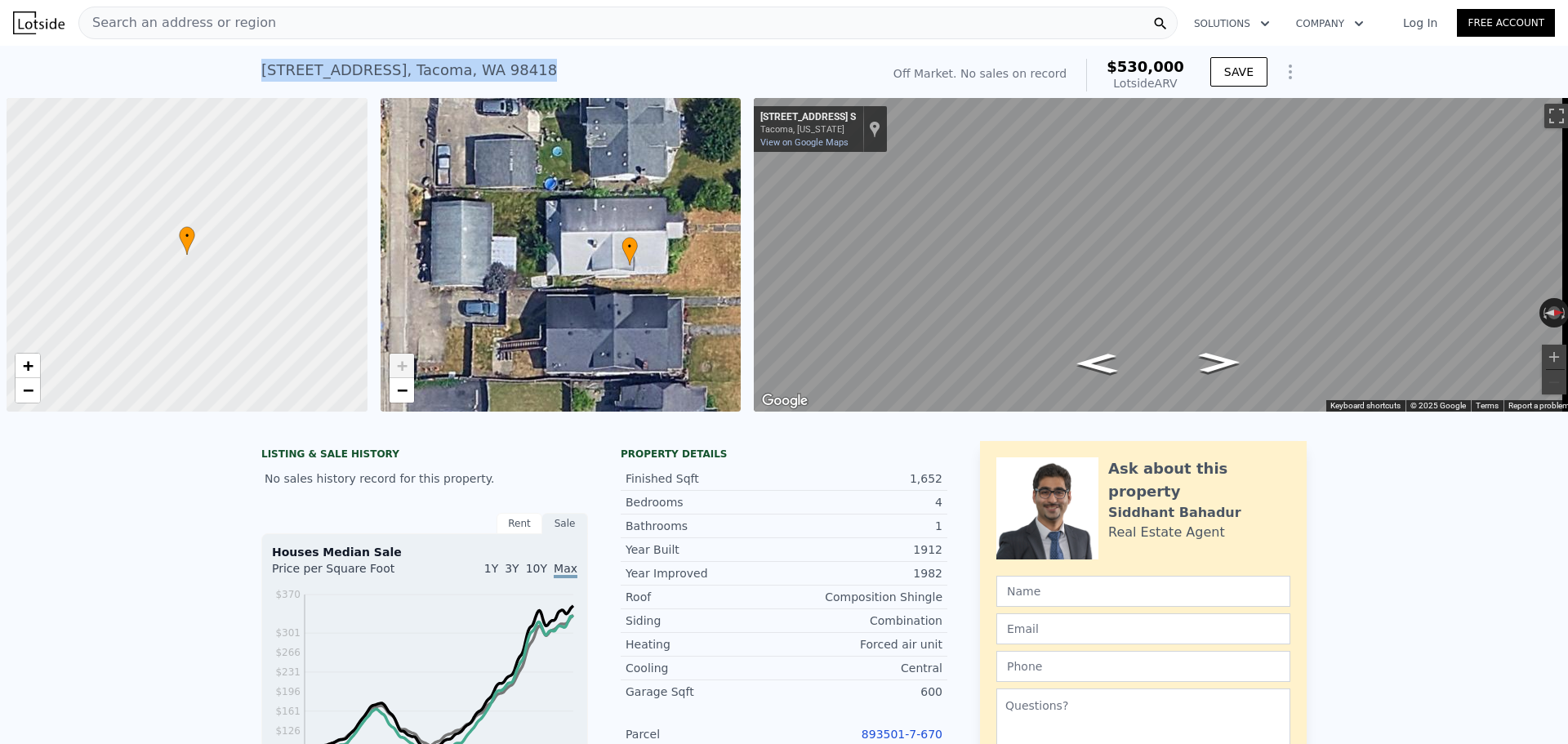
scroll to position [0, 7]
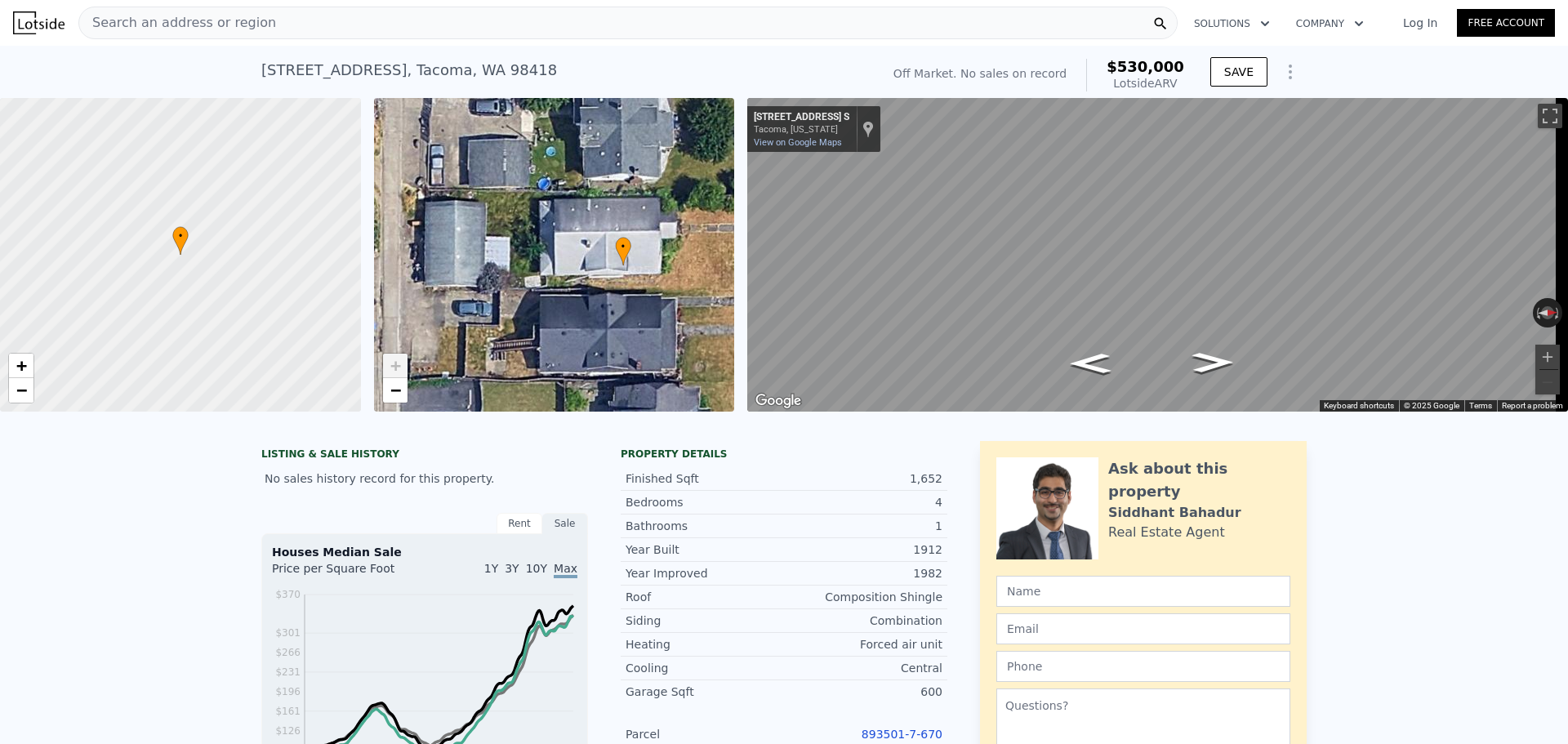
drag, startPoint x: 258, startPoint y: 41, endPoint x: 266, endPoint y: 18, distance: 24.4
click at [258, 39] on div "Search an address or region Solutions Company Open main menu Log In Free Account" at bounding box center [784, 22] width 1542 height 39
click at [266, 18] on div "Search an address or region" at bounding box center [628, 23] width 1099 height 33
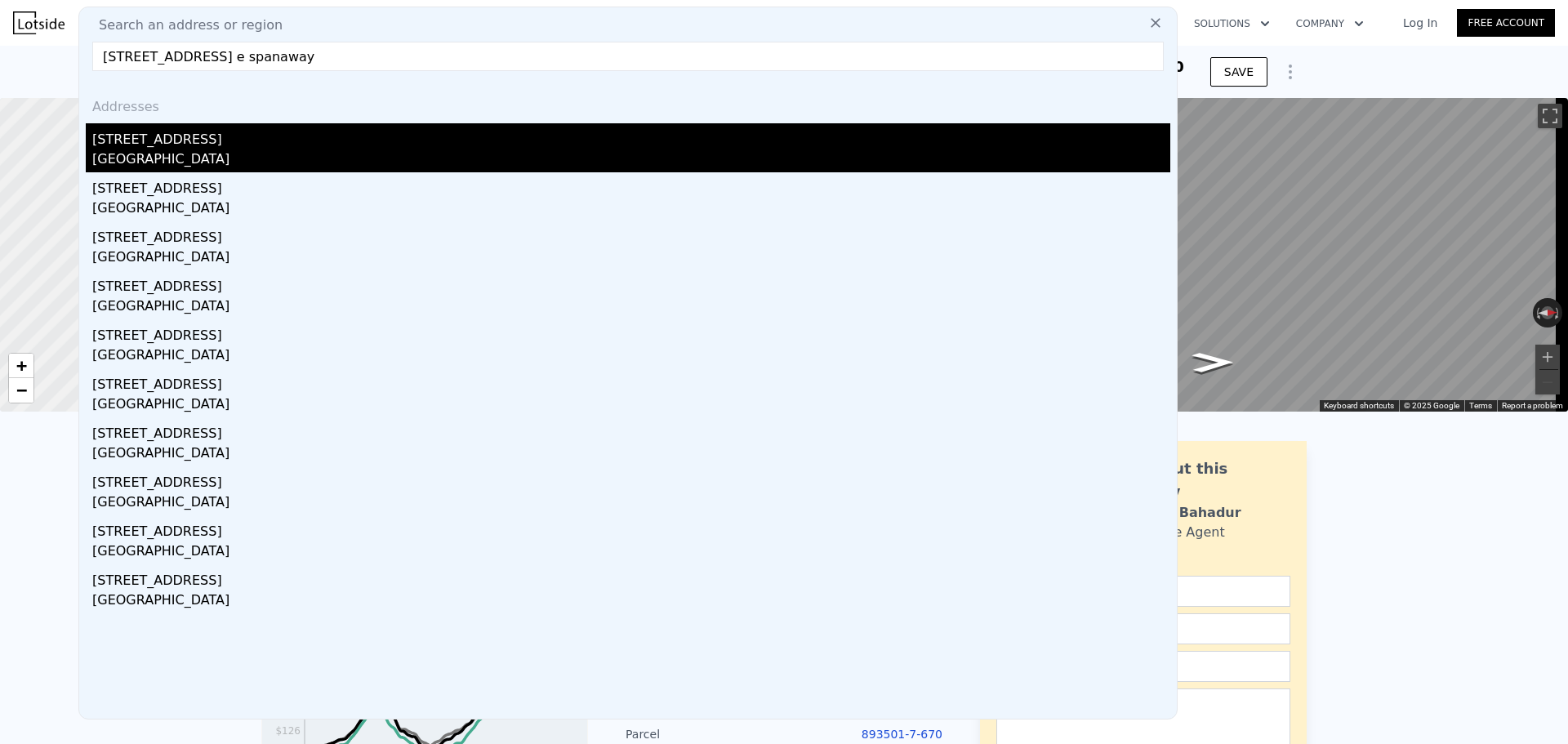
type input "[STREET_ADDRESS] e spanaway"
click at [327, 149] on div "[STREET_ADDRESS]" at bounding box center [631, 136] width 1078 height 26
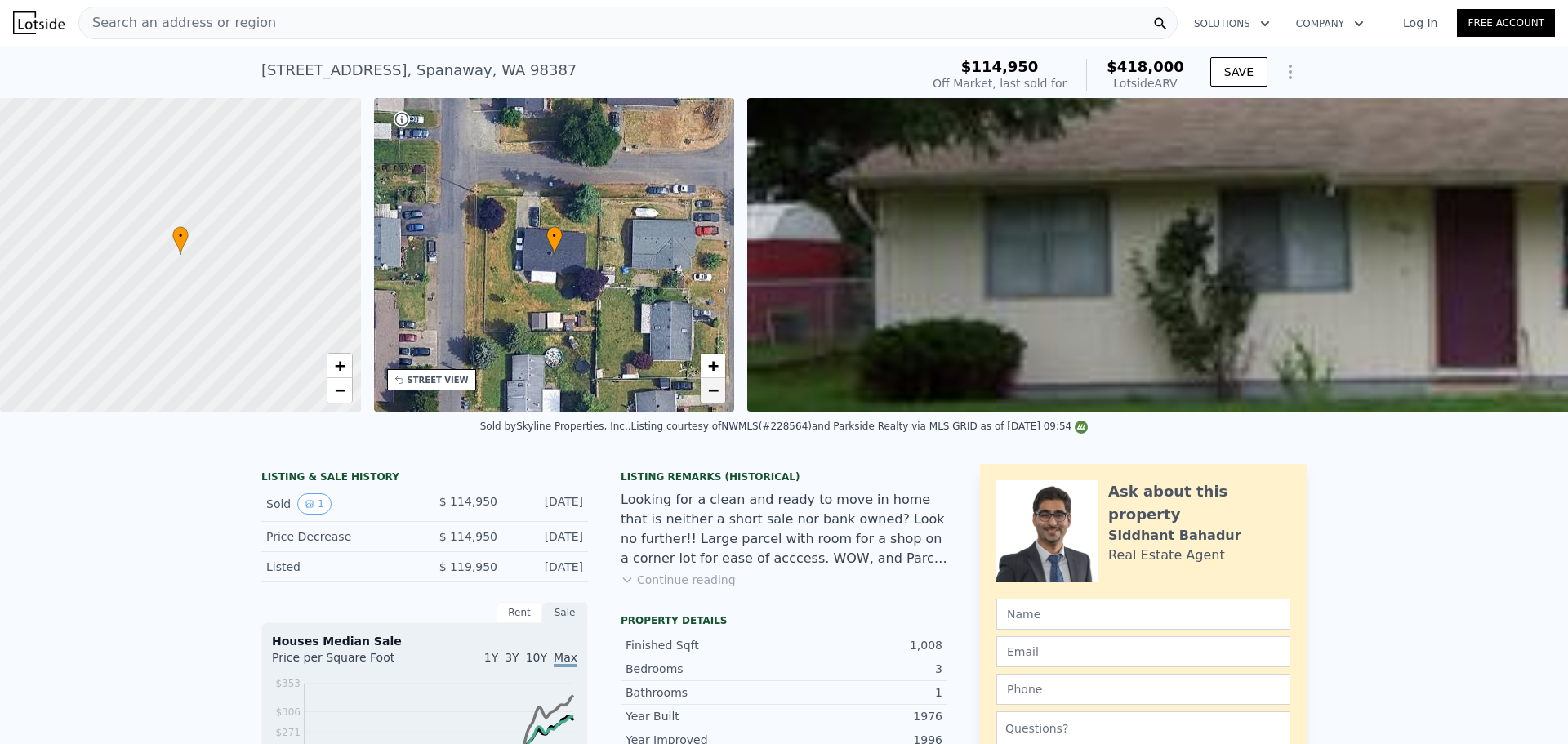
click at [711, 394] on span "−" at bounding box center [713, 389] width 11 height 20
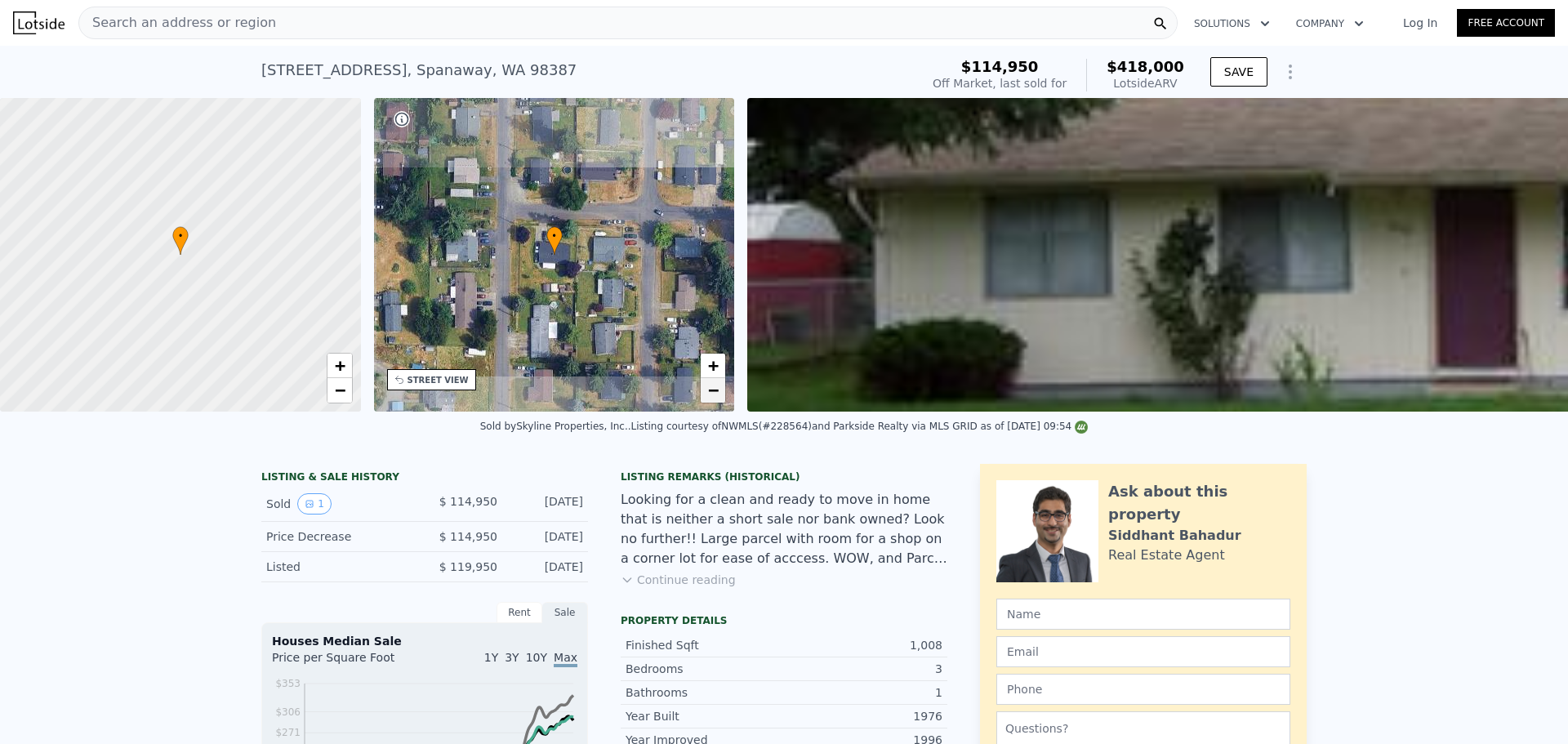
click at [711, 394] on span "−" at bounding box center [713, 389] width 11 height 20
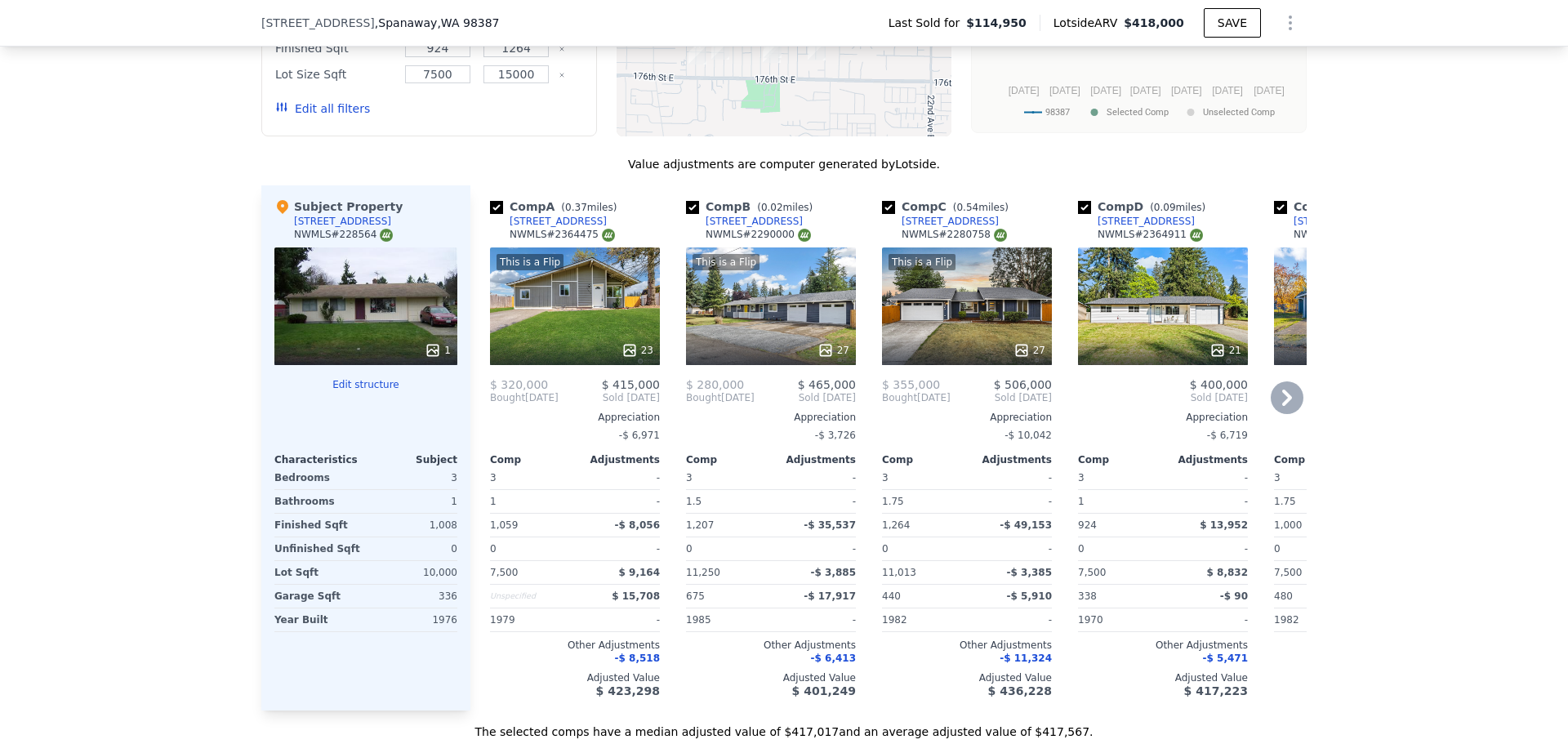
scroll to position [1628, 0]
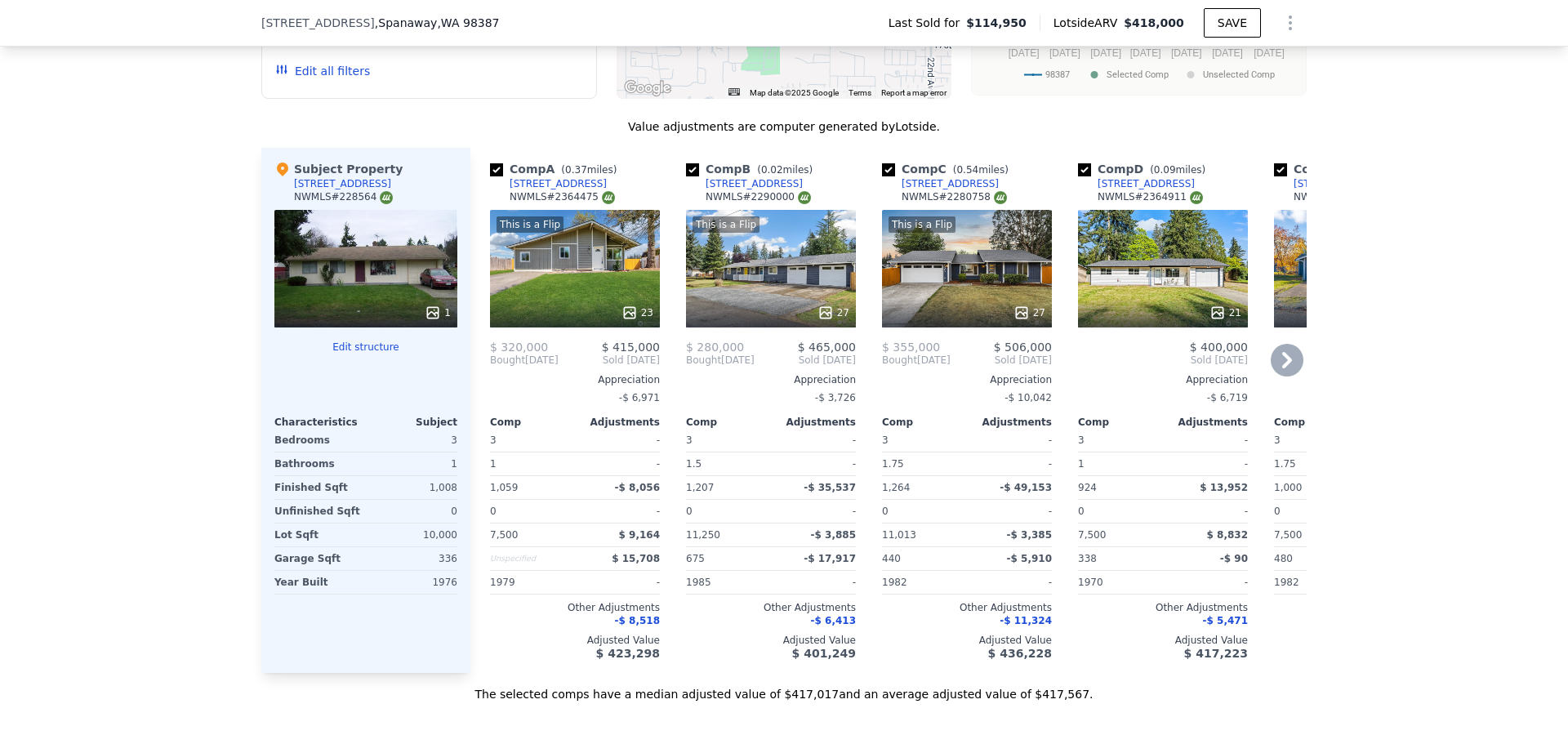
click at [1159, 271] on div "21" at bounding box center [1162, 268] width 170 height 118
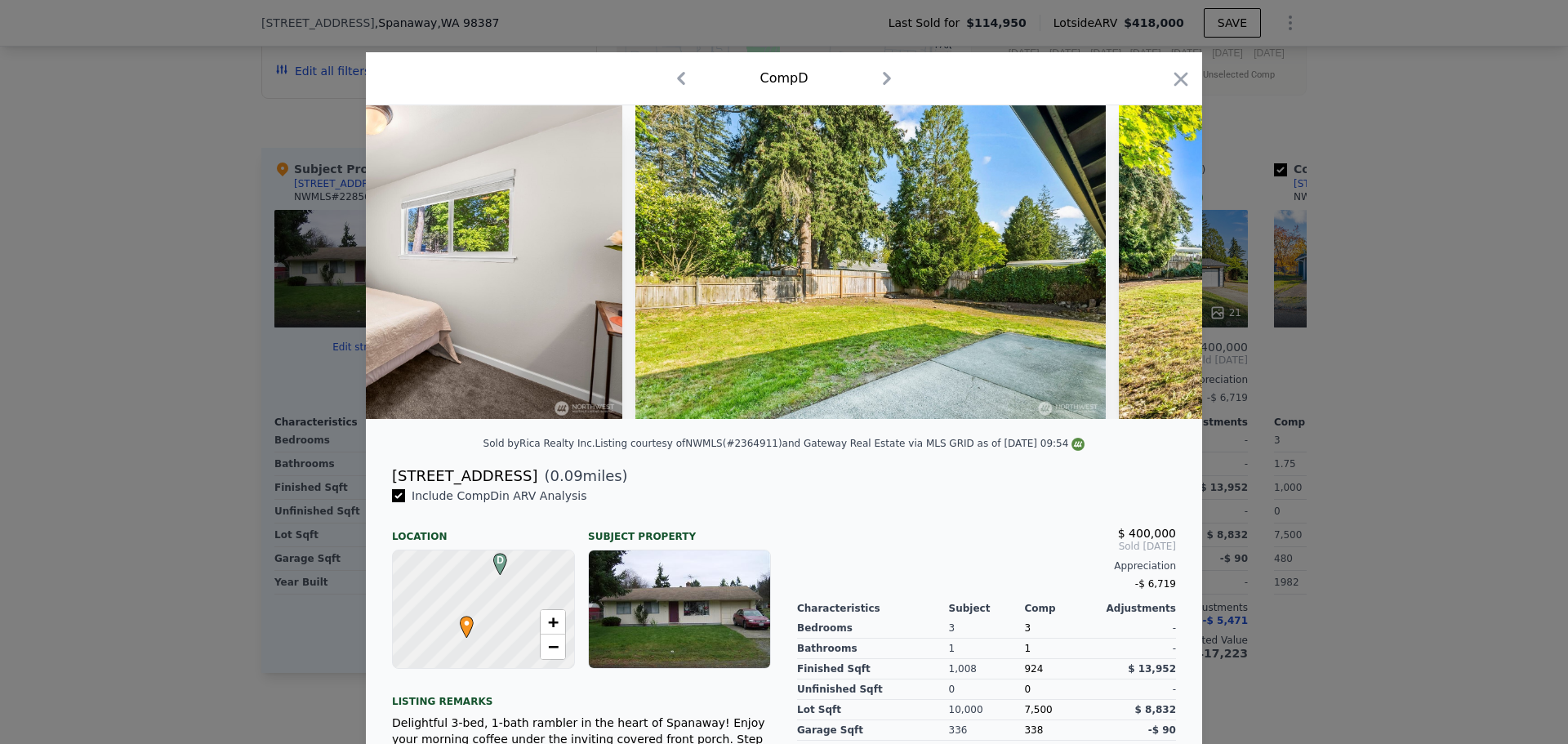
scroll to position [0, 8876]
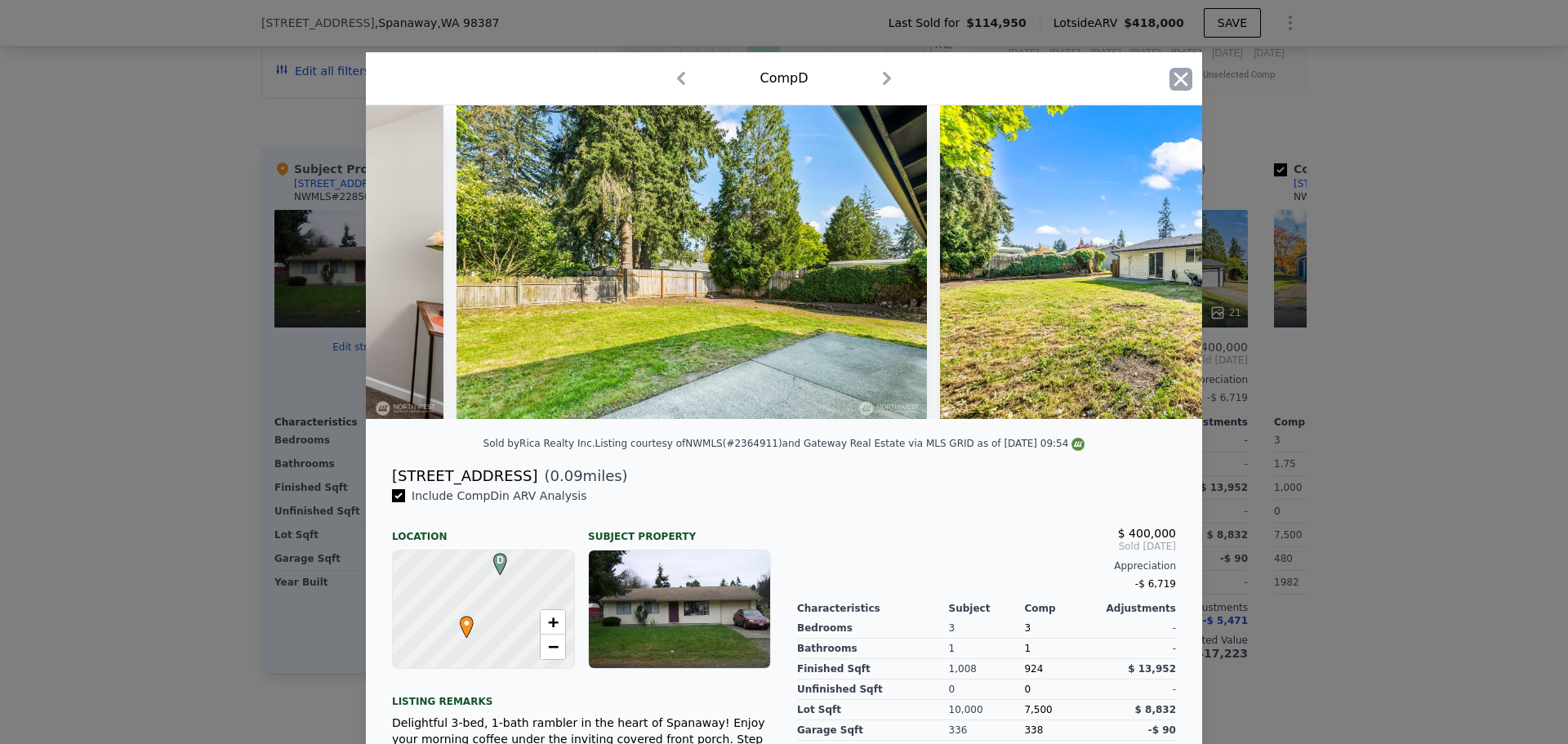
click at [1169, 78] on icon "button" at bounding box center [1181, 80] width 23 height 23
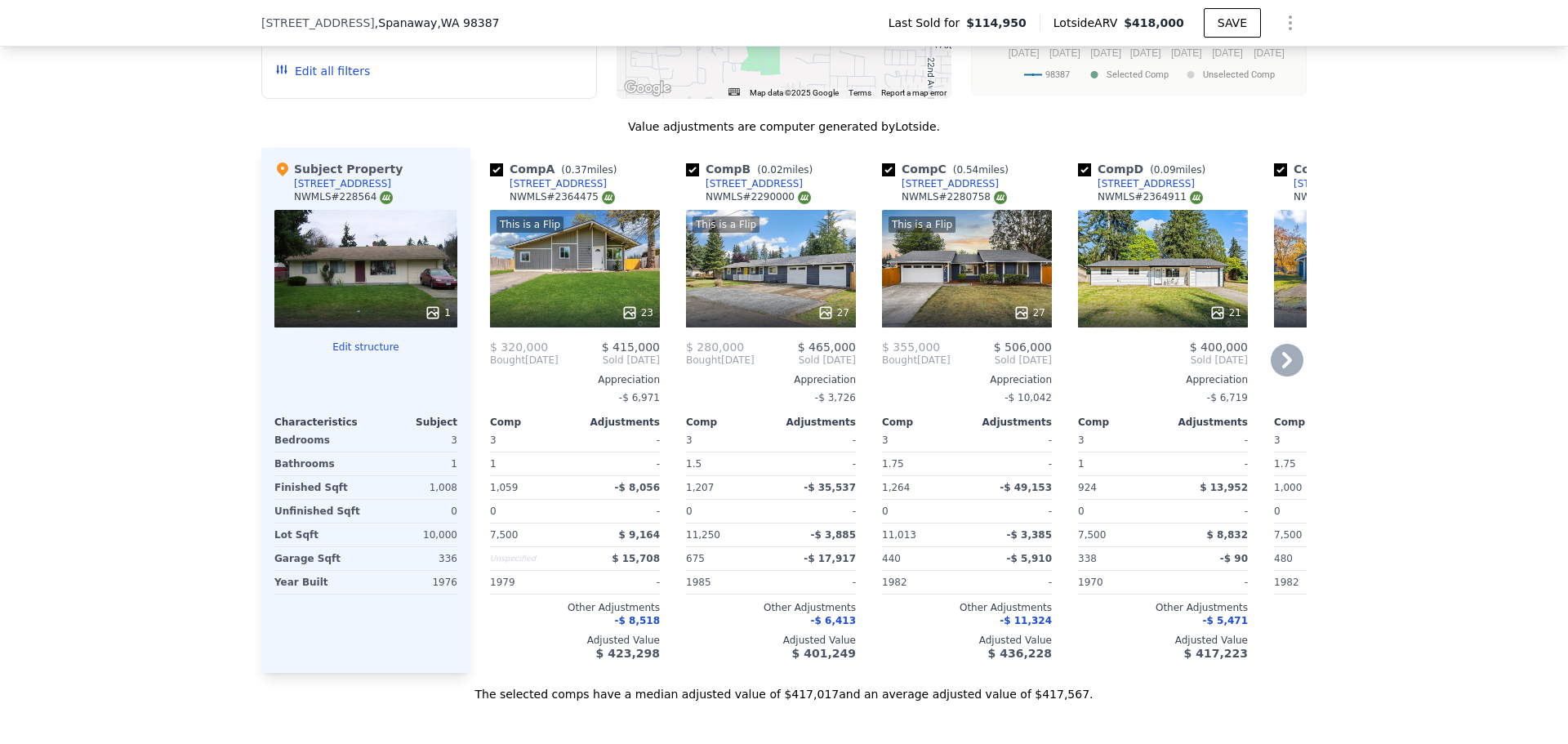
scroll to position [2445, 0]
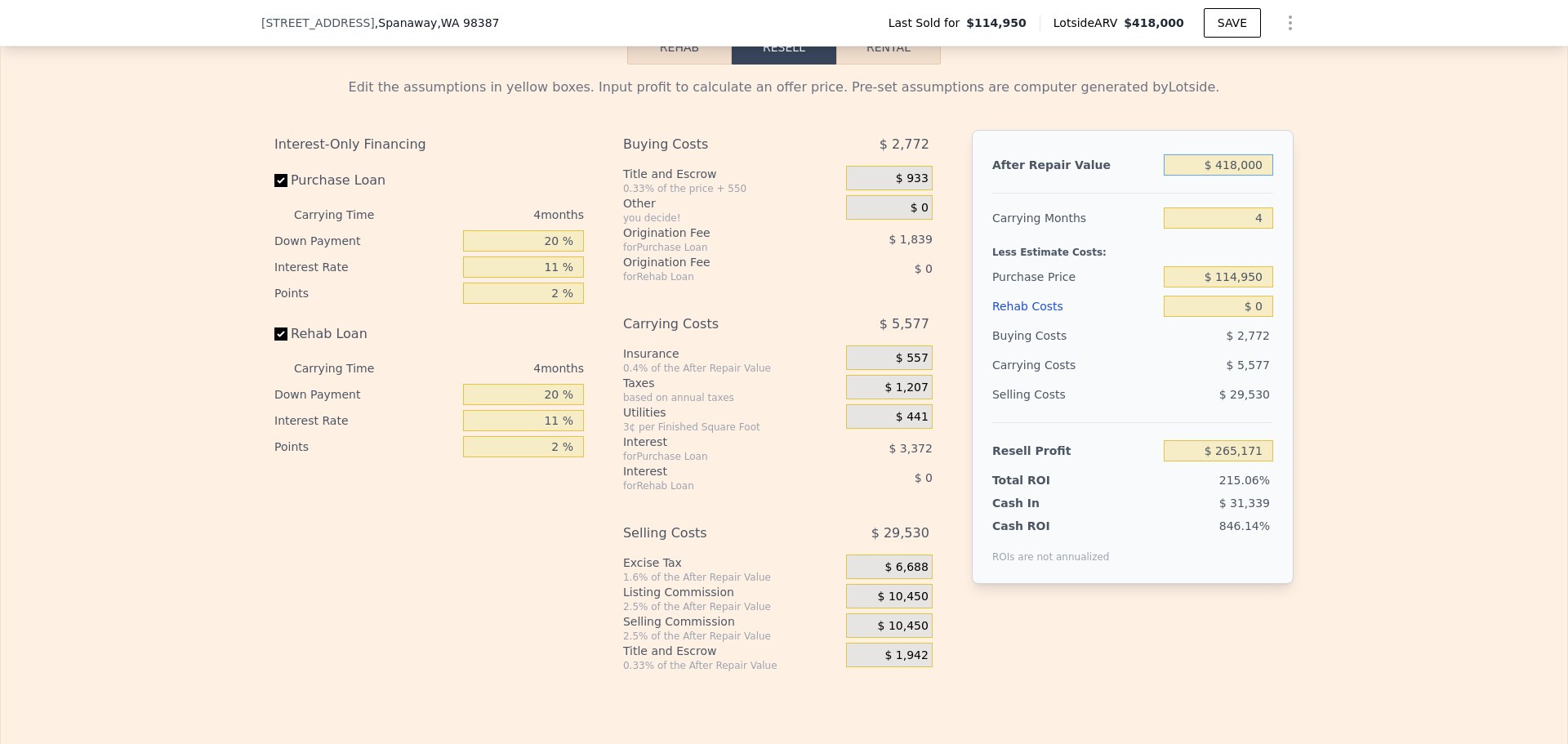
click at [1264, 176] on input "$ 418,000" at bounding box center [1218, 165] width 110 height 21
type input "$ 400,000"
type input "$ 248,443"
type input "$ 400,000"
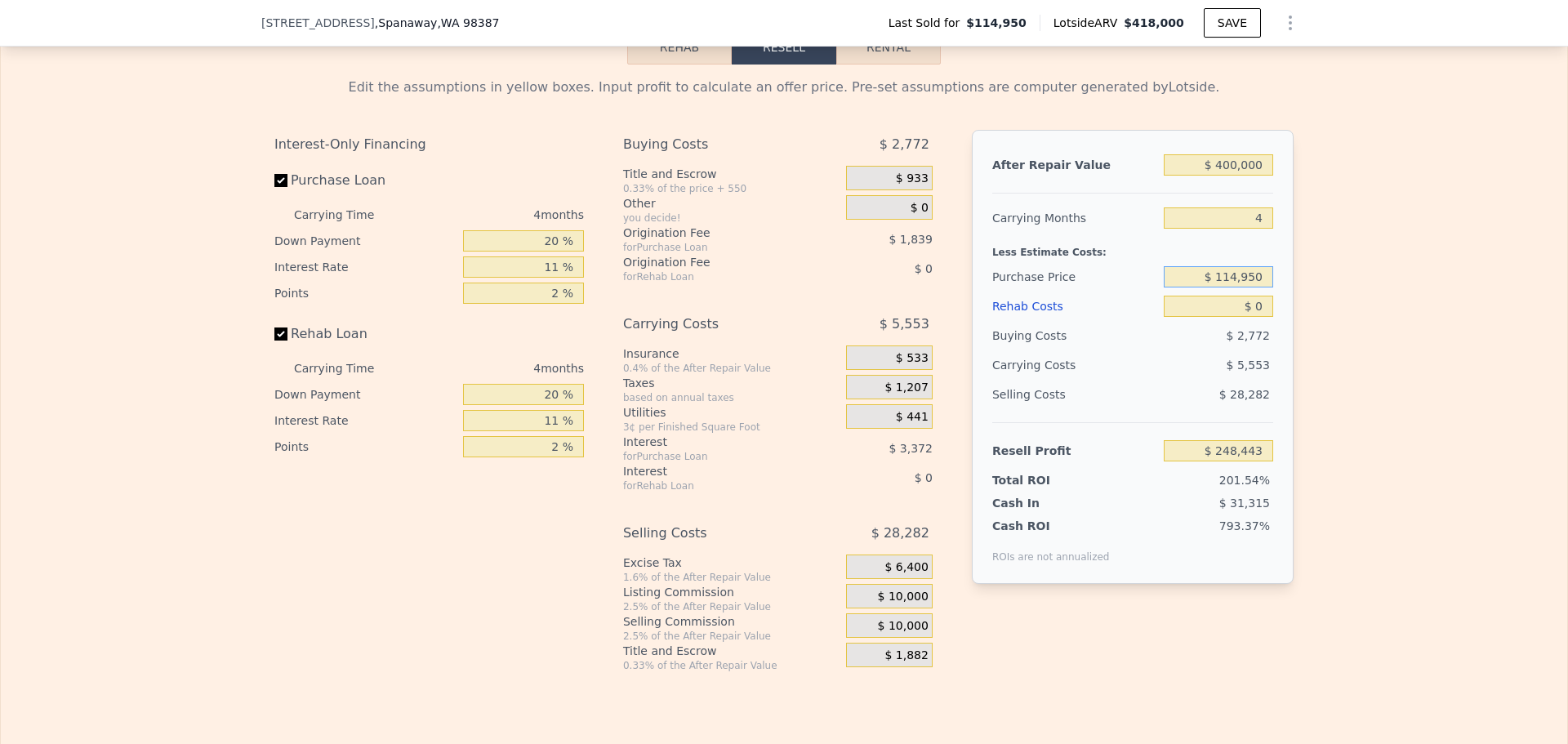
click at [1237, 287] on input "$ 114,950" at bounding box center [1218, 277] width 110 height 21
type input "$ 275,000"
click at [1184, 380] on div "$ 5,553" at bounding box center [1186, 365] width 172 height 29
type input "$ 80,603"
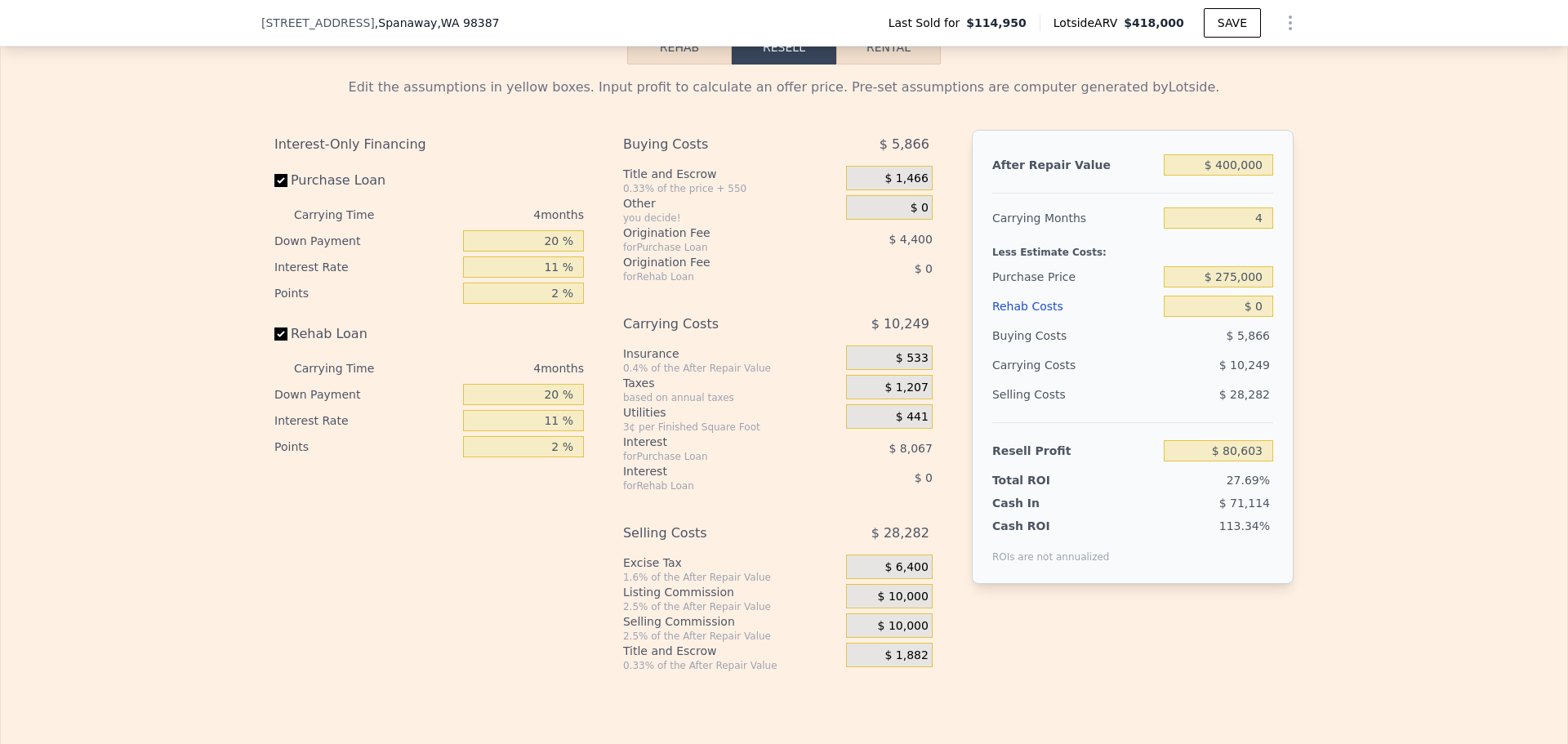
click at [903, 604] on span "$ 10,000" at bounding box center [903, 596] width 50 height 15
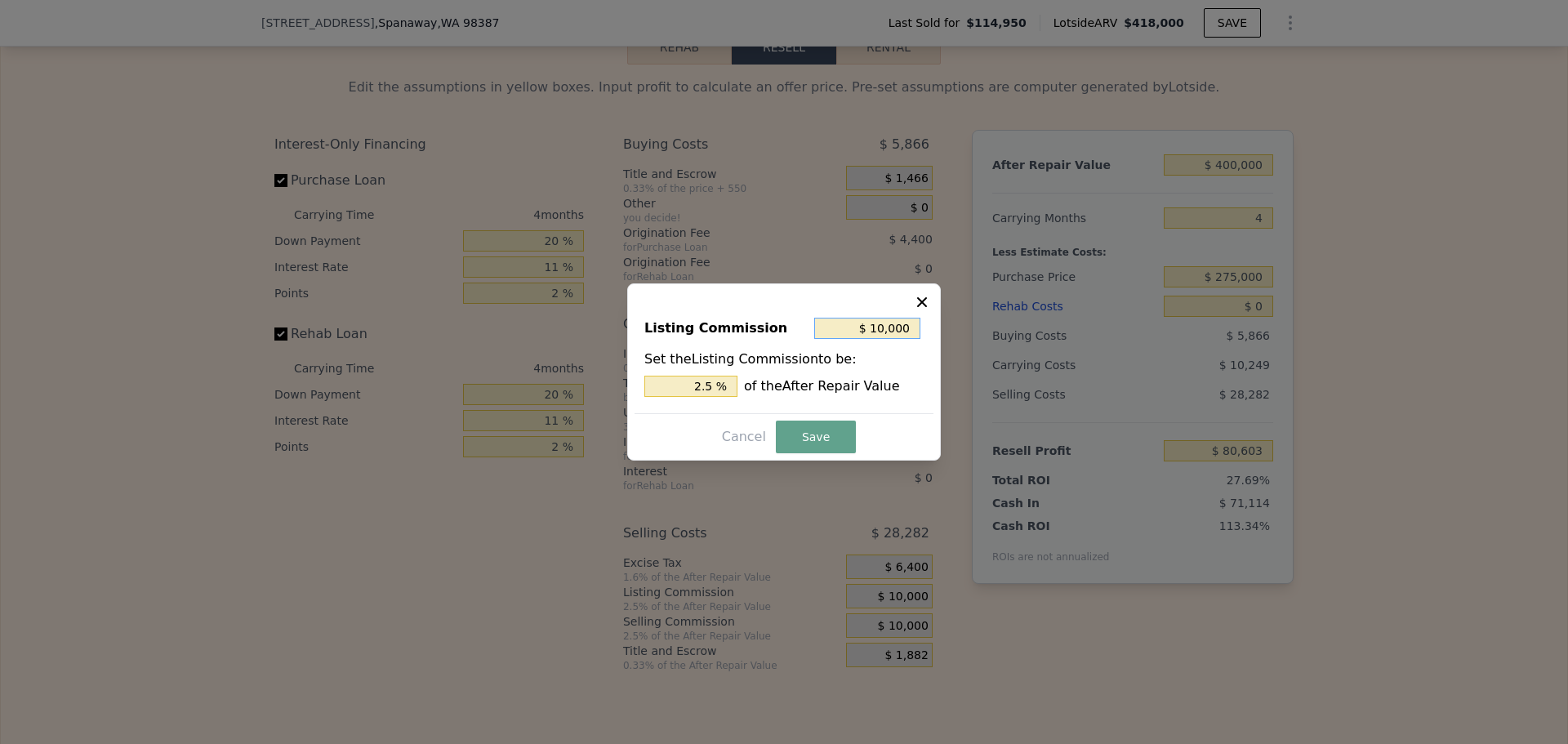
click at [894, 338] on input "$ 10,000" at bounding box center [866, 328] width 106 height 21
type input "$ 1"
type input "0.000 %"
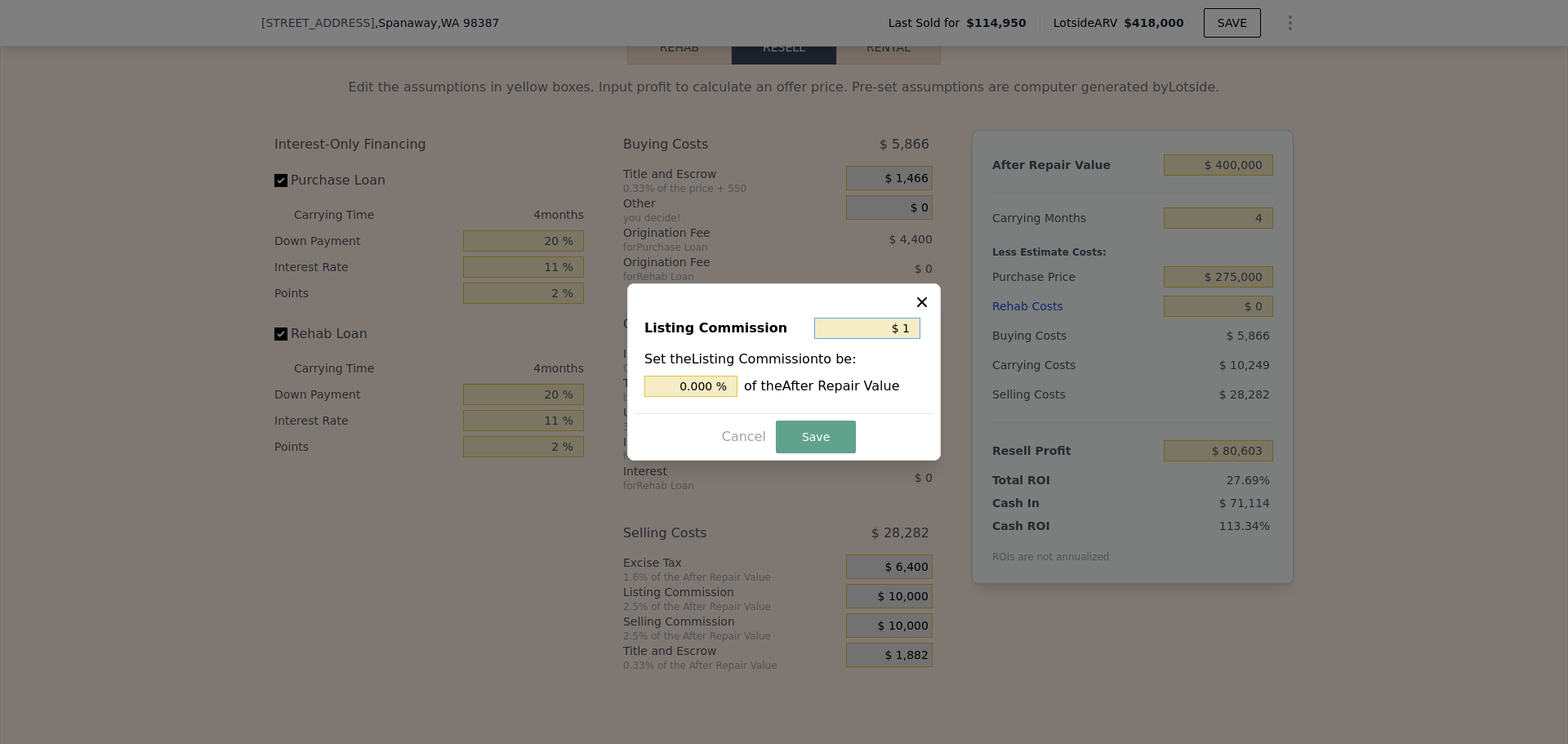
type input "$ 10"
type input "0.003 %"
type input "$ 100"
type input "0.025 %"
type input "$ 1,000"
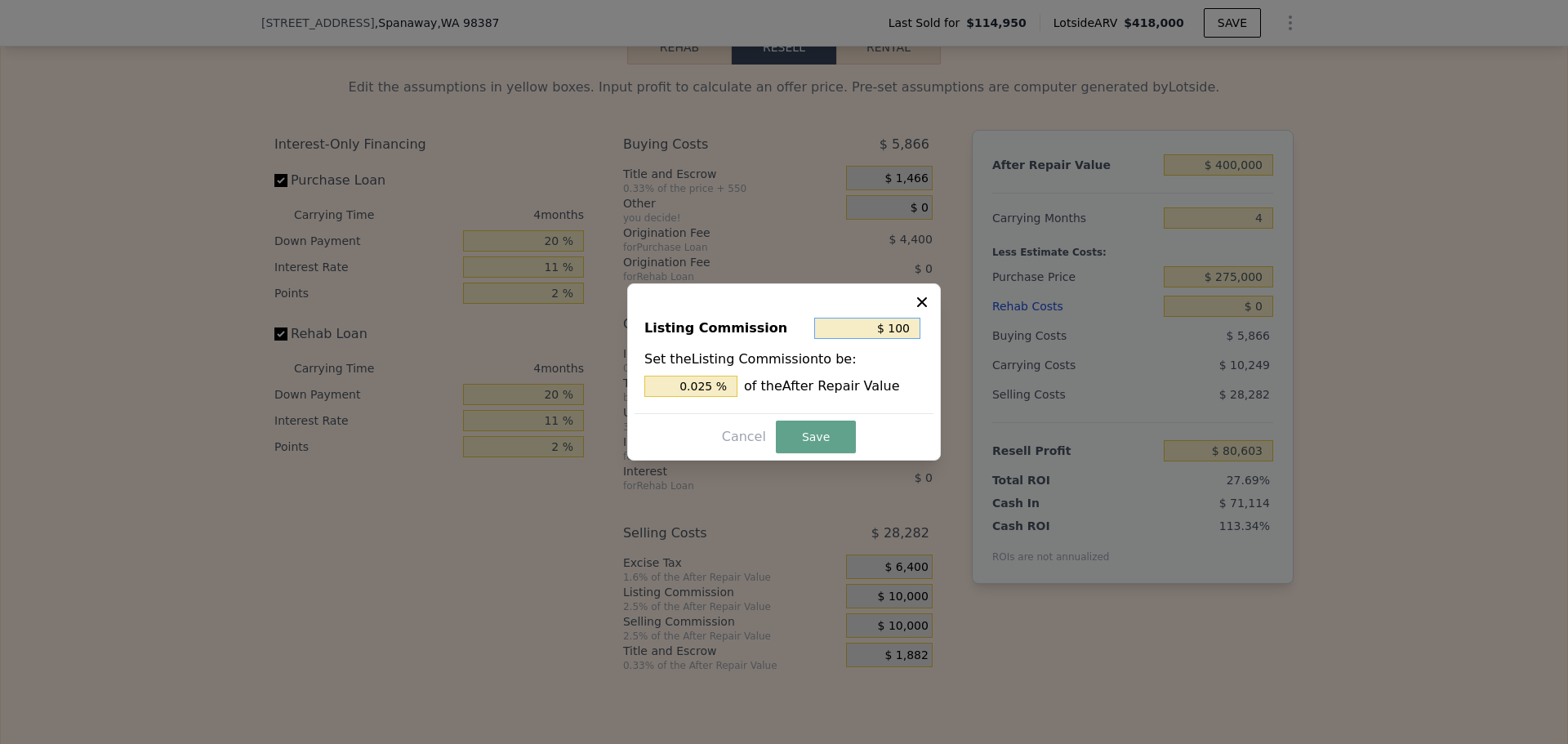
type input "0.25 %"
type input "$ 1,000"
click at [819, 437] on button "Save" at bounding box center [816, 437] width 80 height 33
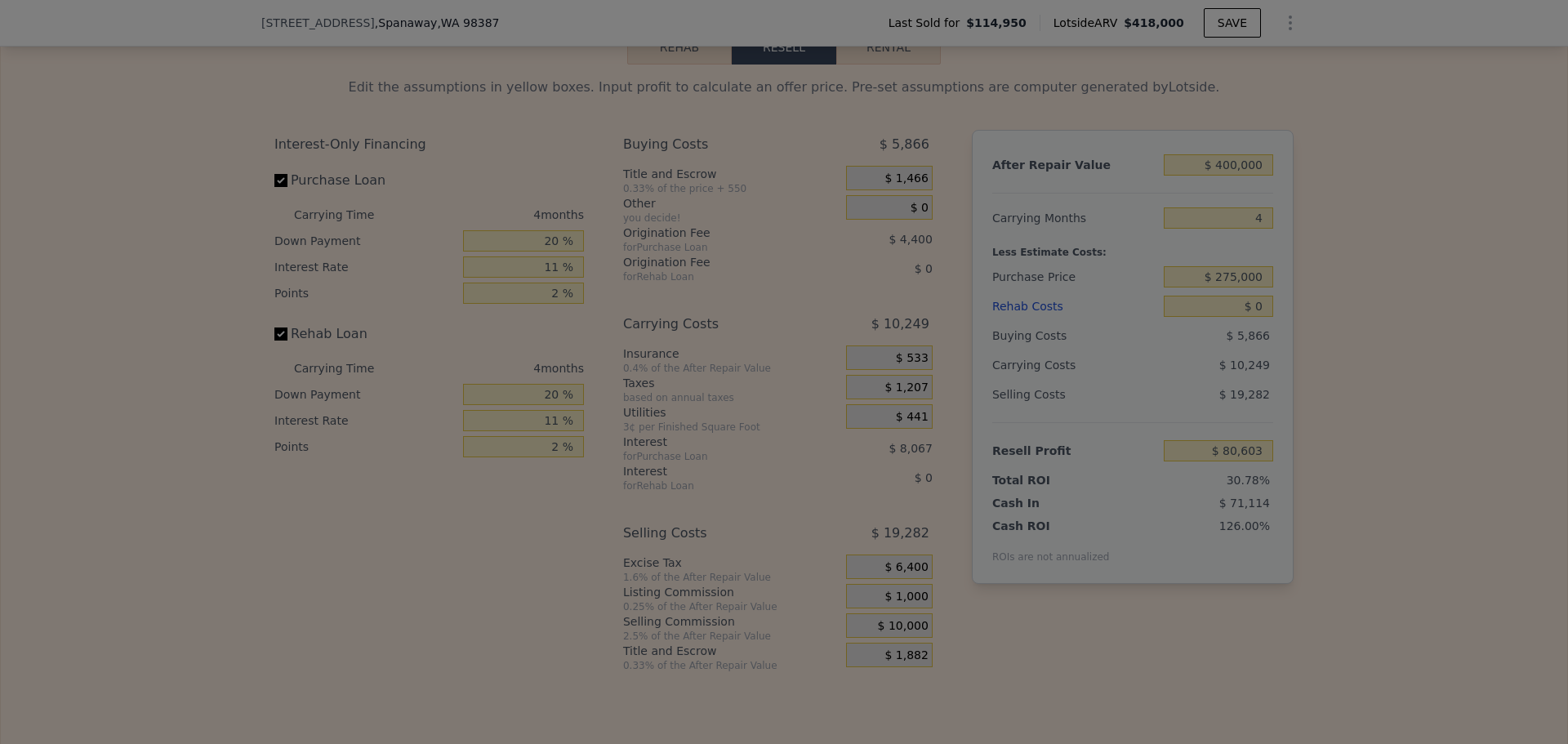
type input "$ 89,603"
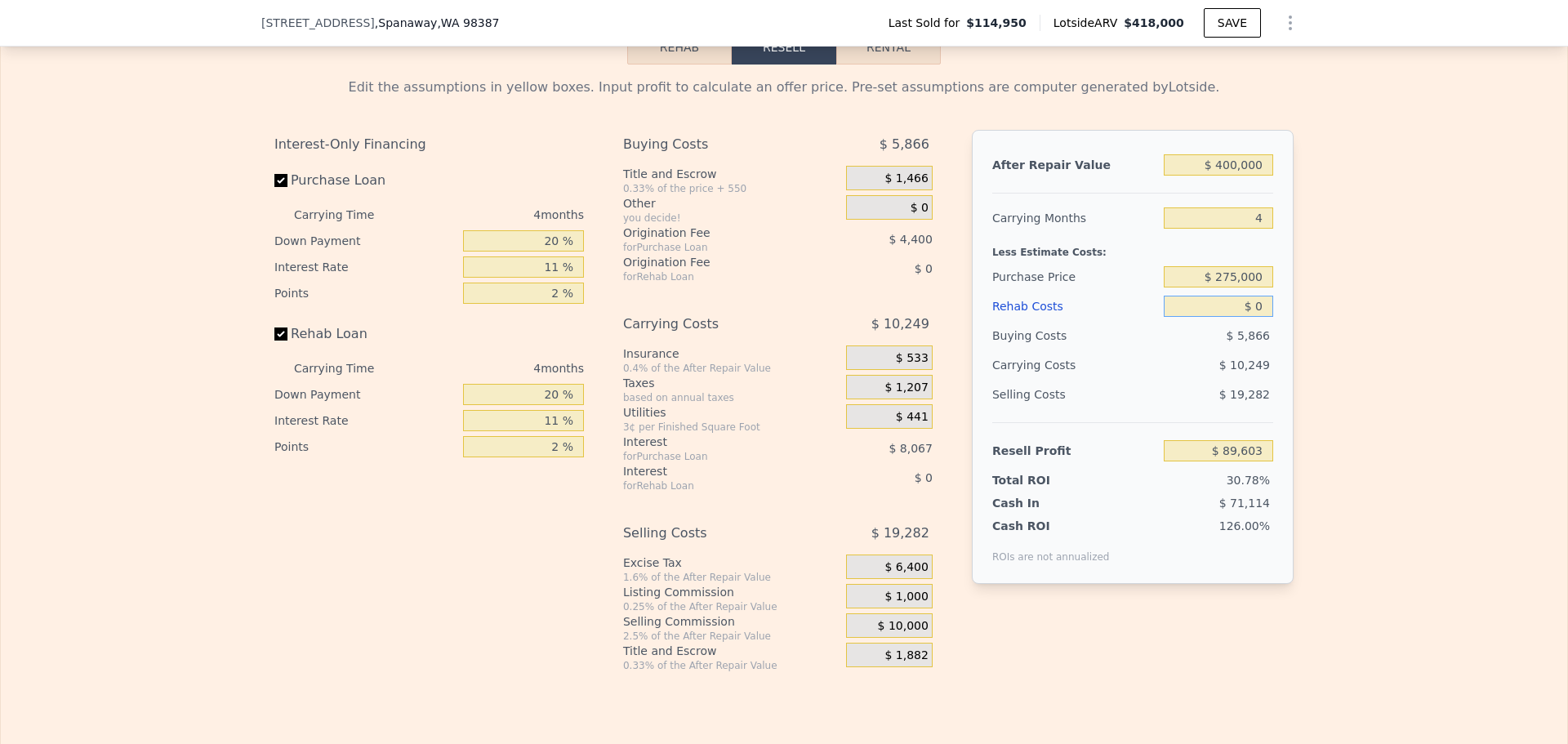
click at [1232, 317] on input "$ 0" at bounding box center [1218, 306] width 110 height 21
type input "$ 1"
type input "$ 89,602"
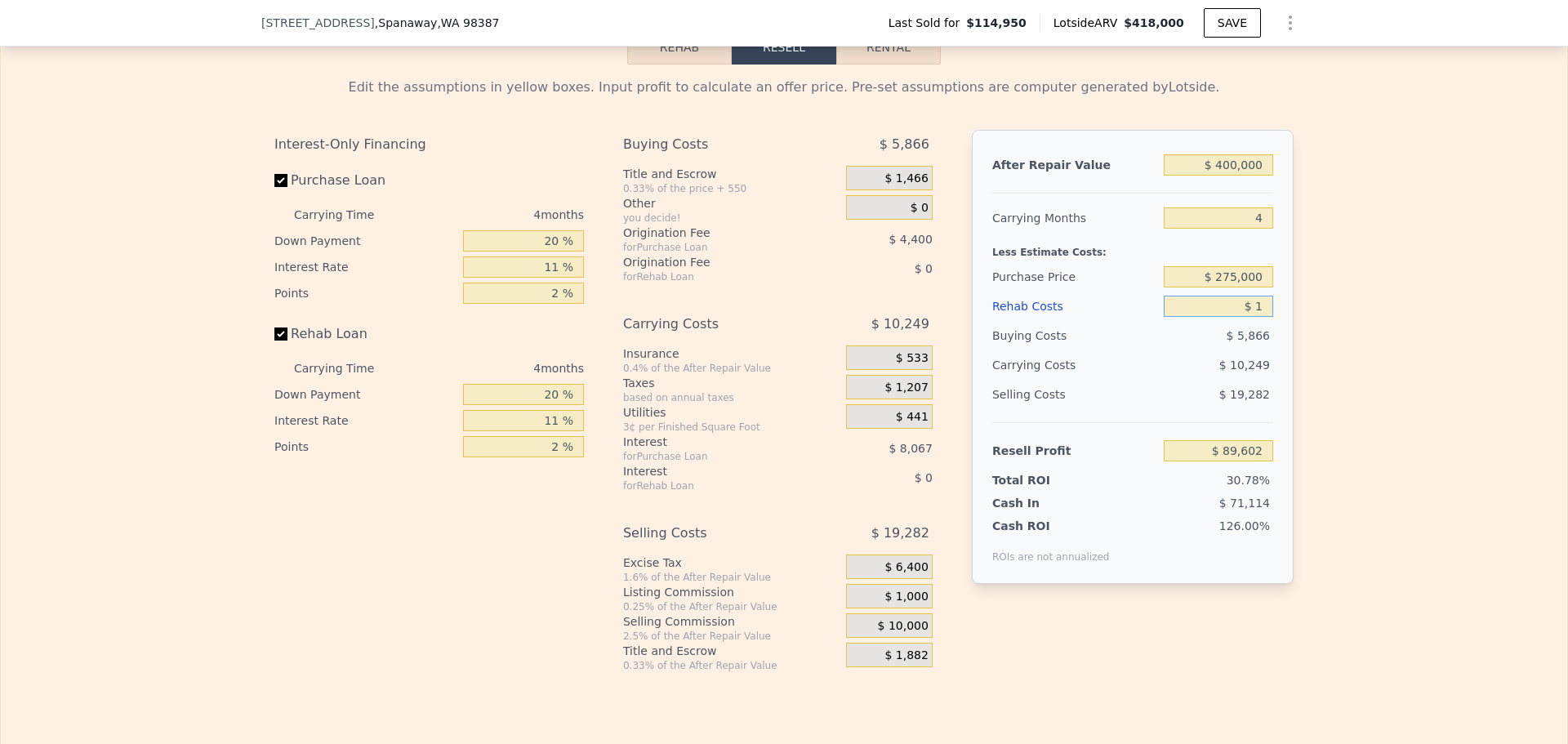
type input "$ 15"
type input "$ 89,588"
type input "$ 15,000"
type input "$ 73,923"
type input "$ 15,000"
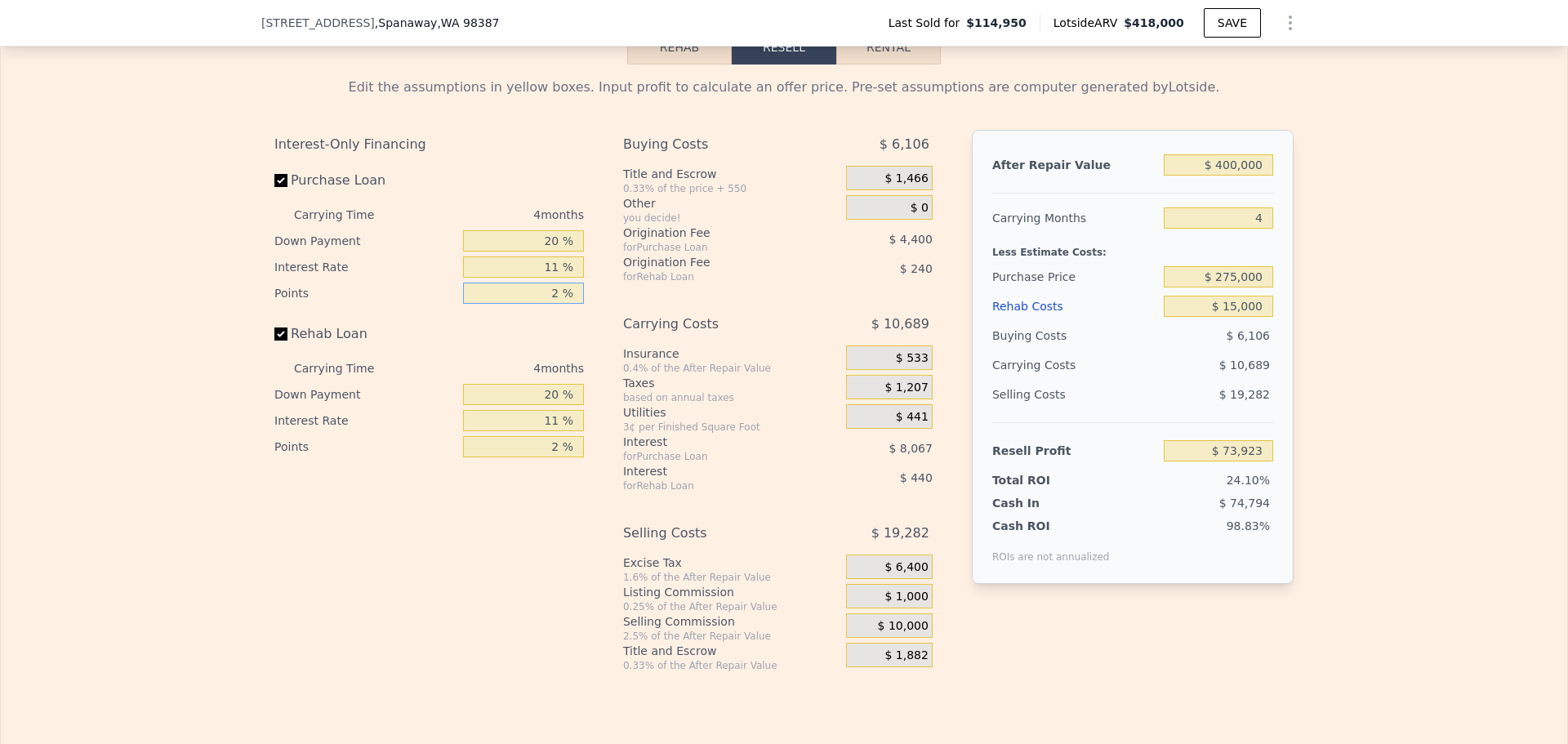
click at [544, 304] on input "2 %" at bounding box center [523, 293] width 120 height 21
type input "1 %"
type input "$ 76,123"
type input "1 %"
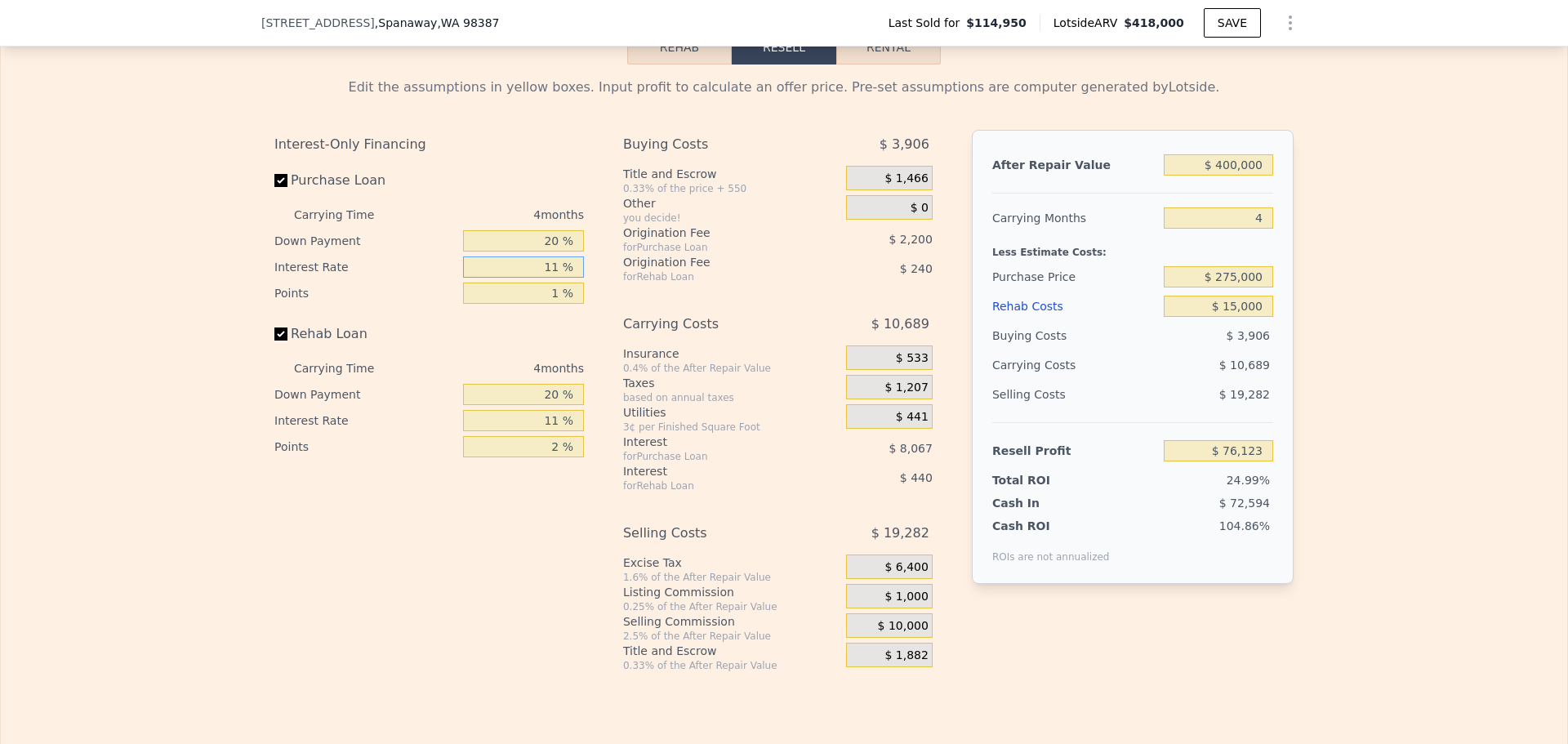
click at [550, 278] on input "11 %" at bounding box center [523, 267] width 120 height 21
type input "10 %"
type input "$ 76,859"
type input "10 %"
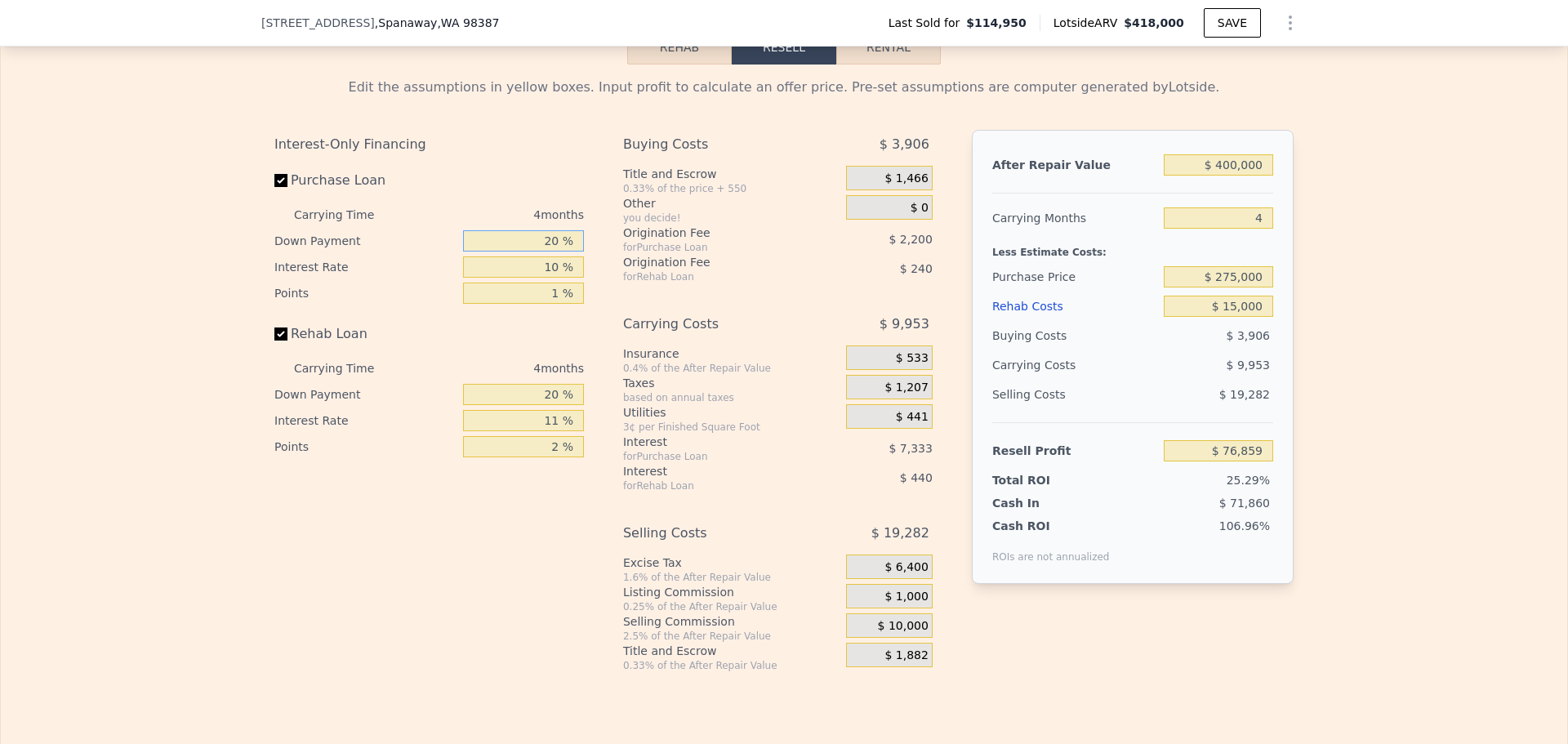
click at [558, 252] on input "20 %" at bounding box center [523, 241] width 120 height 21
type input "0 %"
type input "$ 74,473"
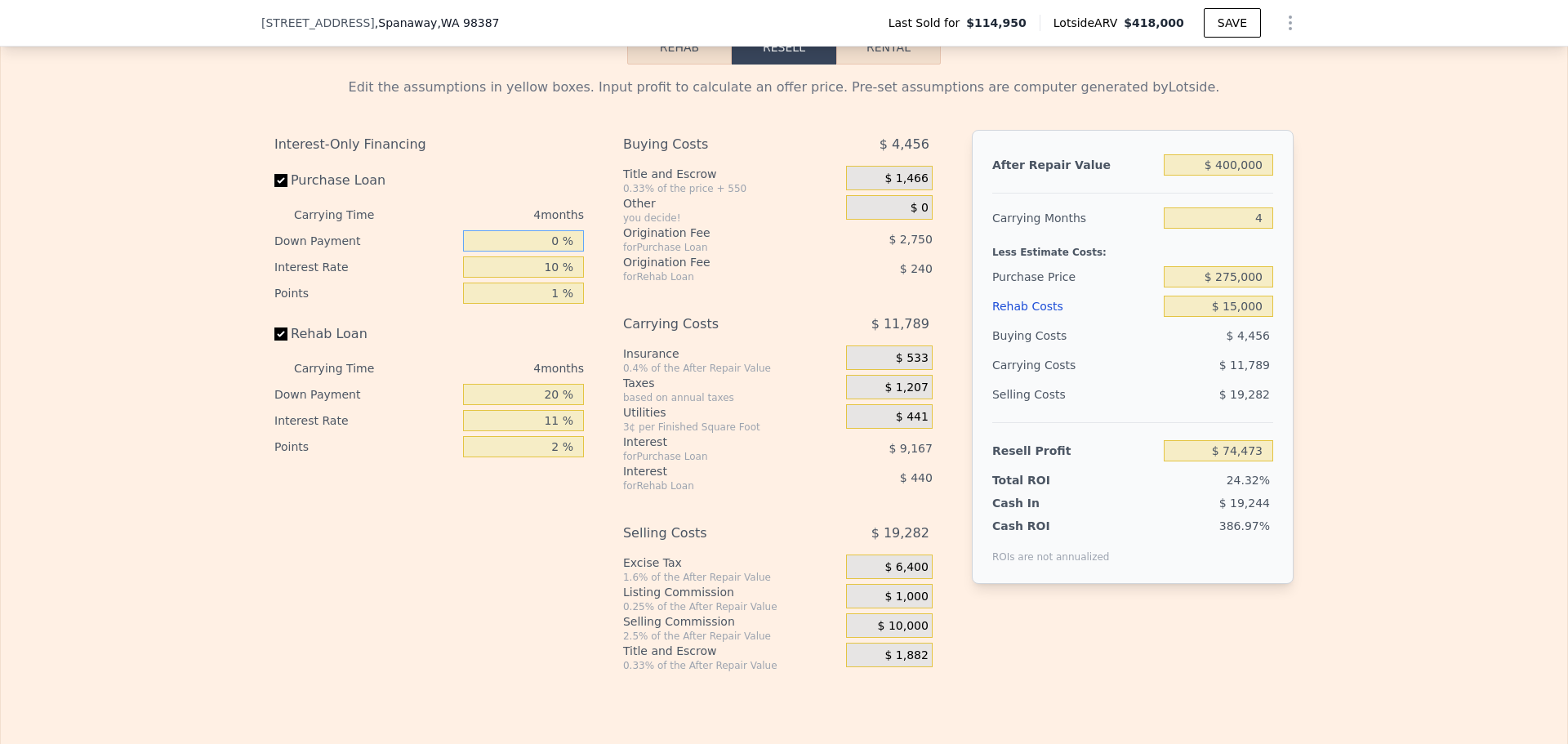
type input "0 %"
click at [525, 457] on input "2 %" at bounding box center [523, 447] width 120 height 21
type input "1 %"
type input "$ 74,593"
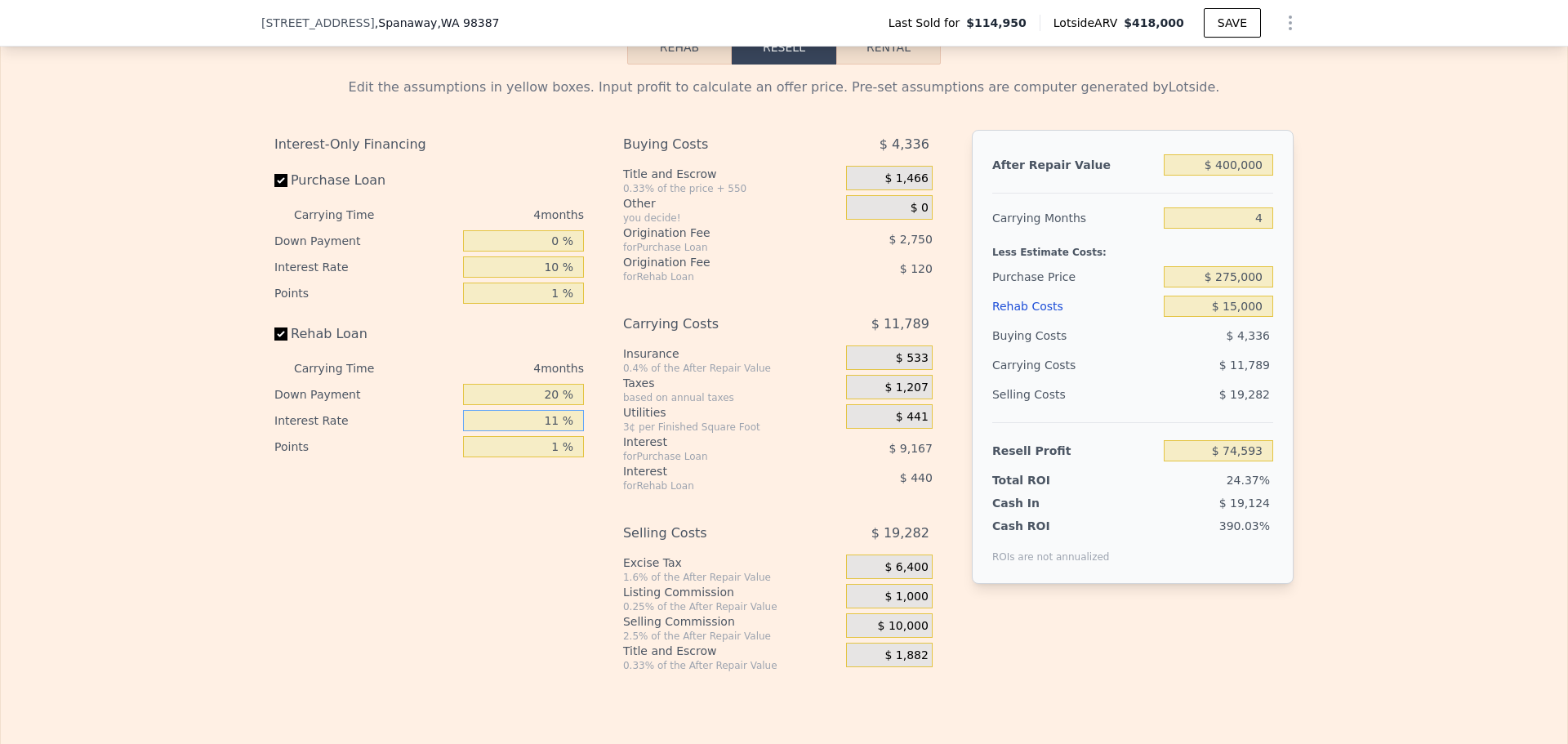
click at [527, 431] on input "11 %" at bounding box center [523, 421] width 120 height 21
click at [537, 405] on input "20 %" at bounding box center [523, 394] width 120 height 21
type input "0 %"
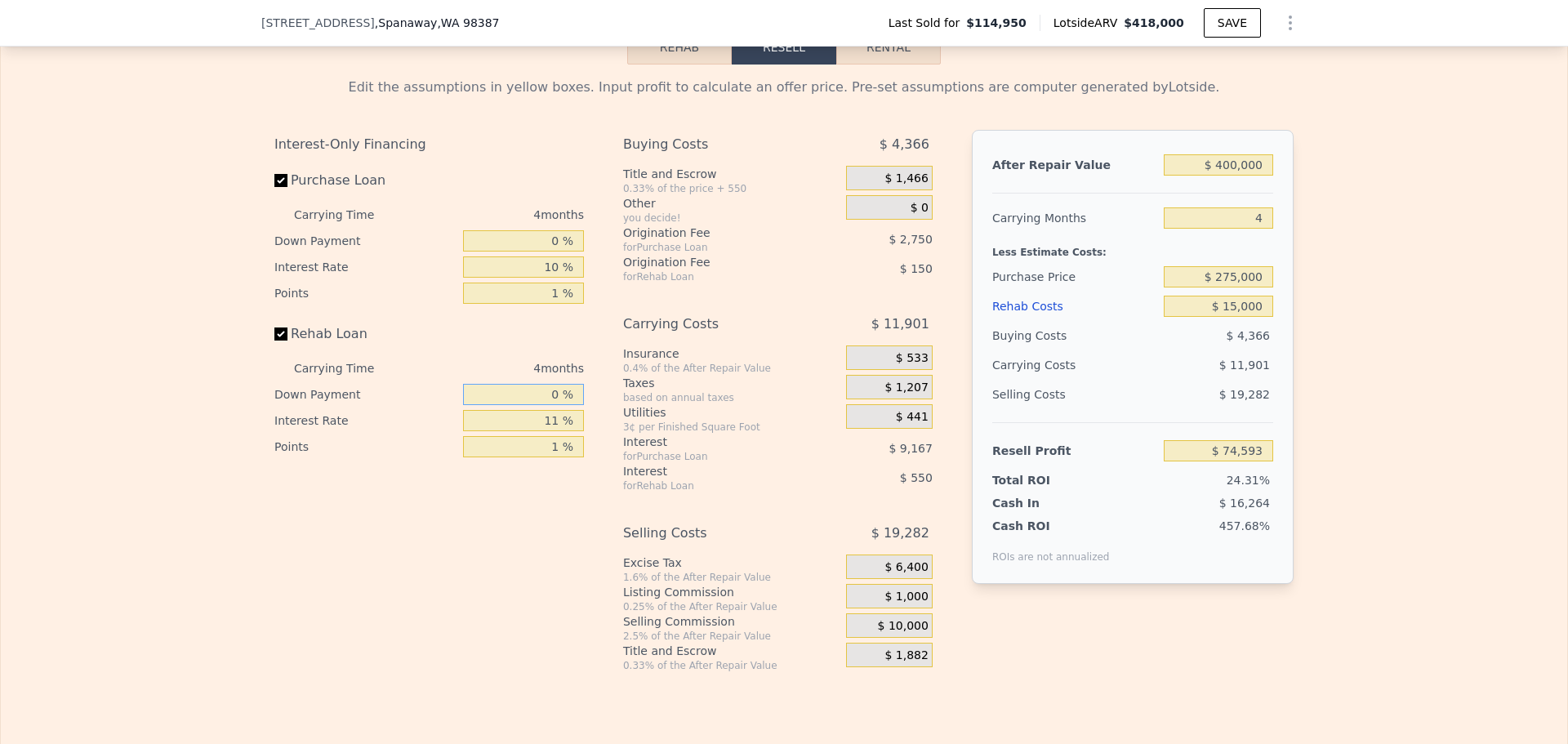
type input "$ 74,451"
type input "0 %"
click at [519, 431] on input "11 %" at bounding box center [523, 421] width 120 height 21
click at [520, 431] on input "11 %" at bounding box center [523, 421] width 120 height 21
type input "10 %"
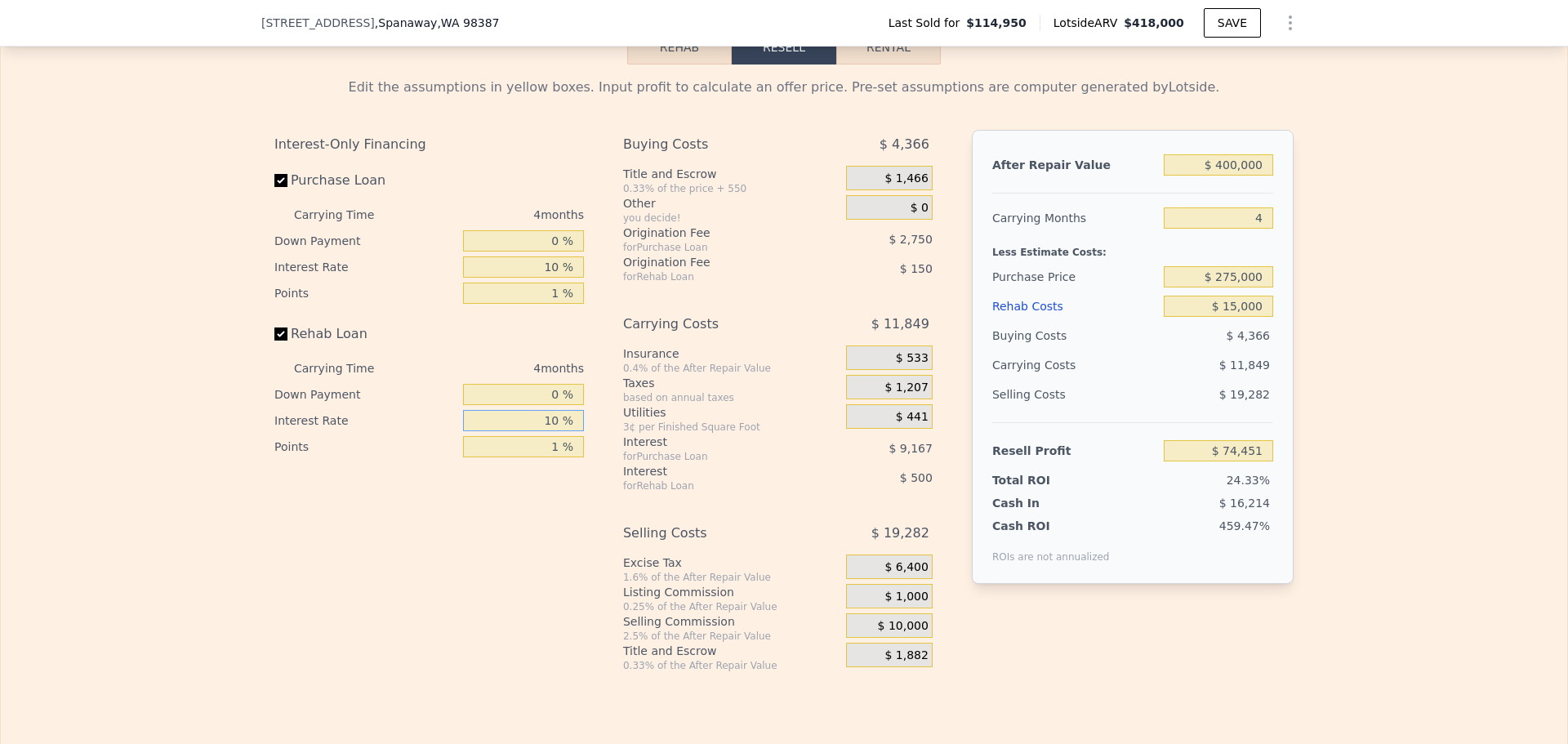
type input "$ 74,503"
type input "10 %"
click at [1077, 465] on div "Resell Profit" at bounding box center [1075, 451] width 165 height 29
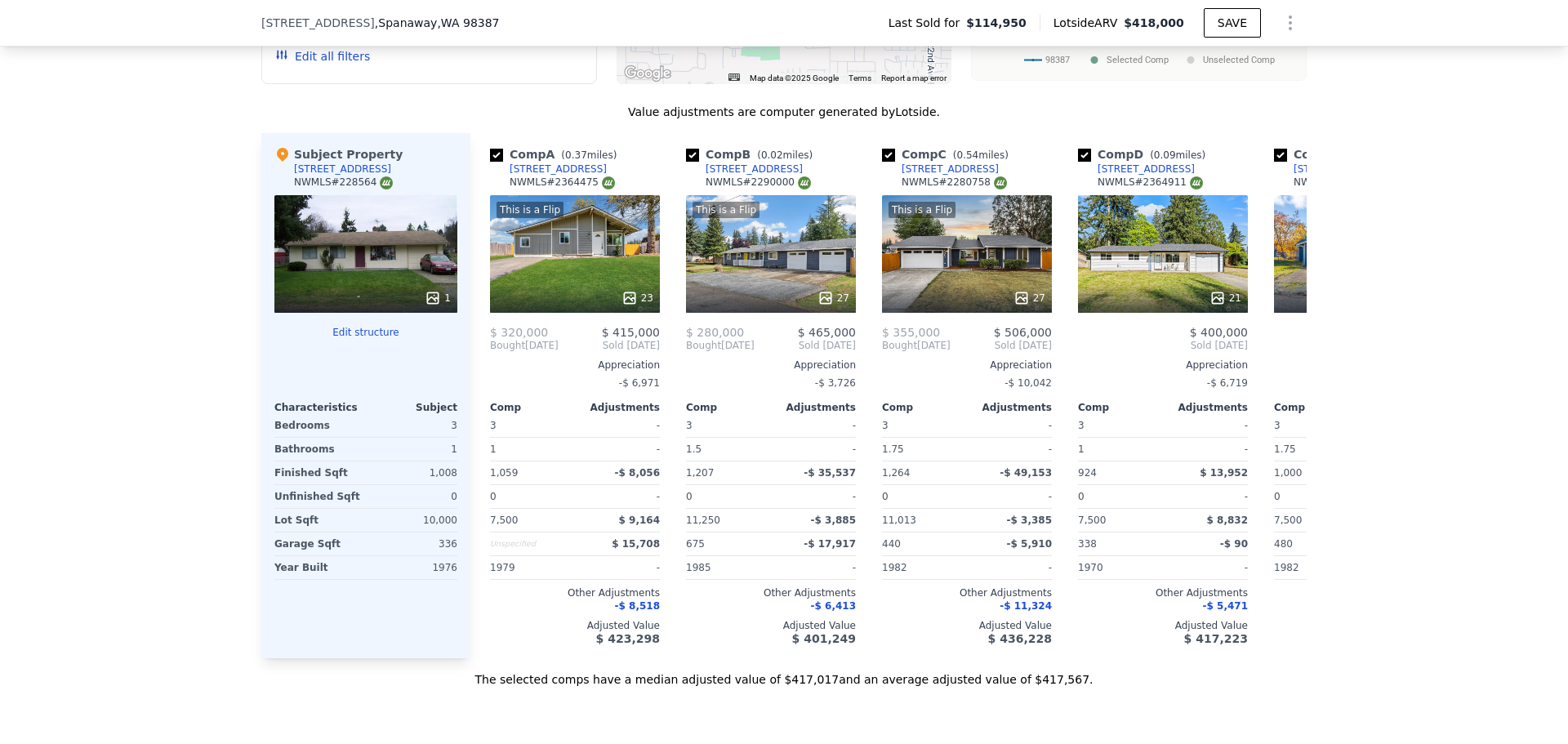
scroll to position [1628, 0]
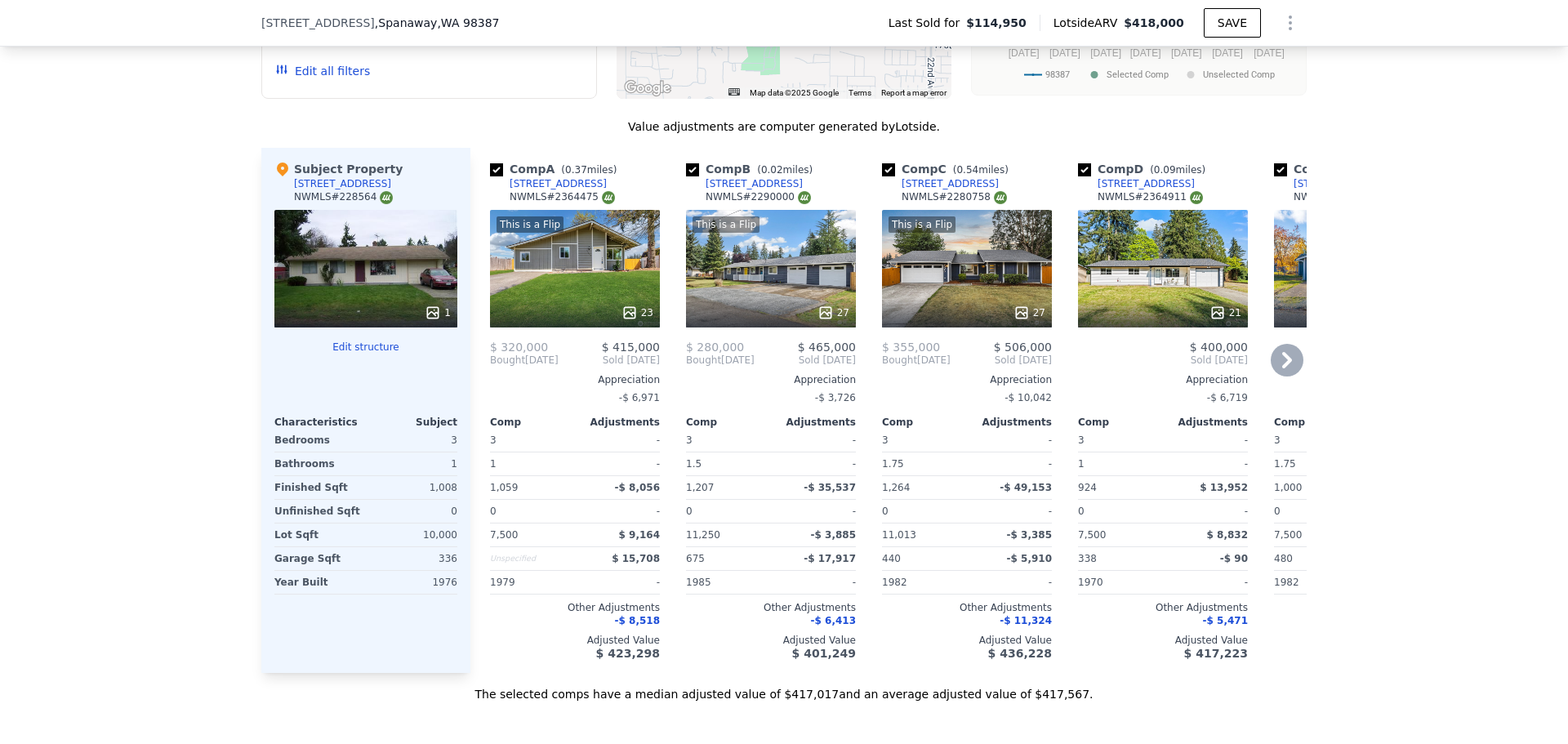
click at [592, 289] on div "This is a Flip 23" at bounding box center [575, 268] width 170 height 118
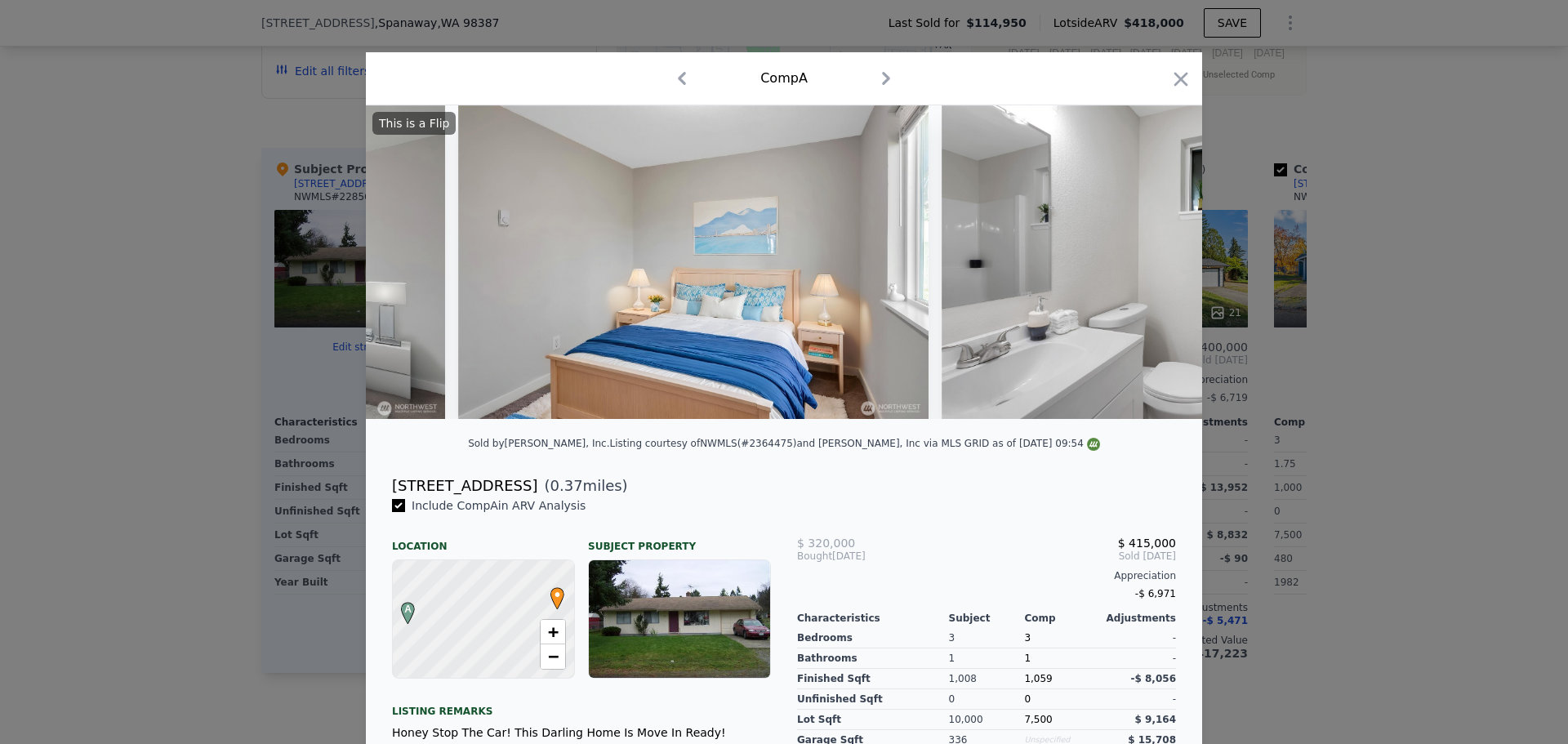
scroll to position [0, 7129]
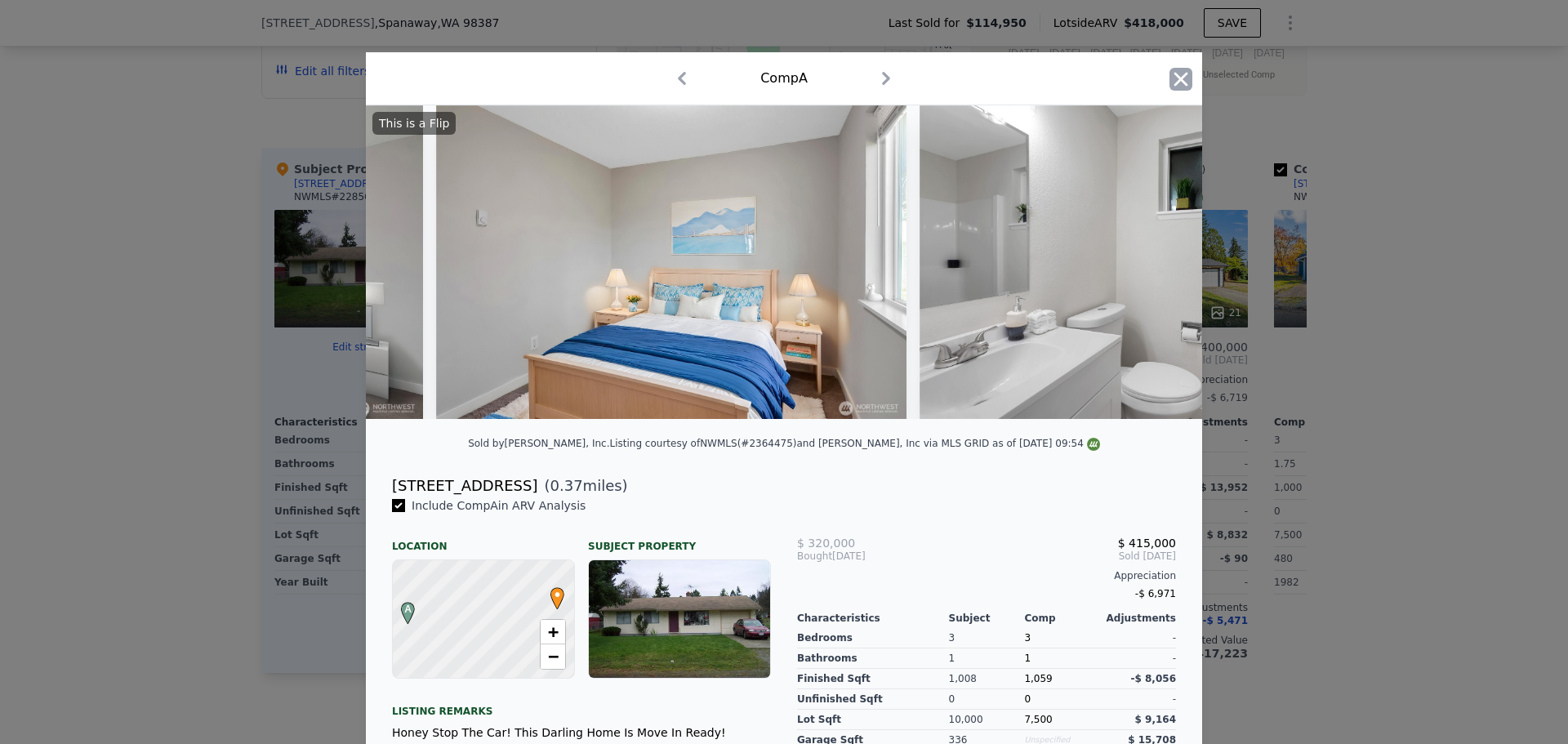
click at [1169, 71] on icon "button" at bounding box center [1181, 80] width 23 height 23
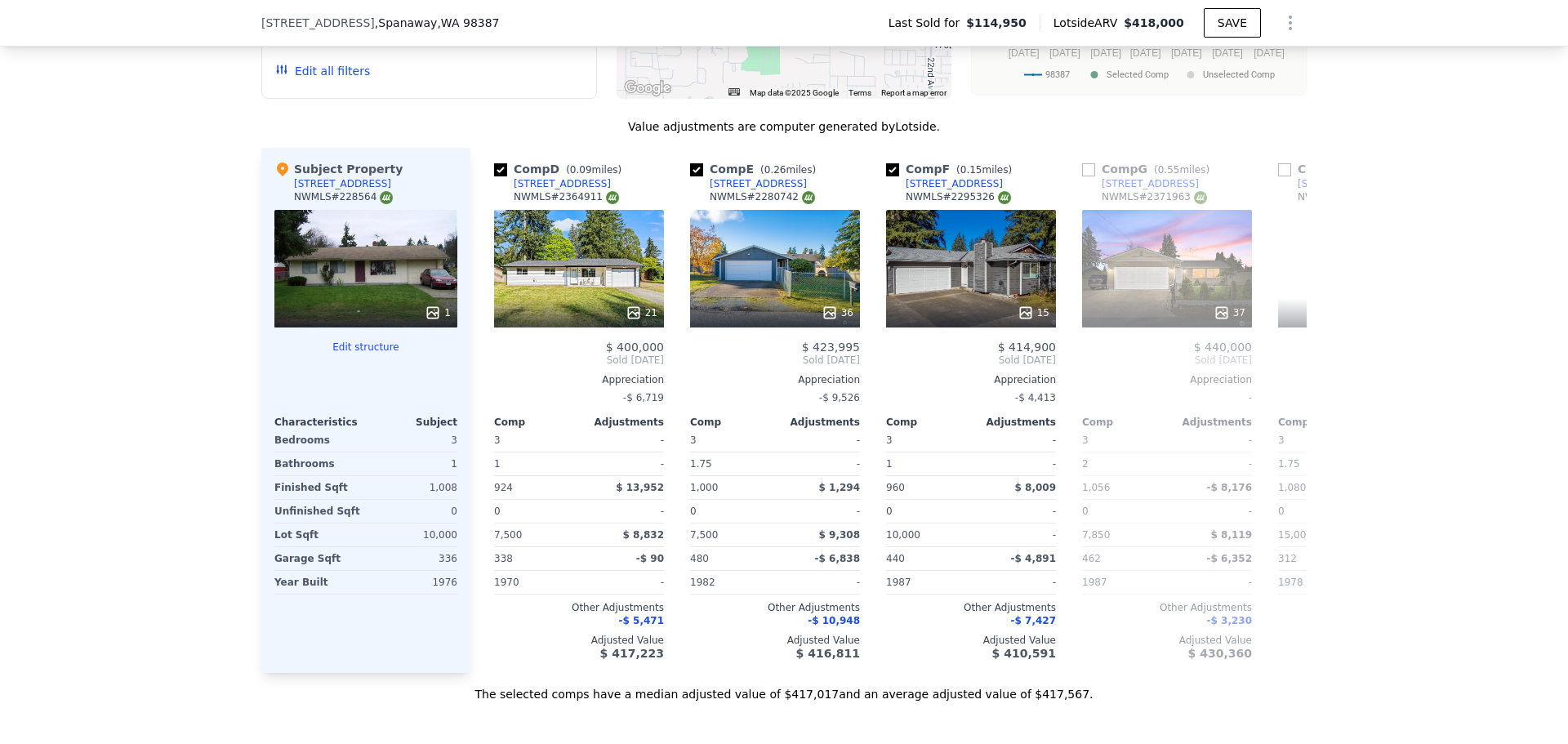
scroll to position [0, 557]
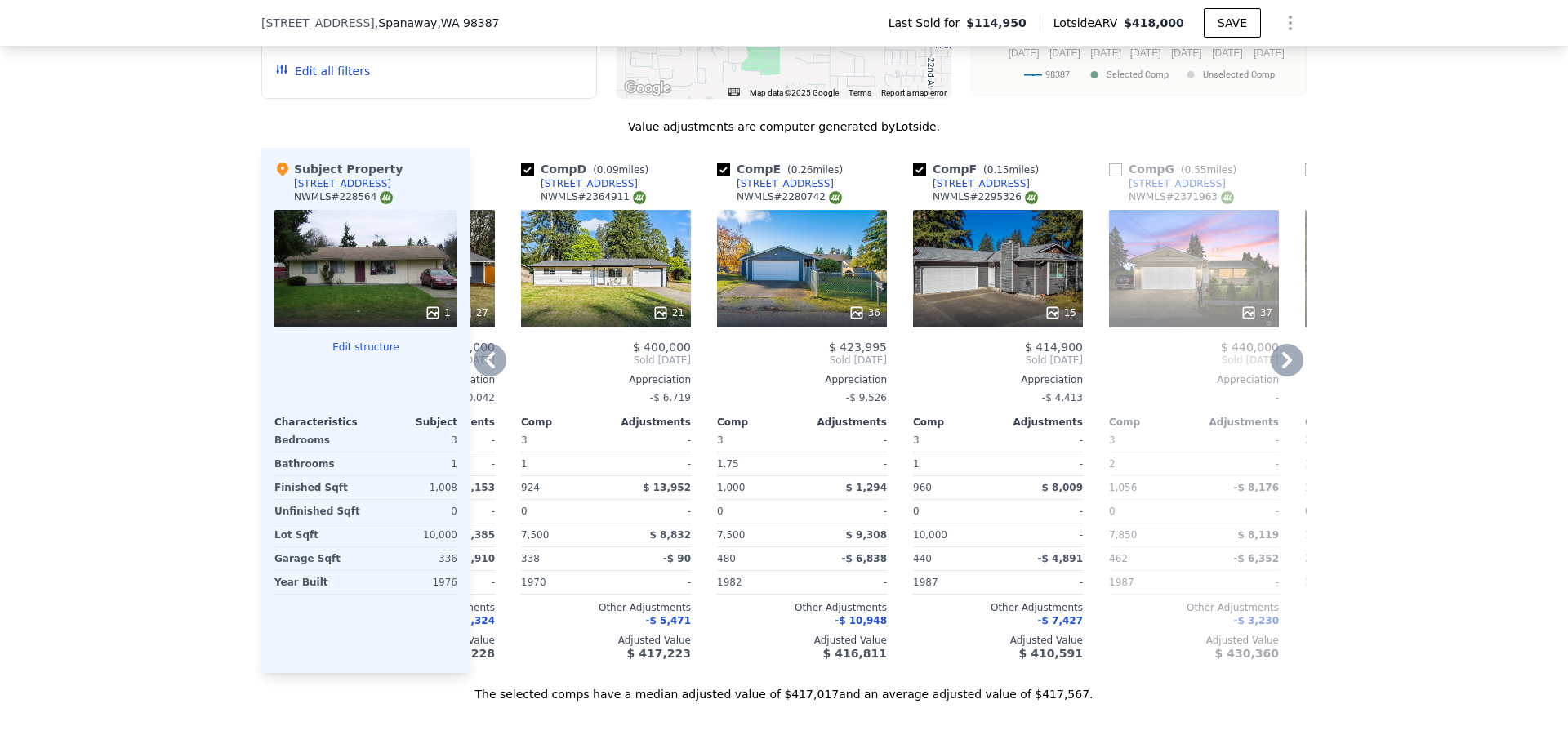
click at [647, 304] on div "21" at bounding box center [606, 268] width 170 height 118
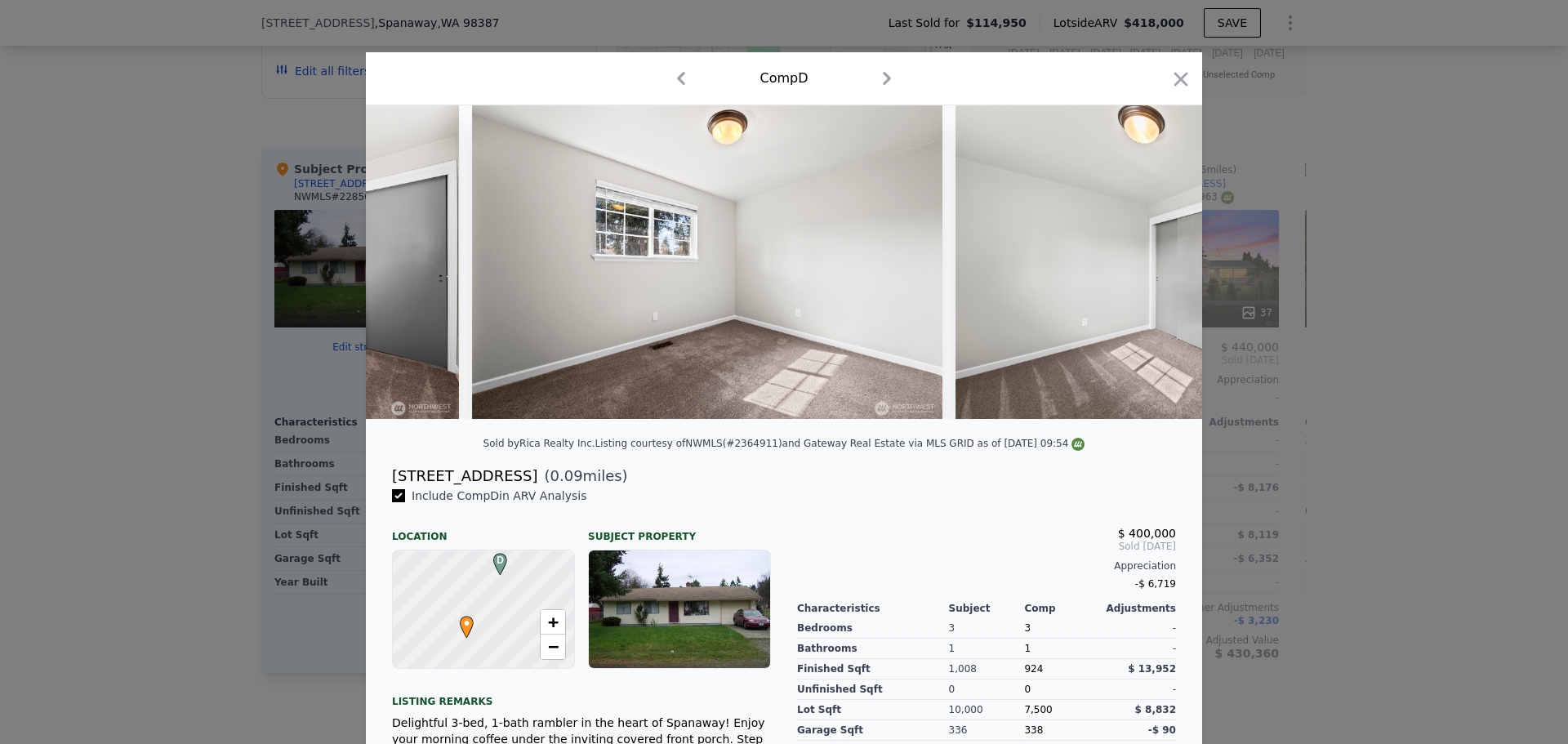
scroll to position [0, 7747]
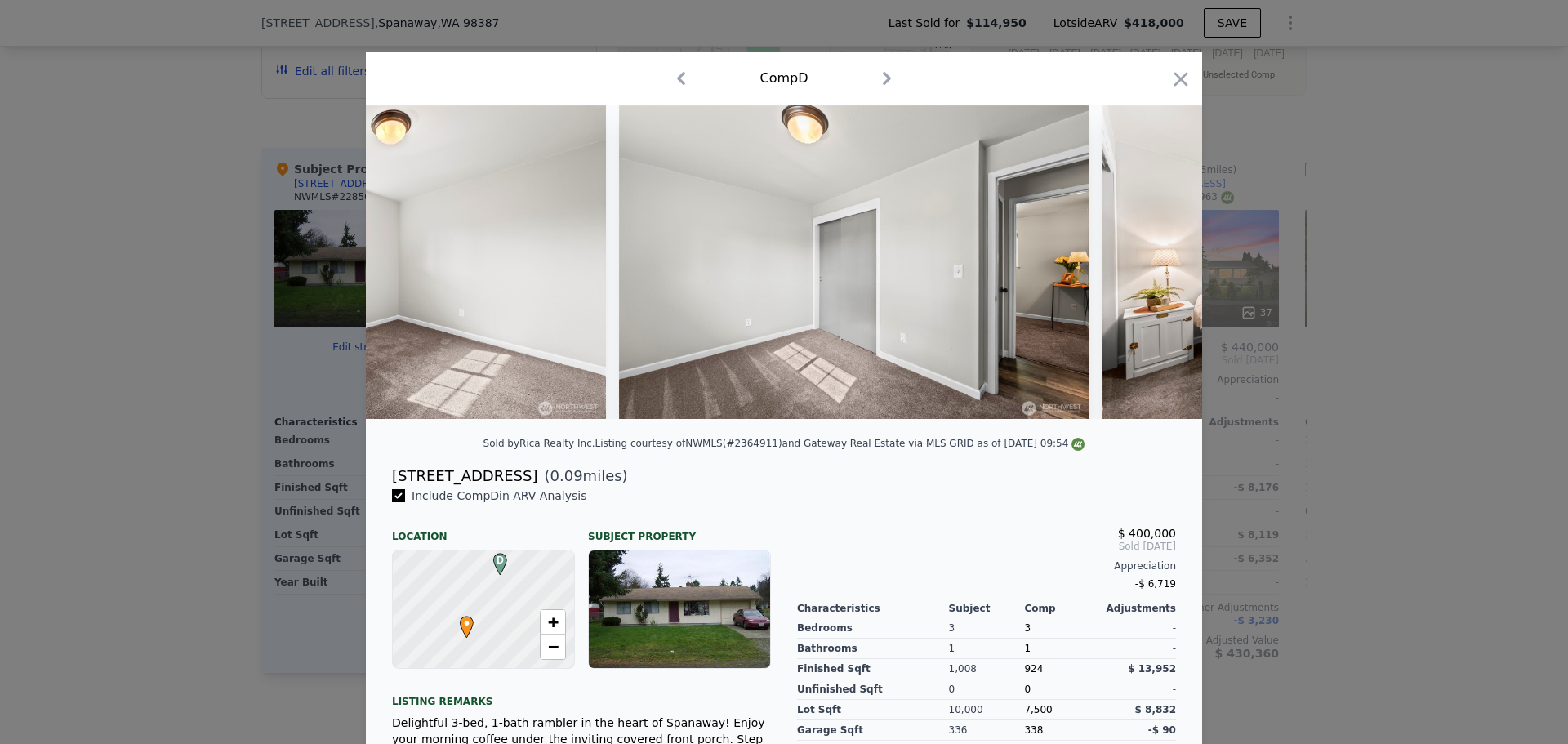
click at [84, 149] on div at bounding box center [784, 372] width 1568 height 744
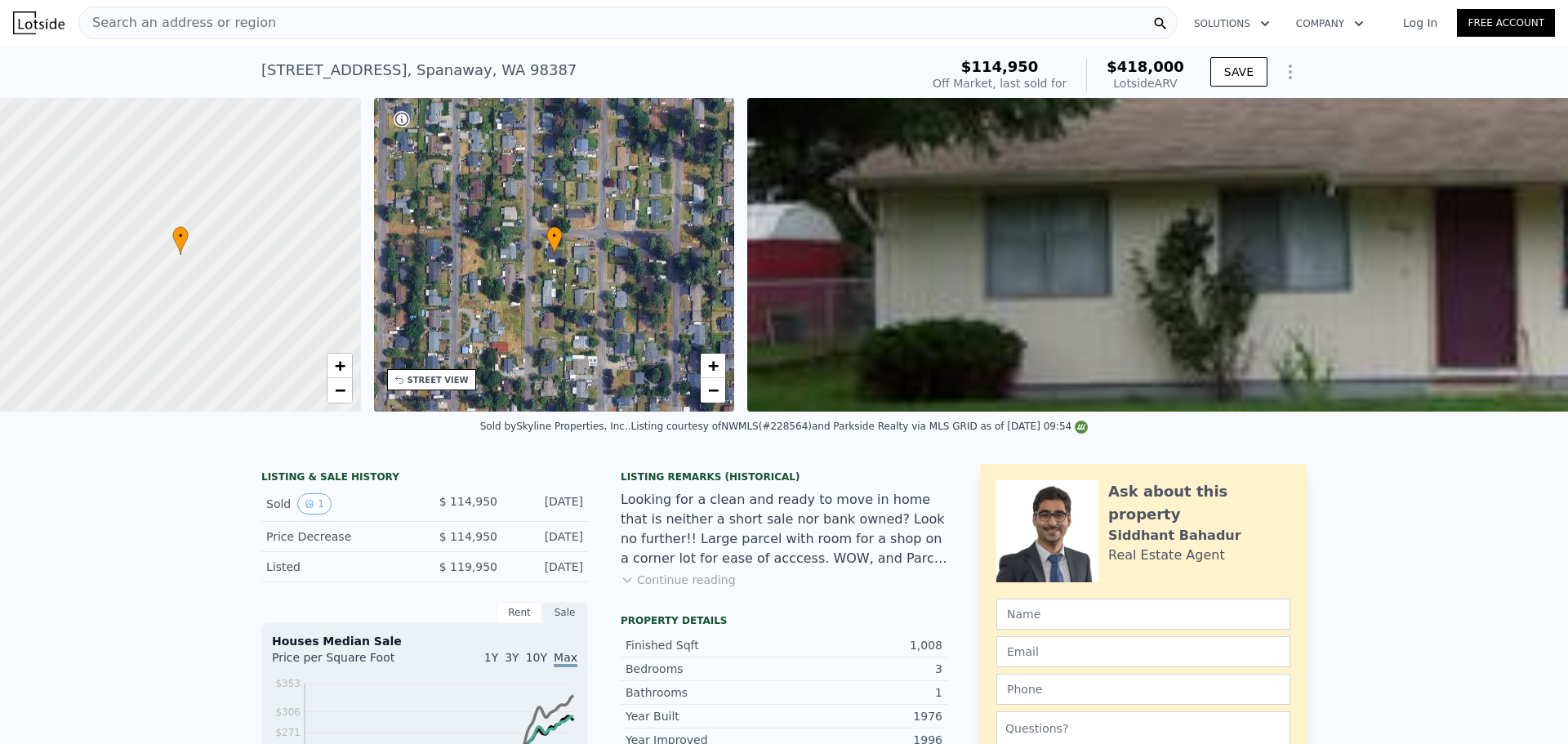
click at [329, 19] on div "Search an address or region" at bounding box center [628, 23] width 1099 height 33
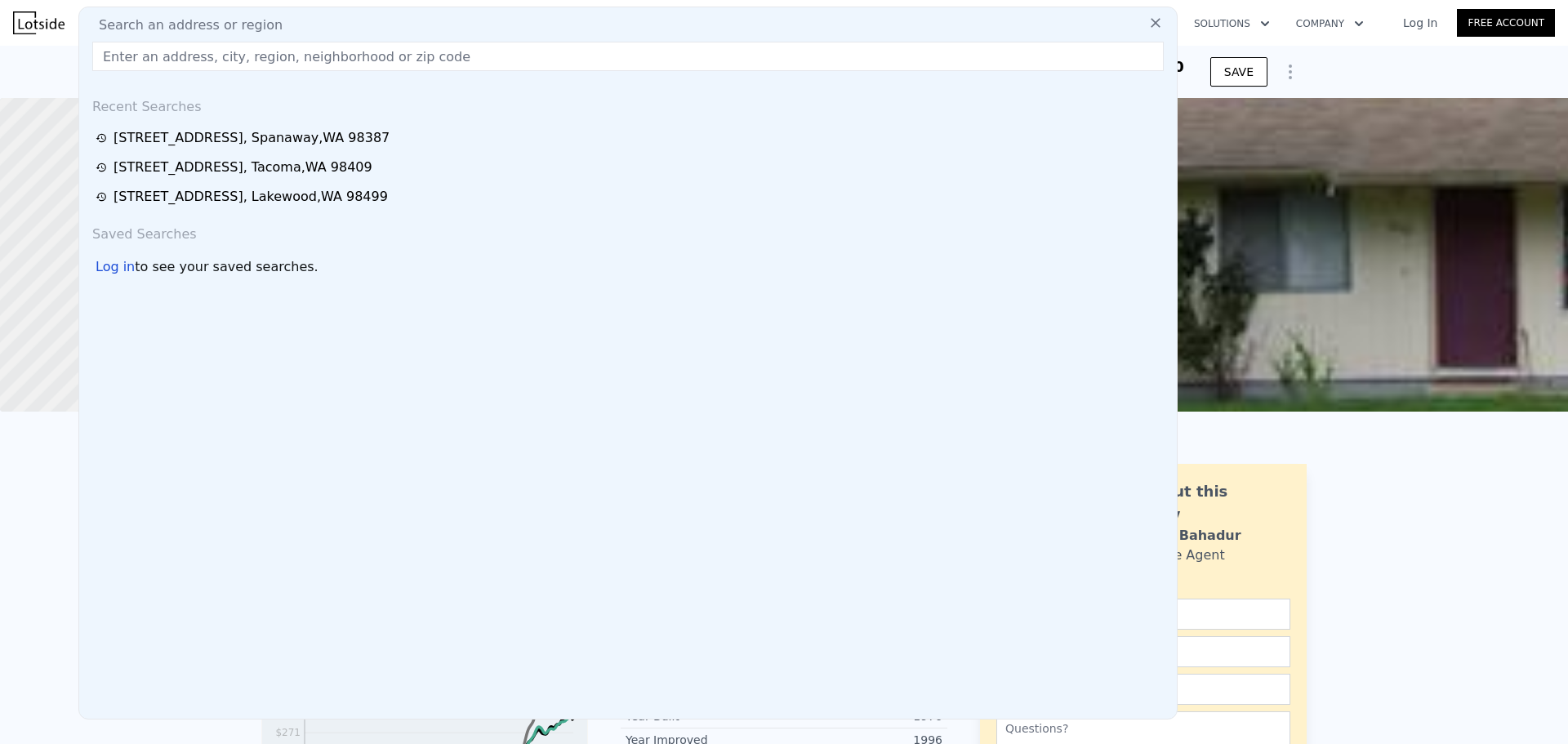
type input "$ 418,000"
type input "$ 0"
type input "$ 265,171"
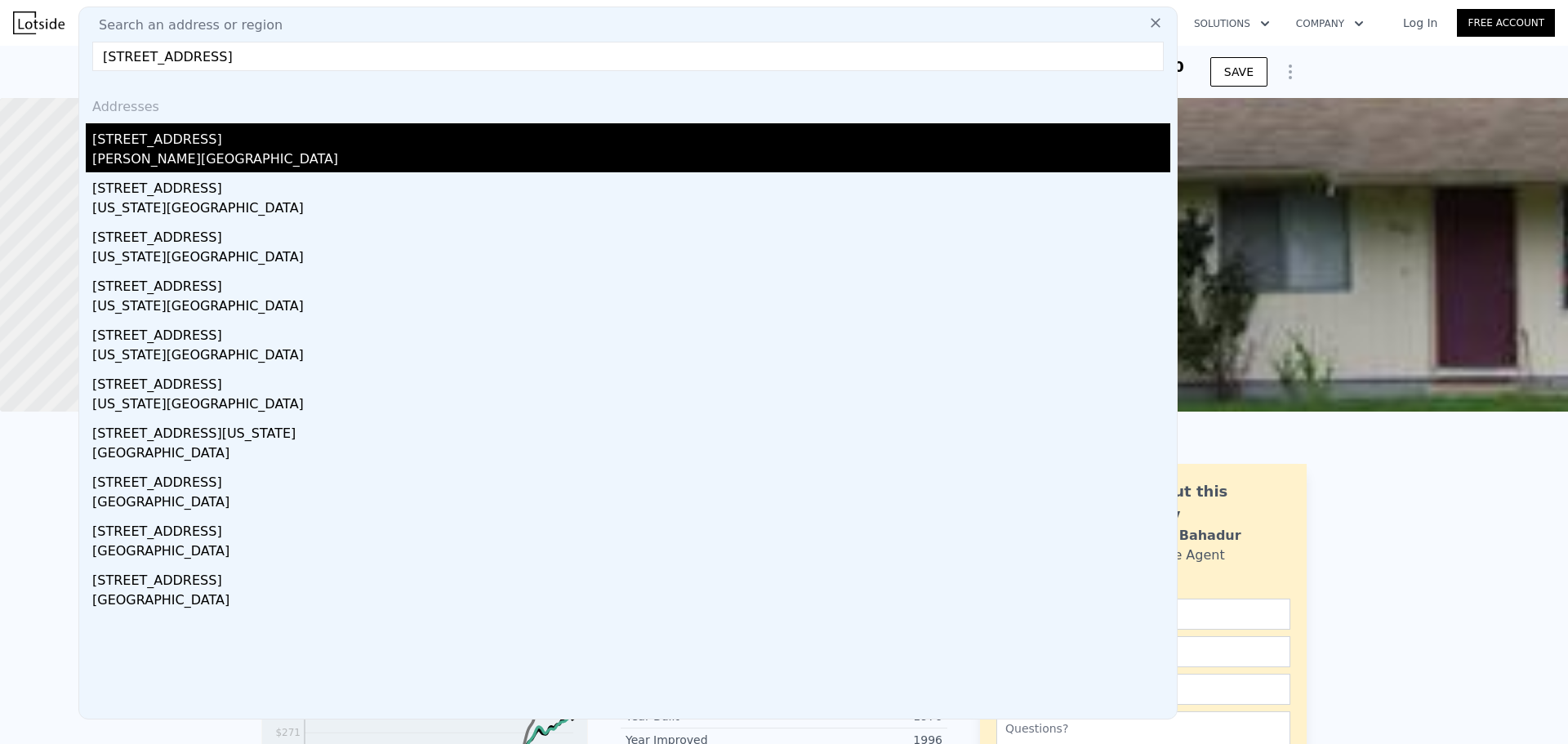
type input "[STREET_ADDRESS]"
click at [270, 140] on div "[STREET_ADDRESS]" at bounding box center [631, 136] width 1078 height 26
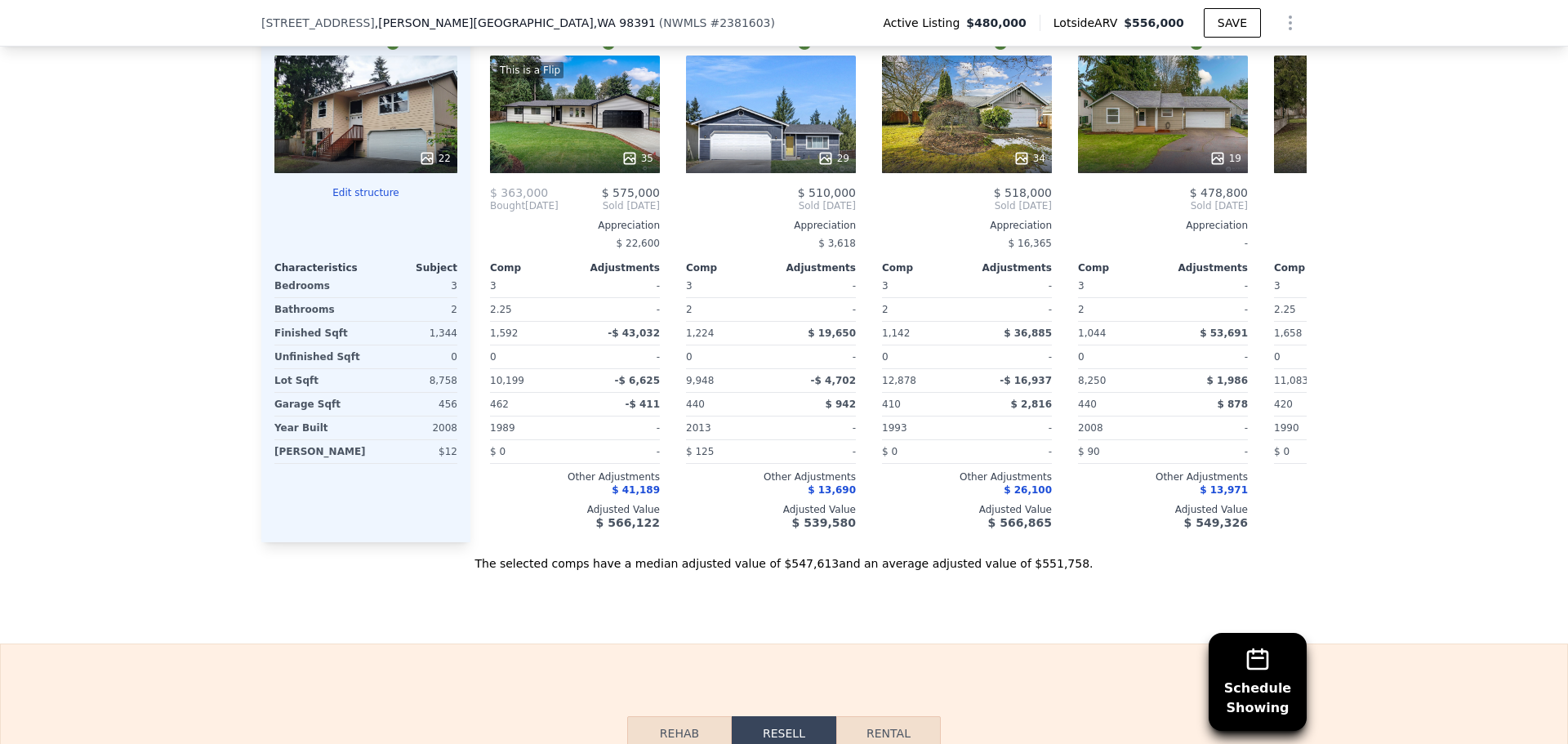
scroll to position [1900, 0]
